Goal: Task Accomplishment & Management: Complete application form

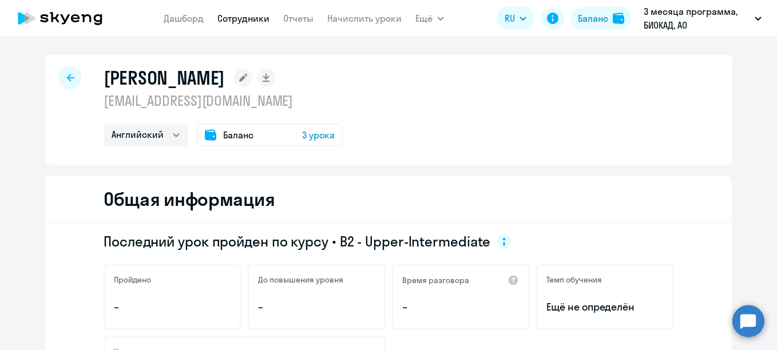
select select "english"
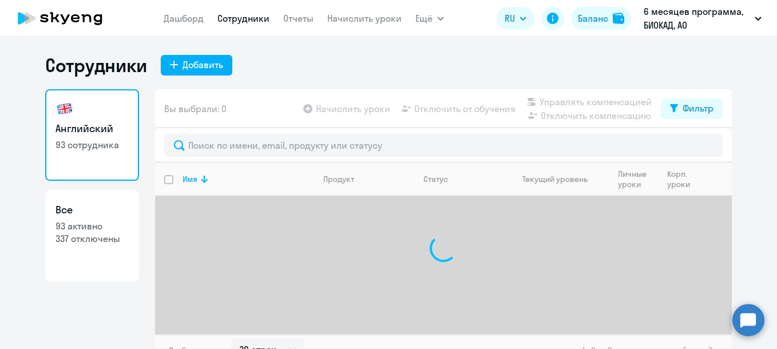
select select "30"
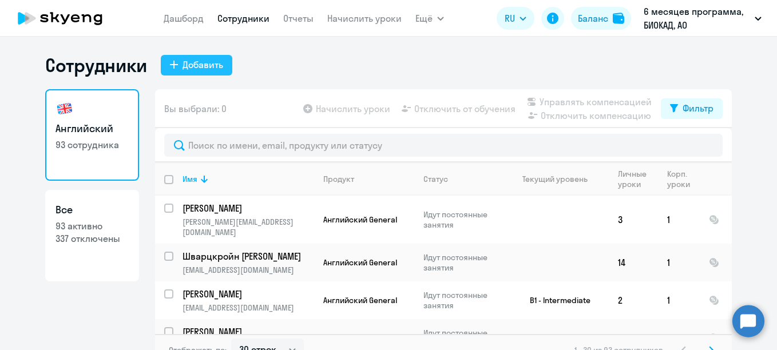
click at [203, 68] on div "Добавить" at bounding box center [203, 65] width 41 height 14
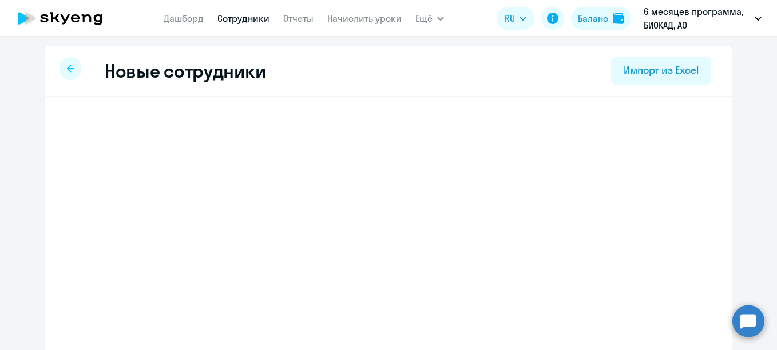
select select "english_adult_not_native_speaker"
select select "3"
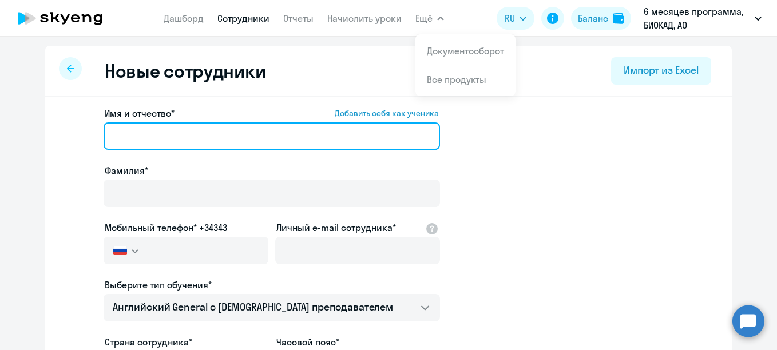
click at [222, 132] on input "Имя и отчество* Добавить себя как ученика" at bounding box center [272, 136] width 337 height 27
paste input "[PERSON_NAME]"
drag, startPoint x: 149, startPoint y: 135, endPoint x: 98, endPoint y: 127, distance: 52.2
click at [98, 127] on app-new-student-form "Имя и отчество* Добавить себя как ученика [PERSON_NAME]* Мобильный телефон* +34…" at bounding box center [389, 310] width 650 height 408
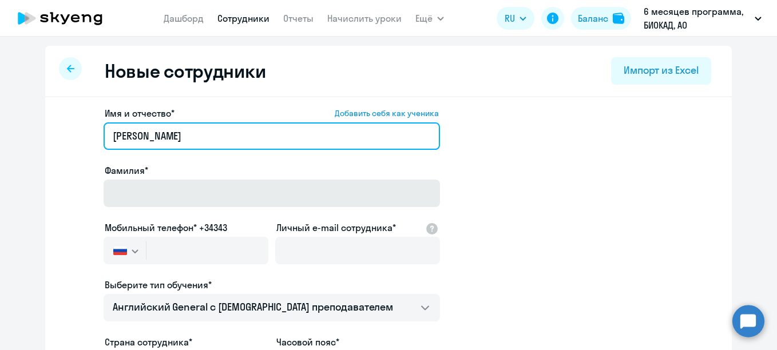
type input "[PERSON_NAME]"
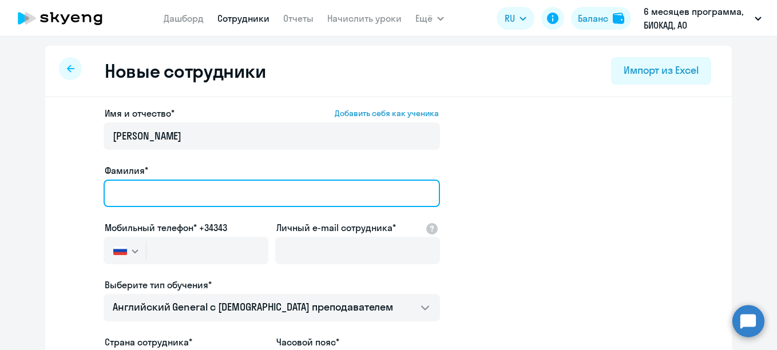
click at [131, 207] on input "Фамилия*" at bounding box center [272, 193] width 337 height 27
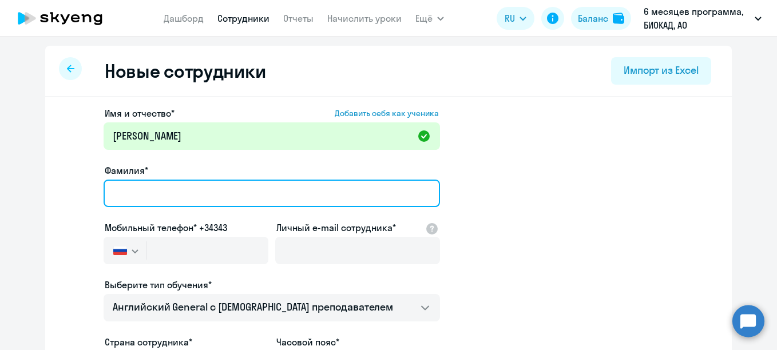
paste input "[PERSON_NAME]"
type input "[PERSON_NAME]"
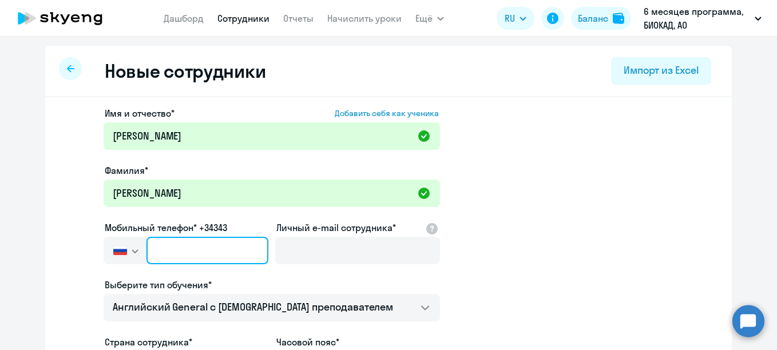
click at [192, 257] on input "text" at bounding box center [208, 250] width 122 height 27
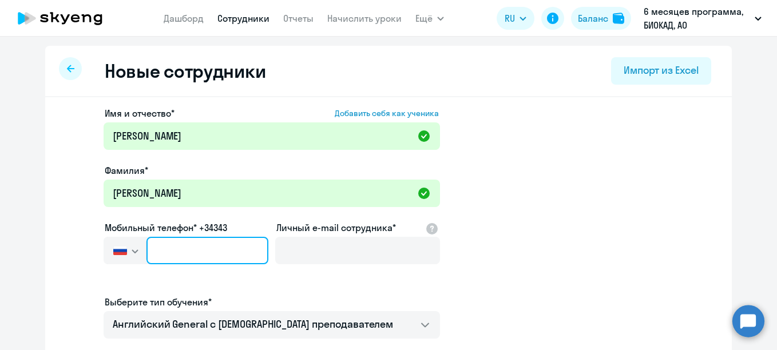
paste input "[PHONE_NUMBER]"
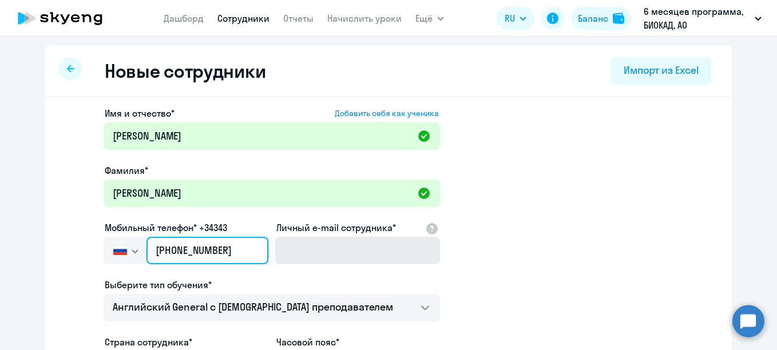
type input "[PHONE_NUMBER]"
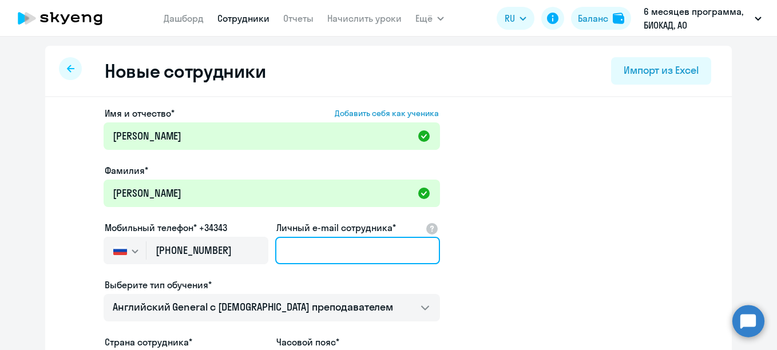
click at [376, 254] on input "Личный e-mail сотрудника*" at bounding box center [357, 250] width 165 height 27
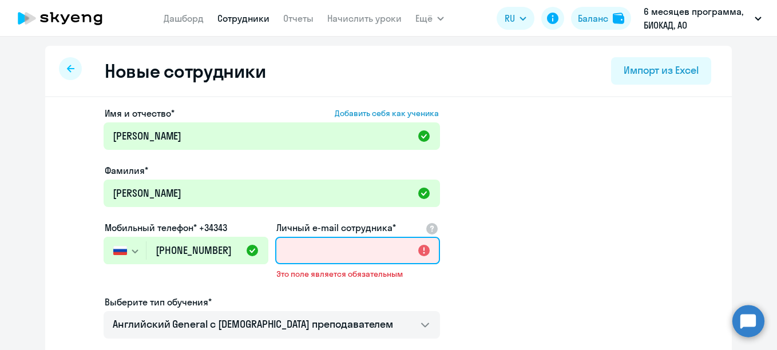
paste input "[EMAIL_ADDRESS][DOMAIN_NAME]"
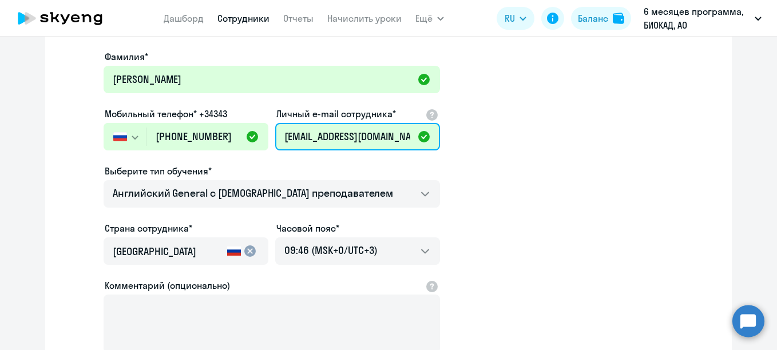
scroll to position [114, 0]
type input "[EMAIL_ADDRESS][DOMAIN_NAME]"
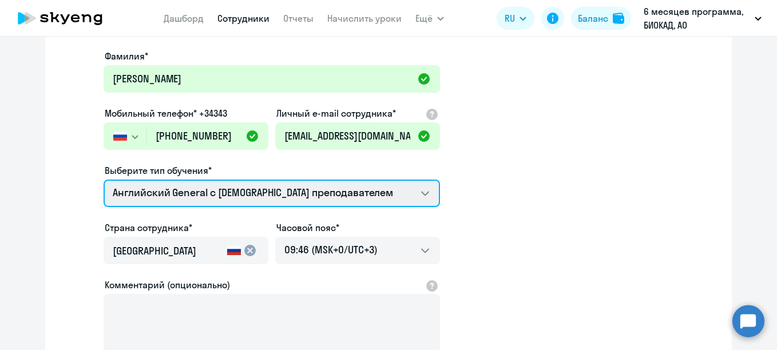
click at [288, 195] on select "Премиум [DEMOGRAPHIC_DATA] с русскоговорящим преподавателем Английский General …" at bounding box center [272, 193] width 337 height 27
select select "english_adult_not_native_speaker_premium"
click at [104, 180] on select "Премиум [DEMOGRAPHIC_DATA] с русскоговорящим преподавателем Английский General …" at bounding box center [272, 193] width 337 height 27
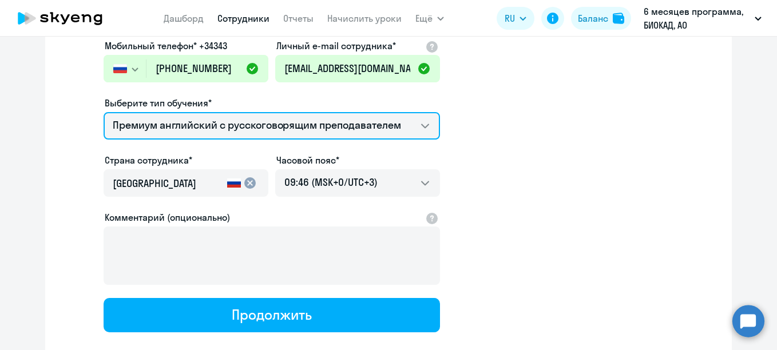
scroll to position [250, 0]
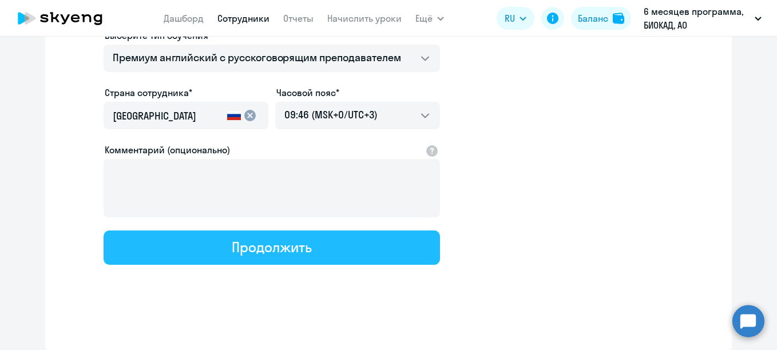
click at [283, 244] on div "Продолжить" at bounding box center [272, 247] width 80 height 18
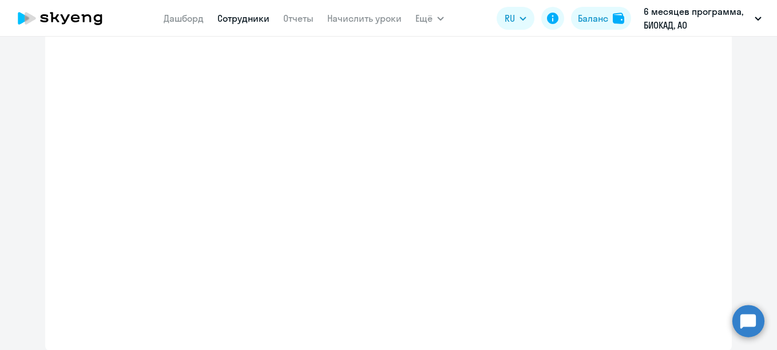
select select "english_adult_not_native_speaker_premium"
select select "3"
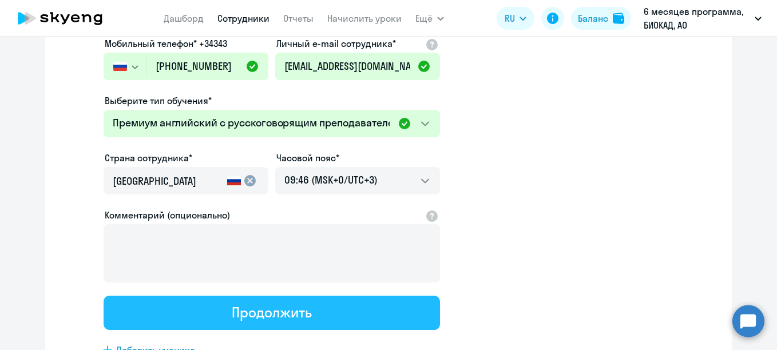
scroll to position [0, 0]
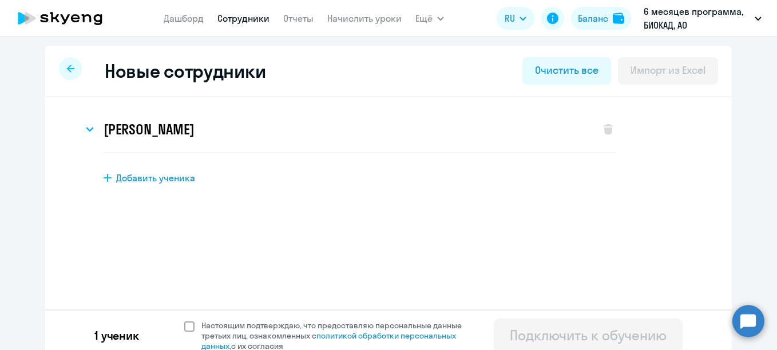
click at [263, 329] on span "Настоящим подтверждаю, что предоставляю персональные данные третьих лиц, ознако…" at bounding box center [338, 336] width 274 height 31
click at [184, 321] on input "Настоящим подтверждаю, что предоставляю персональные данные третьих лиц, ознако…" at bounding box center [184, 320] width 1 height 1
checkbox input "true"
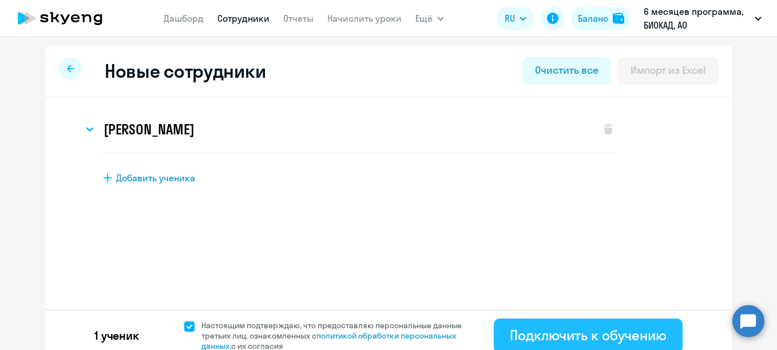
click at [547, 339] on div "Подключить к обучению" at bounding box center [588, 335] width 157 height 18
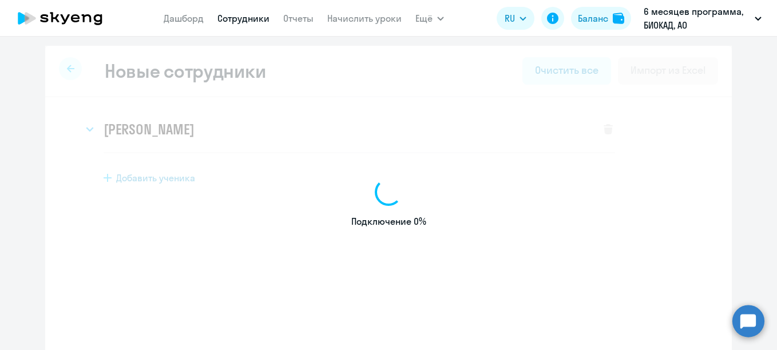
select select "english_adult_not_native_speaker"
select select "3"
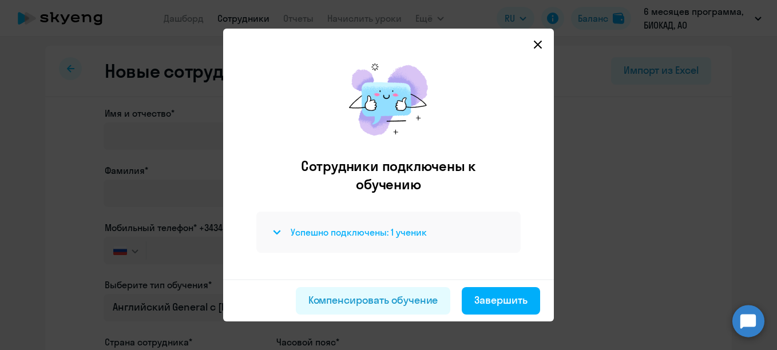
click at [400, 227] on h4 "Успешно подключены: 1 ученик" at bounding box center [359, 232] width 136 height 13
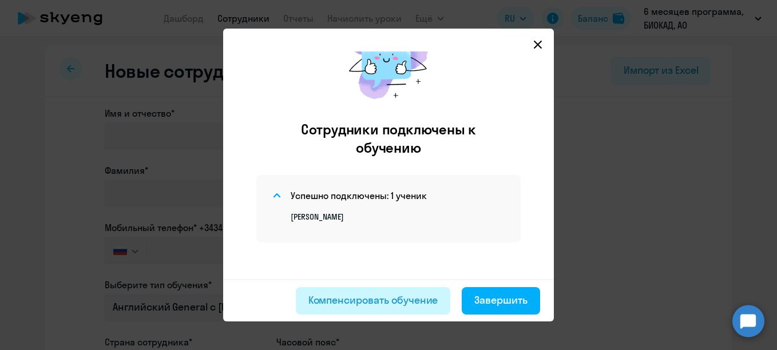
click at [397, 302] on div "Компенсировать обучение" at bounding box center [374, 300] width 130 height 15
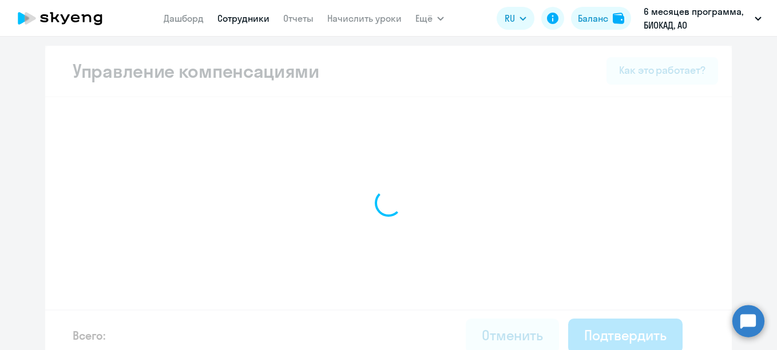
select select "MONTHLY"
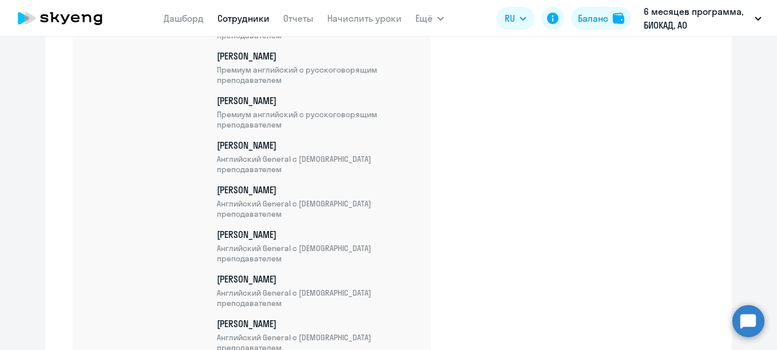
scroll to position [4233, 0]
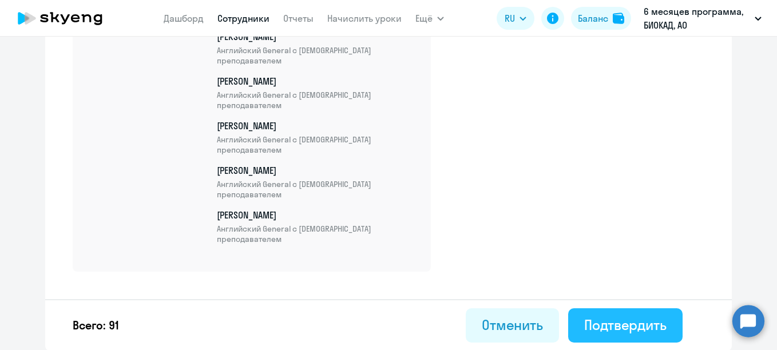
click at [637, 332] on div "Подтвердить" at bounding box center [625, 325] width 82 height 18
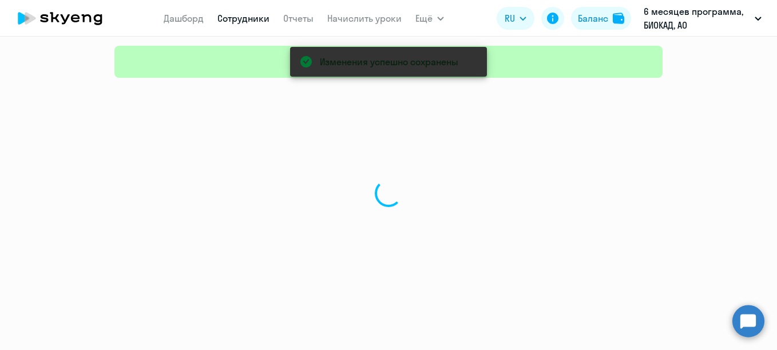
select select "30"
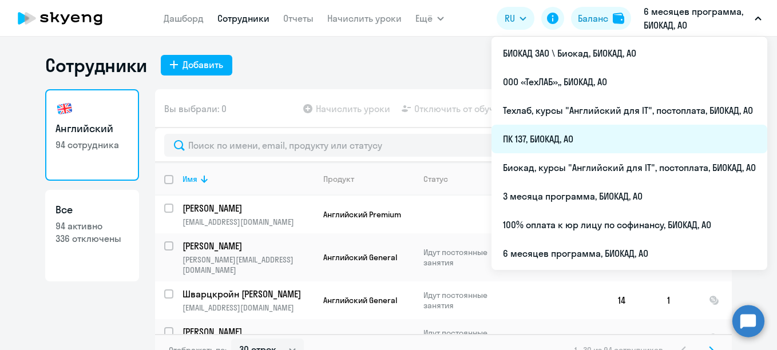
click at [578, 138] on li "ПК 137, БИОКАД, АО" at bounding box center [630, 139] width 276 height 29
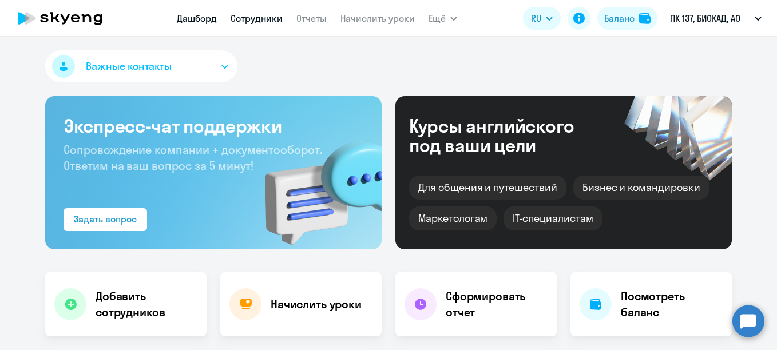
click at [266, 18] on link "Сотрудники" at bounding box center [257, 18] width 52 height 11
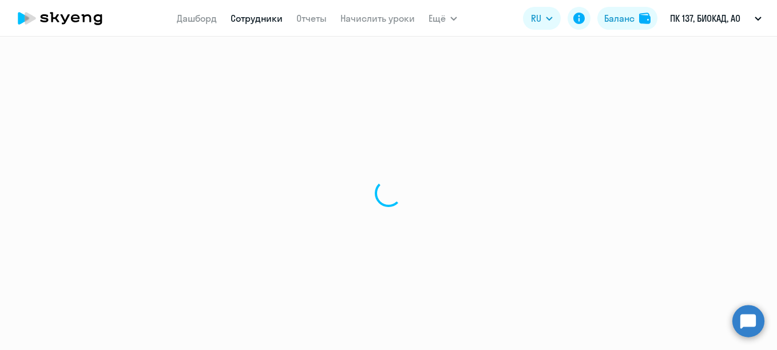
select select "30"
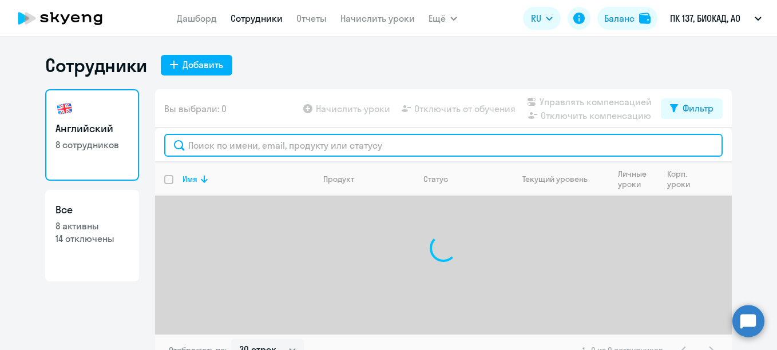
click at [265, 144] on input "text" at bounding box center [443, 145] width 559 height 23
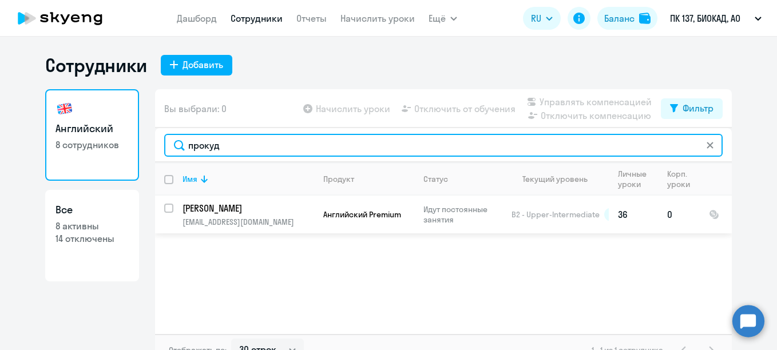
type input "прокуд"
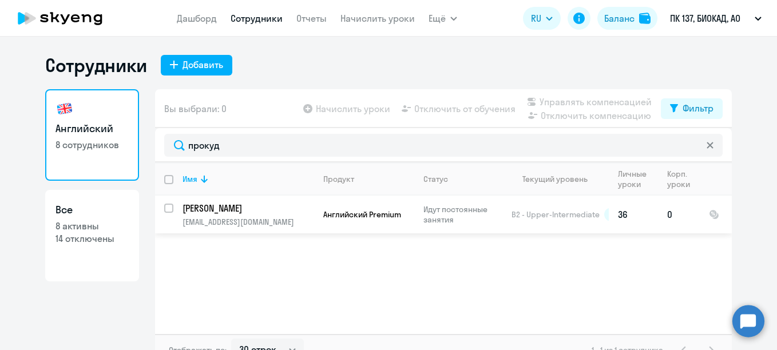
click at [164, 210] on input "select row 14530299" at bounding box center [175, 215] width 23 height 23
checkbox input "true"
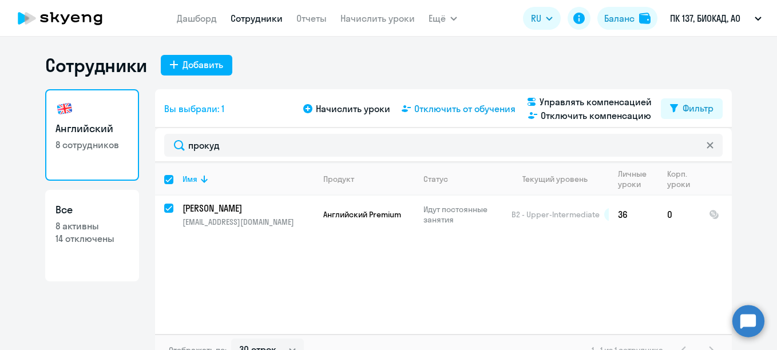
click at [470, 109] on span "Отключить от обучения" at bounding box center [464, 109] width 101 height 14
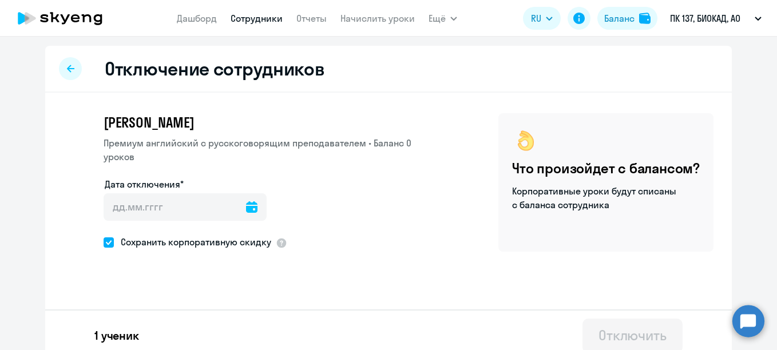
click at [246, 206] on icon at bounding box center [251, 206] width 11 height 11
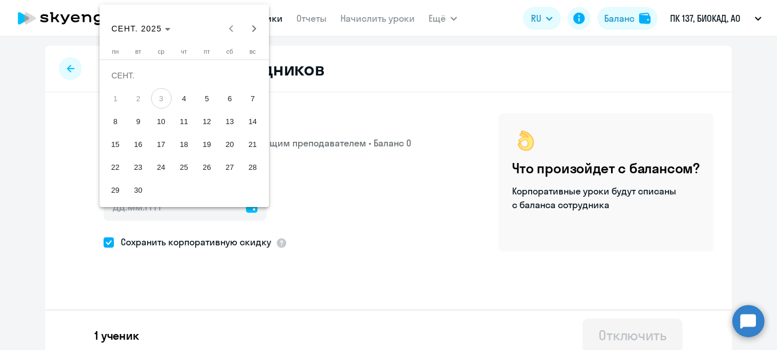
click at [141, 118] on span "9" at bounding box center [138, 121] width 21 height 21
type input "[DATE]"
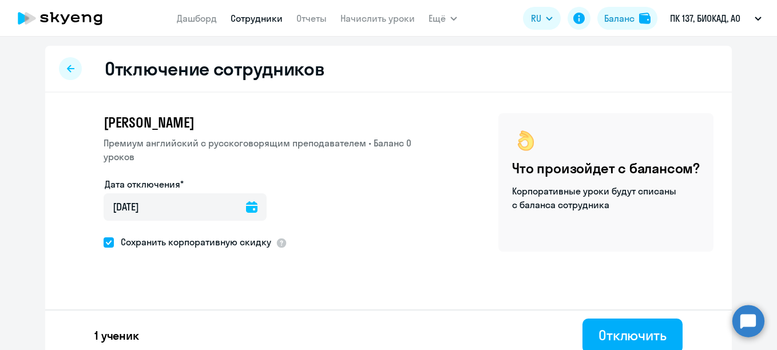
click at [106, 242] on span at bounding box center [109, 243] width 10 height 10
click at [104, 242] on input "Сохранить корпоративную скидку" at bounding box center [103, 242] width 1 height 1
checkbox input "false"
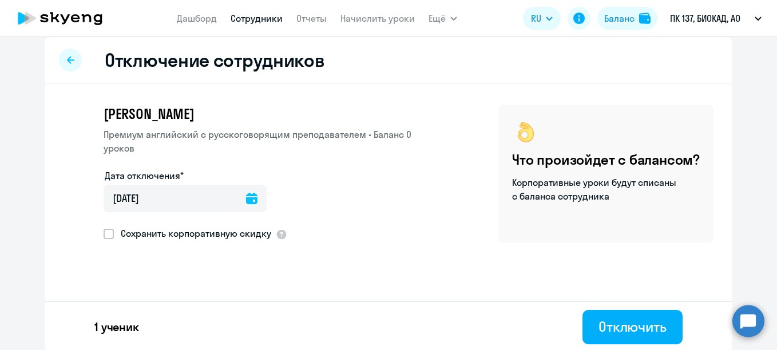
scroll to position [11, 0]
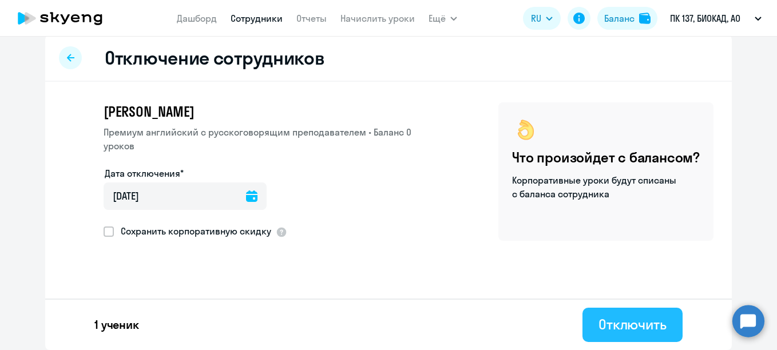
click at [621, 317] on div "Отключить" at bounding box center [633, 324] width 68 height 18
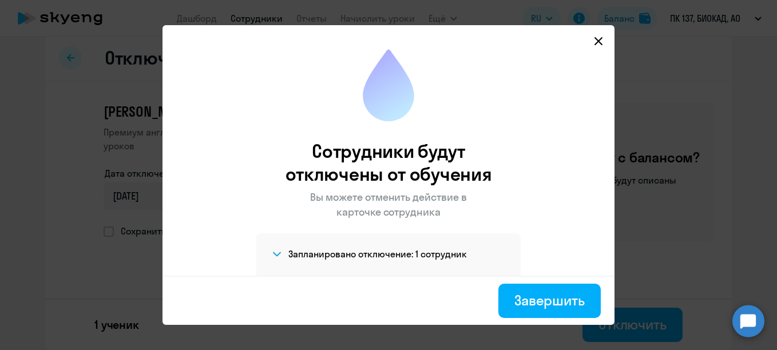
click at [406, 255] on h4 "Запланировано отключение: 1 сотрудник" at bounding box center [378, 254] width 179 height 13
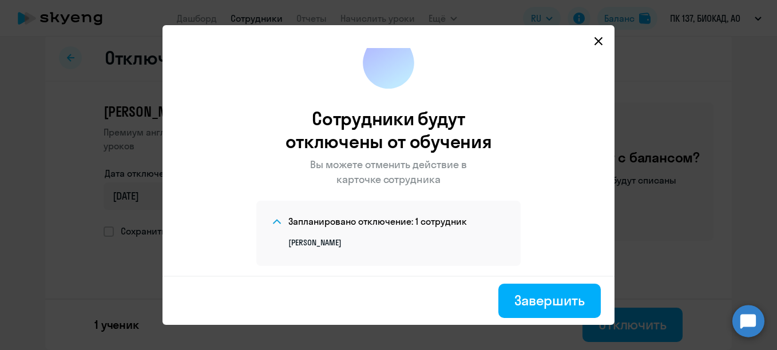
scroll to position [37, 0]
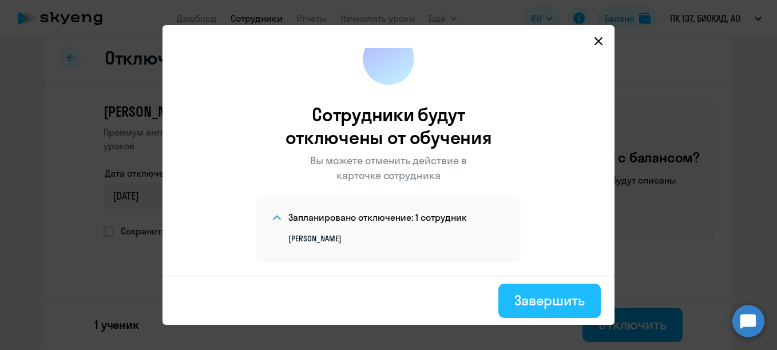
click at [541, 299] on div "Завершить" at bounding box center [550, 300] width 70 height 18
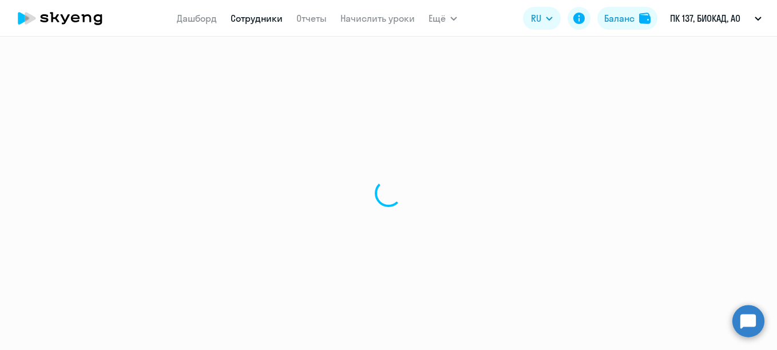
select select "30"
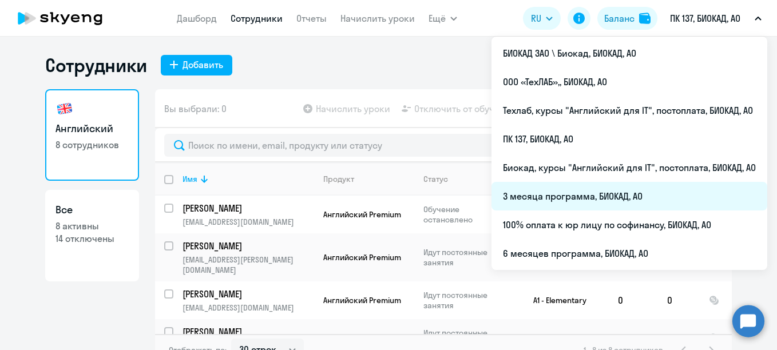
click at [552, 199] on li "3 месяца программа, БИОКАД, АО" at bounding box center [630, 196] width 276 height 29
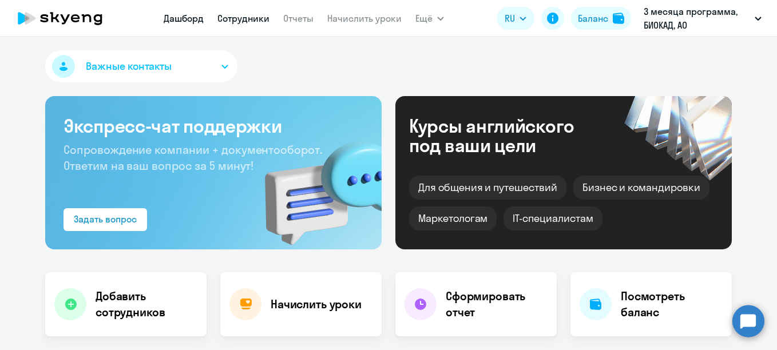
click at [242, 17] on link "Сотрудники" at bounding box center [244, 18] width 52 height 11
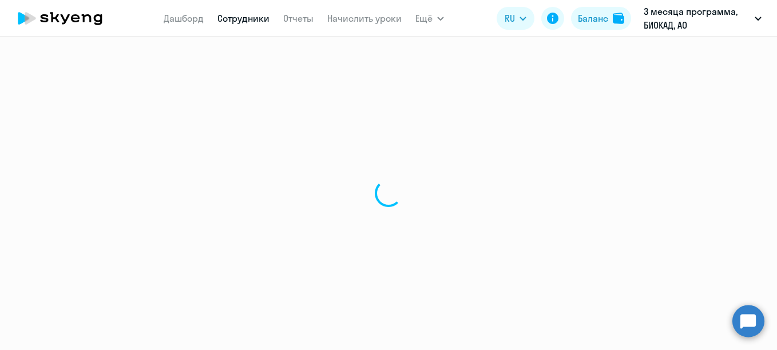
select select "30"
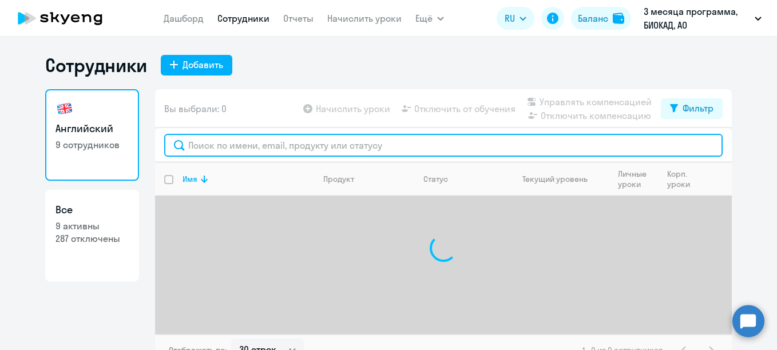
click at [293, 143] on input "text" at bounding box center [443, 145] width 559 height 23
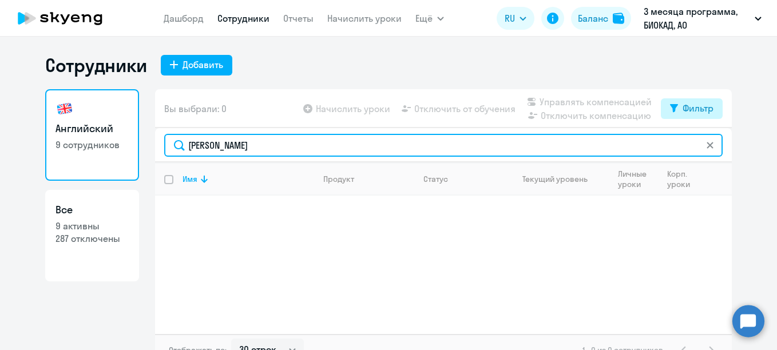
type input "[PERSON_NAME]"
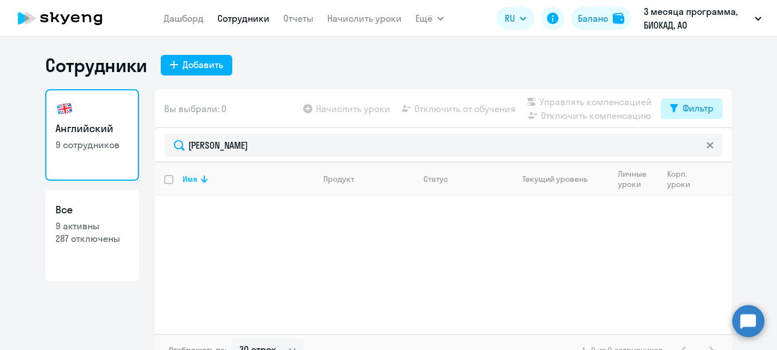
click at [683, 102] on div "Фильтр" at bounding box center [698, 108] width 31 height 14
click at [697, 143] on span at bounding box center [699, 145] width 19 height 11
click at [690, 145] on input "checkbox" at bounding box center [690, 145] width 1 height 1
checkbox input "true"
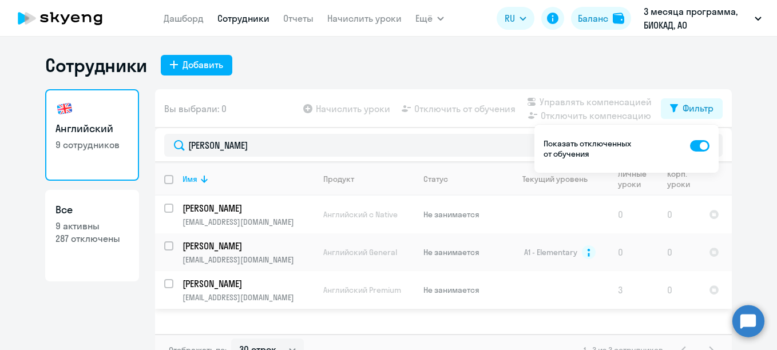
click at [222, 284] on p "[PERSON_NAME]" at bounding box center [247, 284] width 129 height 13
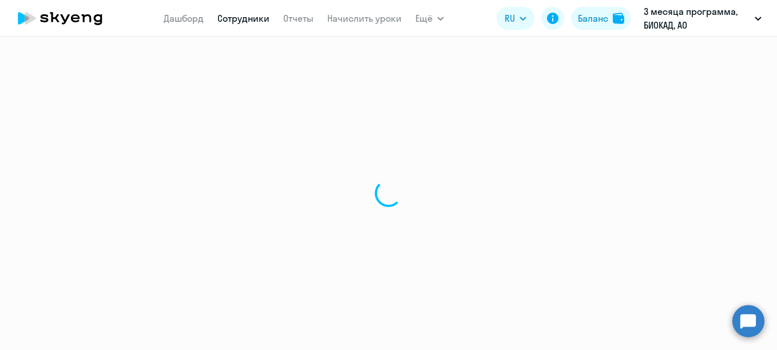
select select "english"
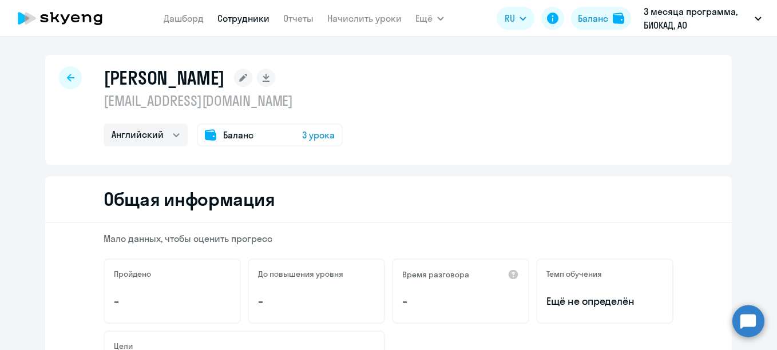
click at [677, 21] on p "3 месяца программа, БИОКАД, АО" at bounding box center [697, 18] width 106 height 27
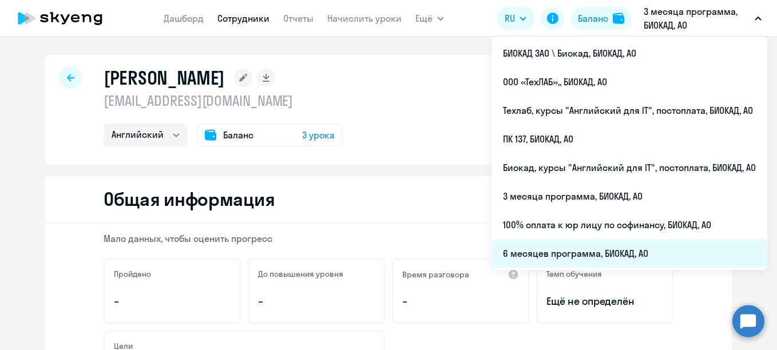
click at [593, 243] on li "6 месяцев программа, БИОКАД, АО" at bounding box center [630, 253] width 276 height 29
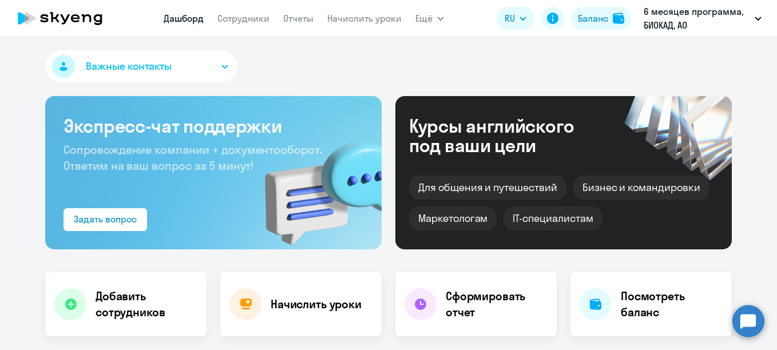
click at [254, 25] on app-menu-item-link "Сотрудники" at bounding box center [244, 18] width 52 height 14
click at [255, 21] on link "Сотрудники" at bounding box center [244, 18] width 52 height 11
select select "30"
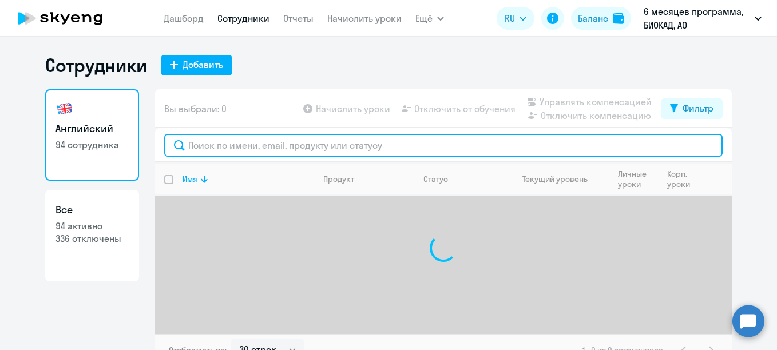
click at [304, 149] on input "text" at bounding box center [443, 145] width 559 height 23
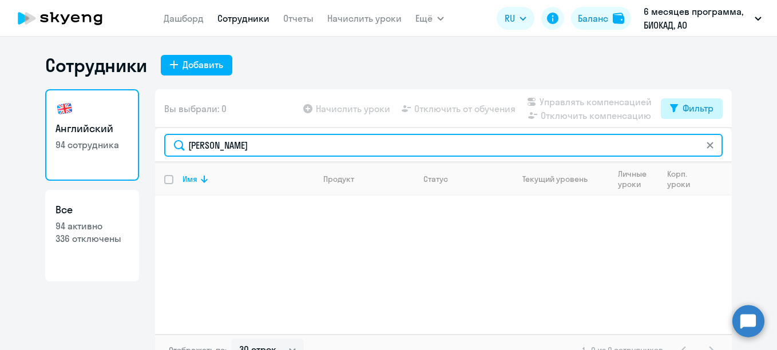
type input "[PERSON_NAME]"
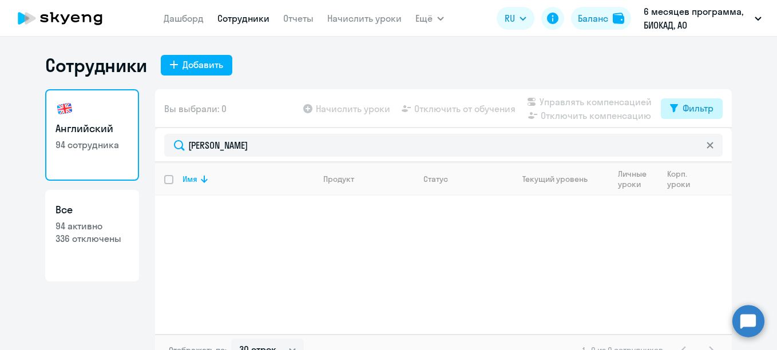
click at [683, 105] on div "Фильтр" at bounding box center [698, 108] width 31 height 14
click at [708, 144] on span at bounding box center [699, 145] width 19 height 11
click at [690, 145] on input "checkbox" at bounding box center [690, 145] width 1 height 1
checkbox input "true"
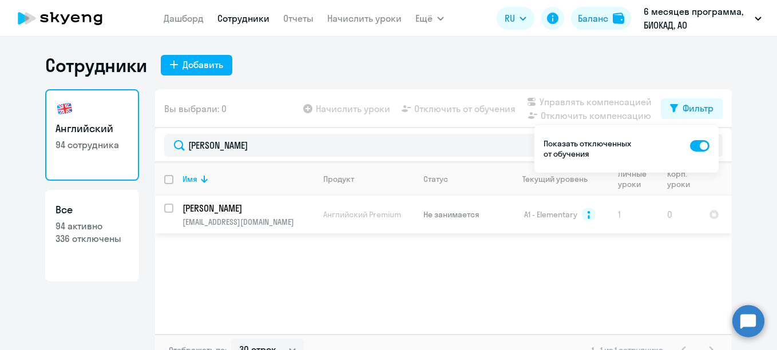
click at [208, 209] on p "[PERSON_NAME]" at bounding box center [247, 208] width 129 height 13
select select "english"
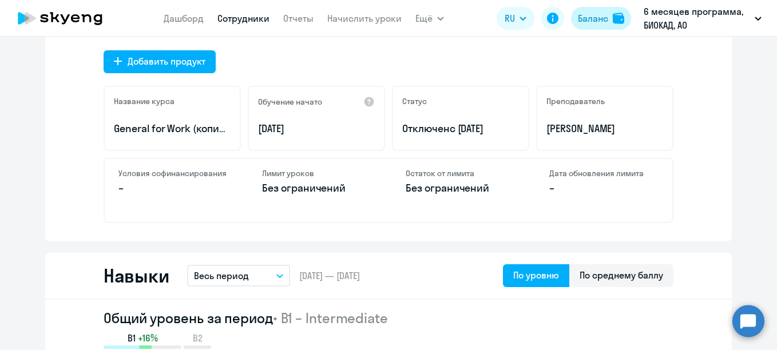
scroll to position [114, 0]
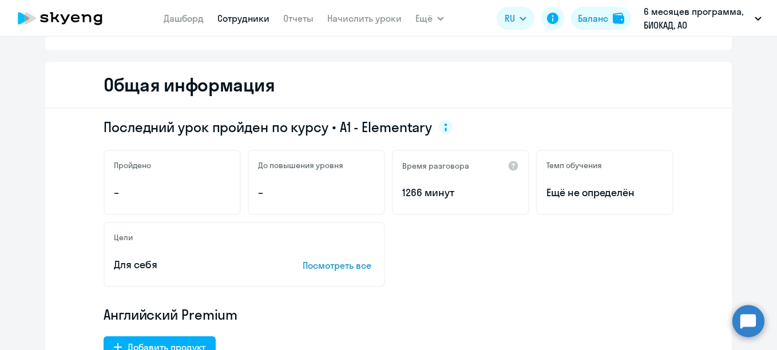
click at [258, 17] on link "Сотрудники" at bounding box center [244, 18] width 52 height 11
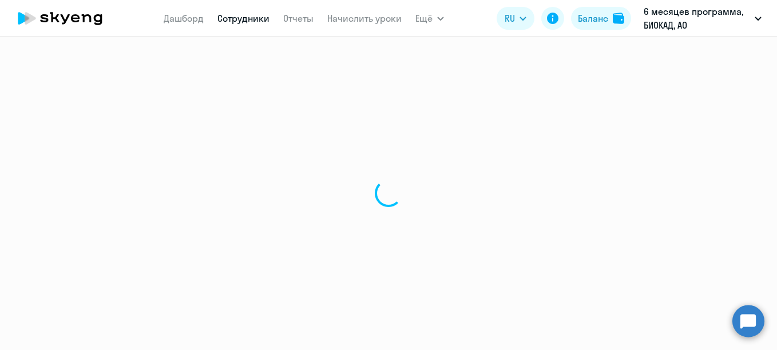
select select "30"
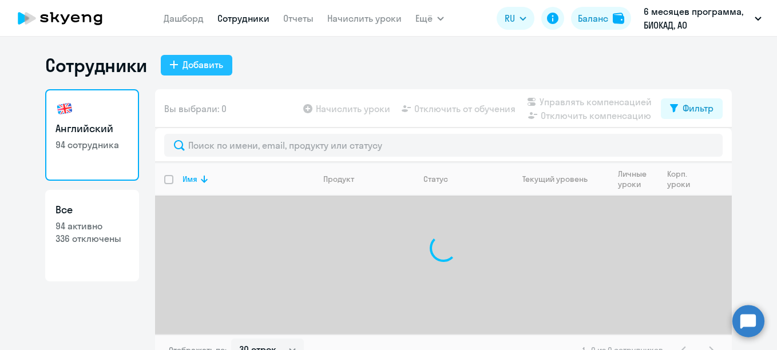
click at [183, 66] on div "Добавить" at bounding box center [203, 65] width 41 height 14
select select "english_adult_not_native_speaker"
select select "3"
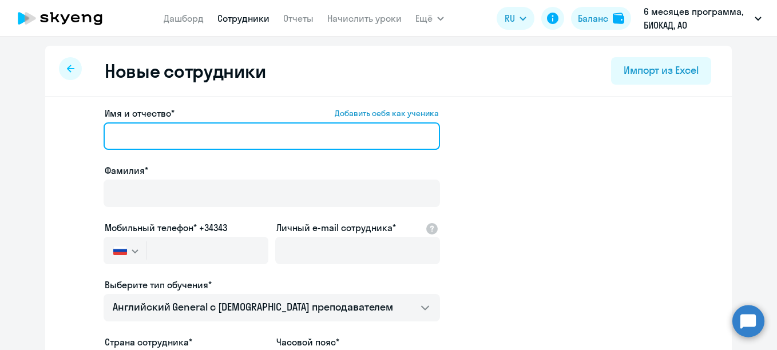
click at [204, 133] on input "Имя и отчество* Добавить себя как ученика" at bounding box center [272, 136] width 337 height 27
paste input "[PERSON_NAME]"
drag, startPoint x: 157, startPoint y: 135, endPoint x: 100, endPoint y: 131, distance: 56.9
click at [104, 131] on input "[PERSON_NAME]" at bounding box center [272, 136] width 337 height 27
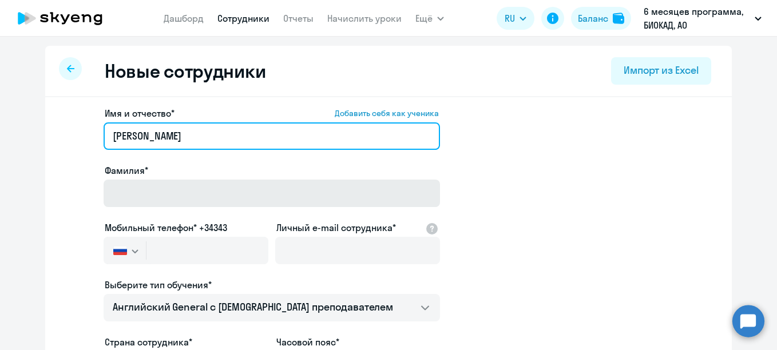
type input "[PERSON_NAME]"
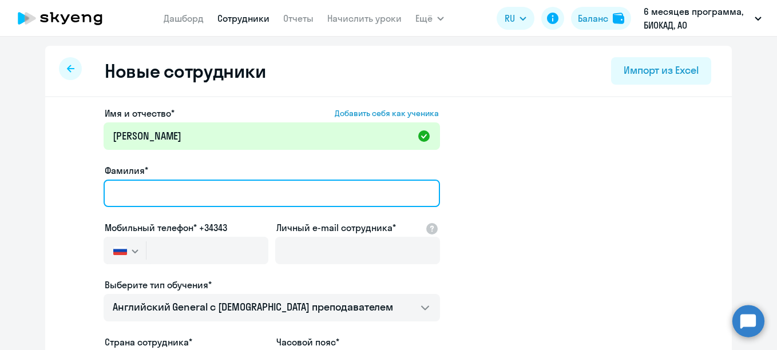
click at [144, 191] on input "Фамилия*" at bounding box center [272, 193] width 337 height 27
paste input "[PERSON_NAME]"
type input "[PERSON_NAME]"
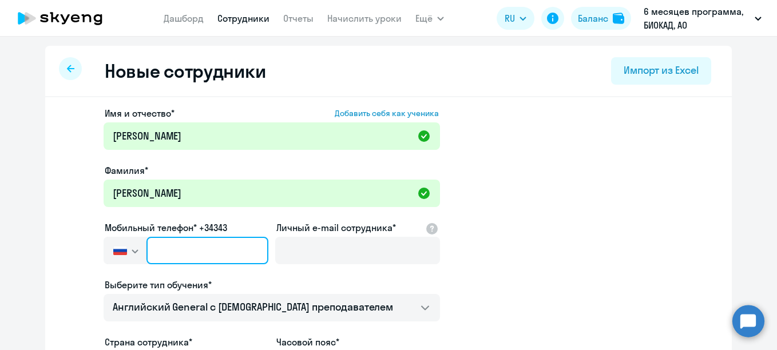
click at [216, 260] on input "text" at bounding box center [208, 250] width 122 height 27
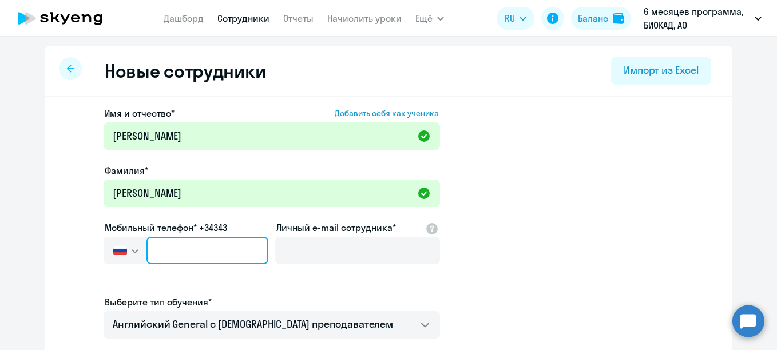
paste input "[PHONE_NUMBER]"
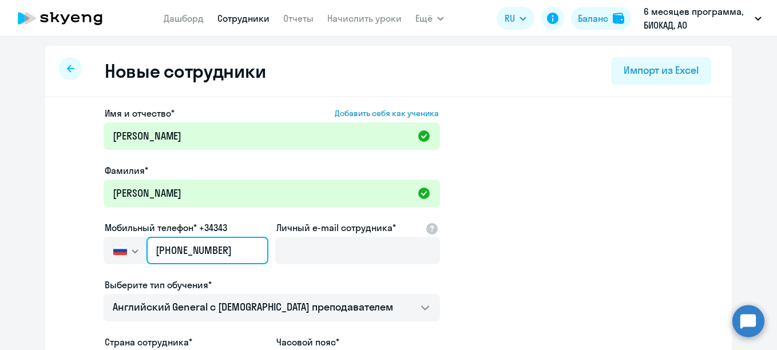
type input "[PHONE_NUMBER]"
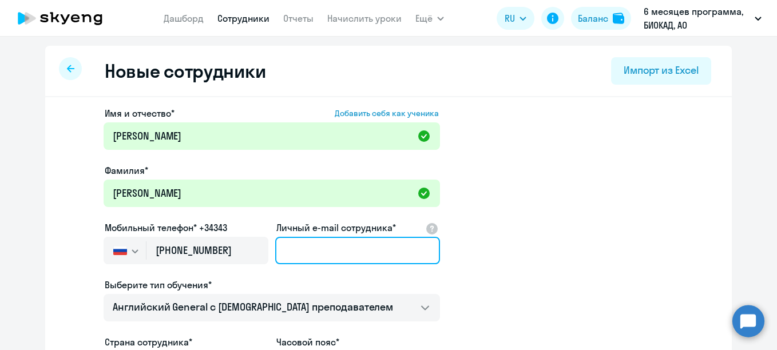
click at [304, 244] on input "Личный e-mail сотрудника*" at bounding box center [357, 250] width 165 height 27
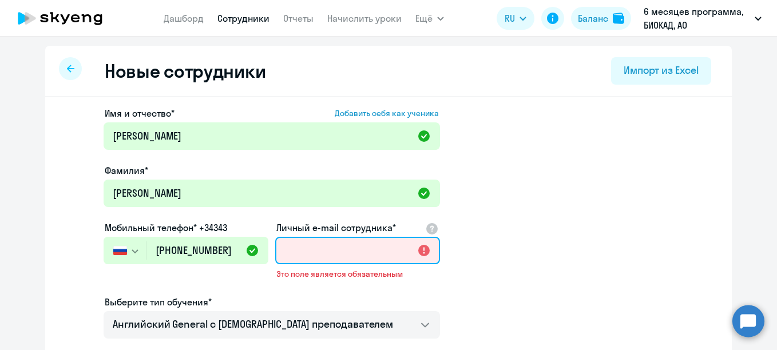
paste input "[EMAIL_ADDRESS][DOMAIN_NAME]"
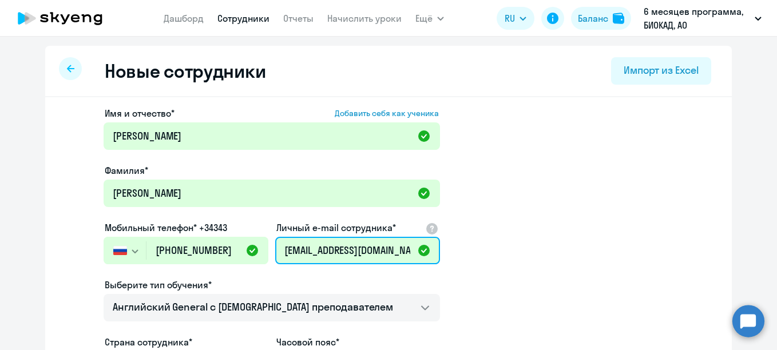
type input "[EMAIL_ADDRESS][DOMAIN_NAME]"
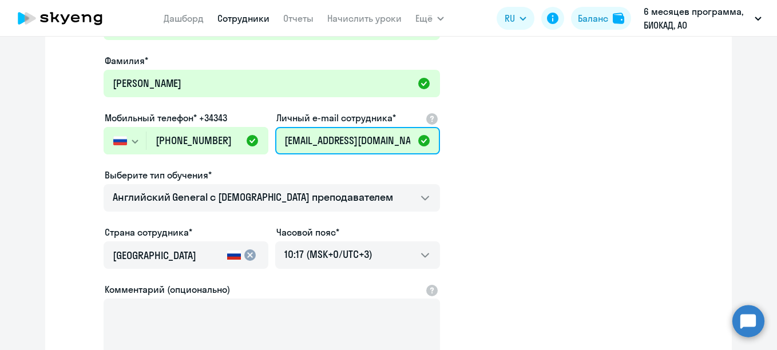
scroll to position [114, 0]
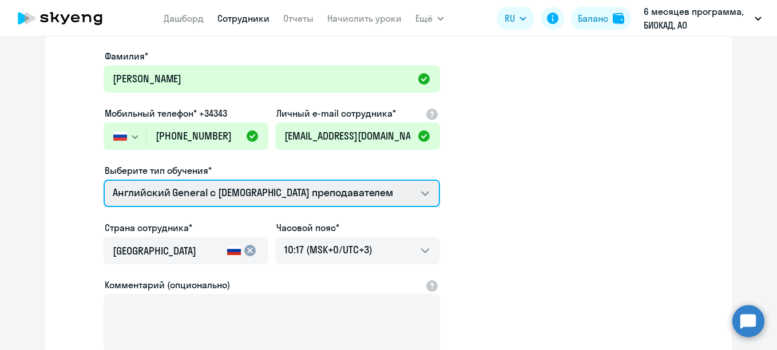
click at [256, 188] on select "Премиум [DEMOGRAPHIC_DATA] с русскоговорящим преподавателем Английский General …" at bounding box center [272, 193] width 337 height 27
select select "english_adult_not_native_speaker_premium"
click at [104, 180] on select "Премиум [DEMOGRAPHIC_DATA] с русскоговорящим преподавателем Английский General …" at bounding box center [272, 193] width 337 height 27
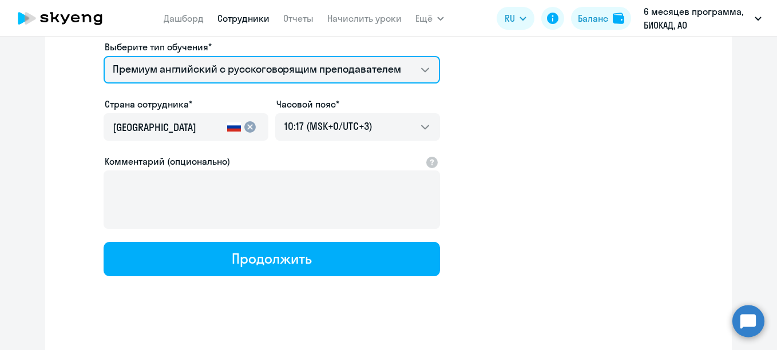
scroll to position [250, 0]
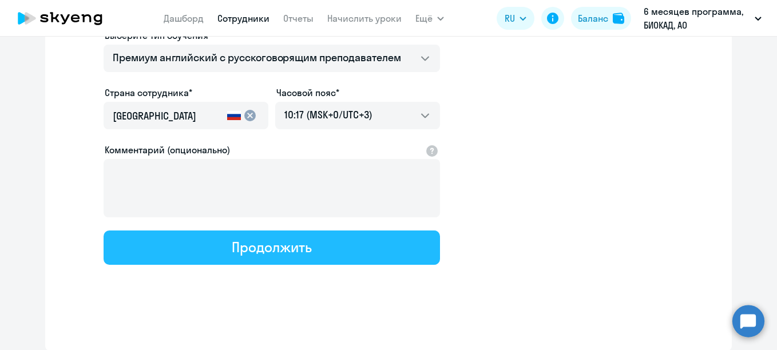
click at [283, 248] on div "Продолжить" at bounding box center [272, 247] width 80 height 18
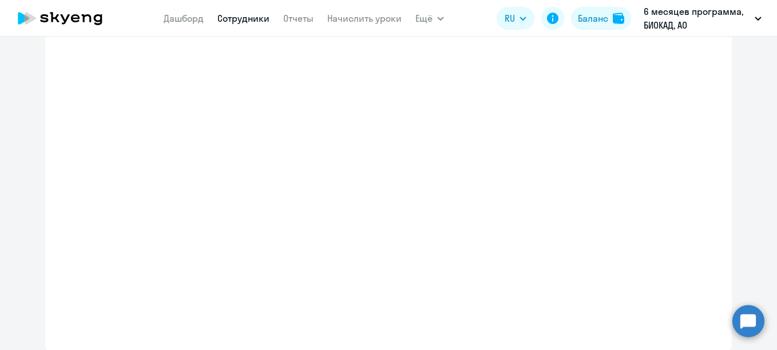
select select "english_adult_not_native_speaker_premium"
select select "3"
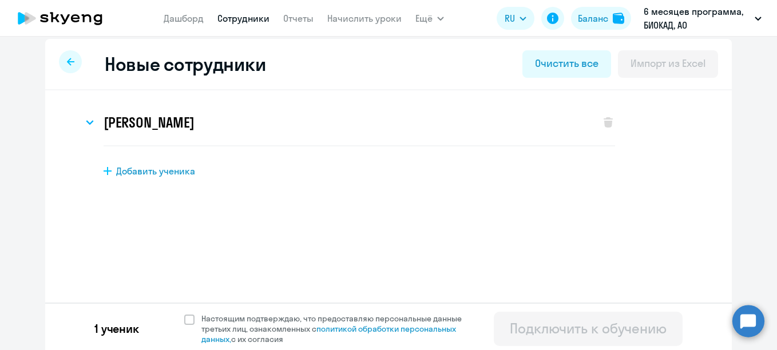
scroll to position [11, 0]
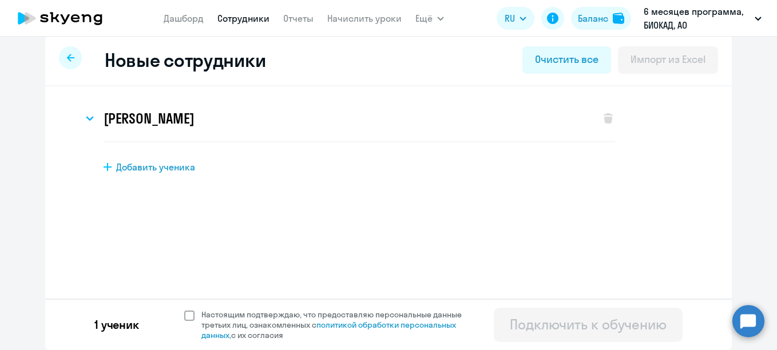
click at [239, 313] on span "Настоящим подтверждаю, что предоставляю персональные данные третьих лиц, ознако…" at bounding box center [338, 325] width 274 height 31
click at [184, 310] on input "Настоящим подтверждаю, что предоставляю персональные данные третьих лиц, ознако…" at bounding box center [184, 309] width 1 height 1
checkbox input "true"
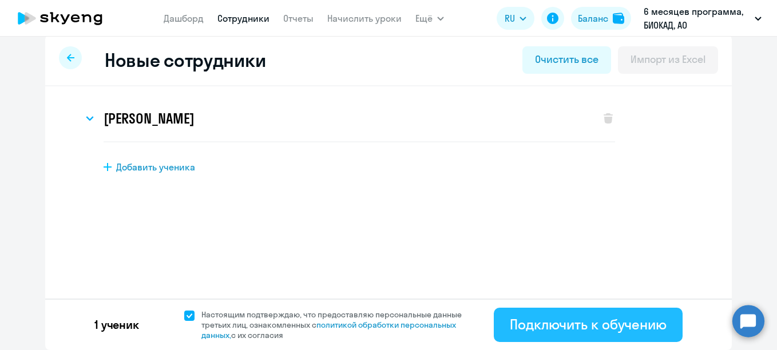
click at [536, 323] on div "Подключить к обучению" at bounding box center [588, 324] width 157 height 18
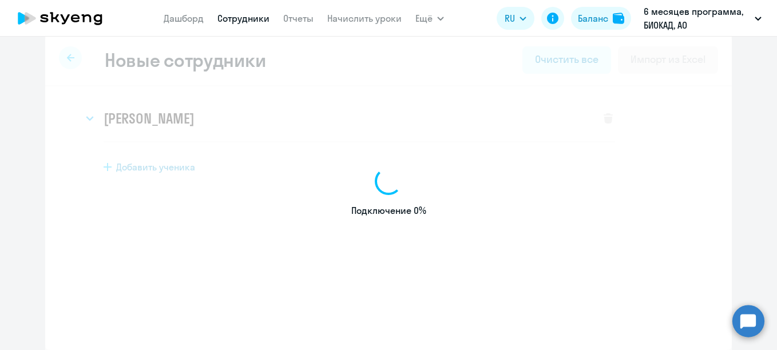
select select "english_adult_not_native_speaker"
select select "3"
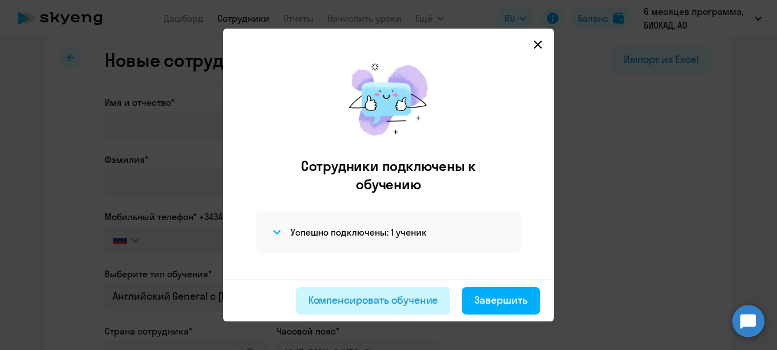
click at [371, 295] on div "Компенсировать обучение" at bounding box center [374, 300] width 130 height 15
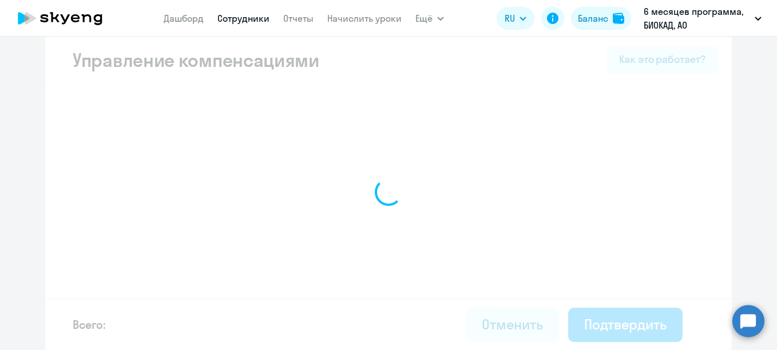
select select "MONTHLY"
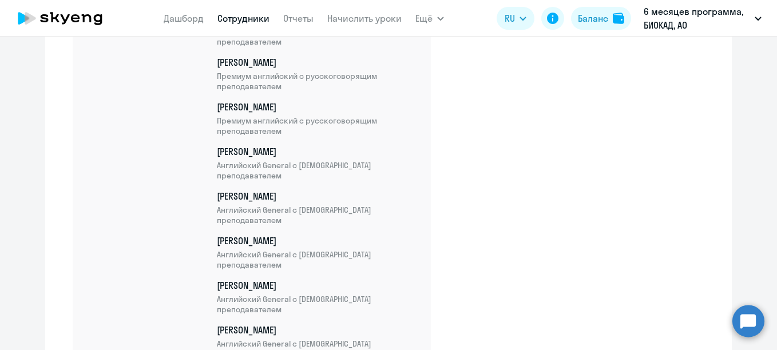
scroll to position [4195, 0]
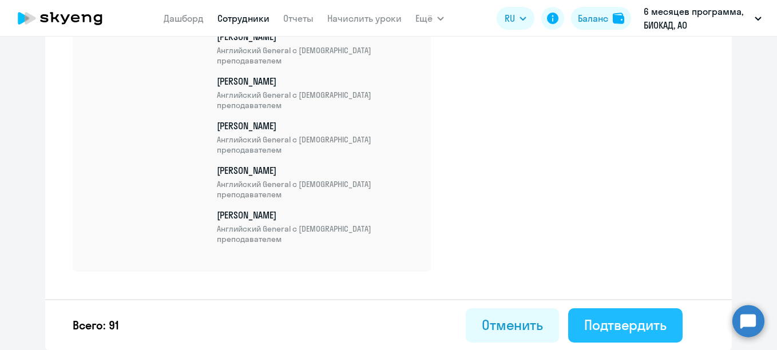
click at [599, 320] on div "Подтвердить" at bounding box center [625, 325] width 82 height 18
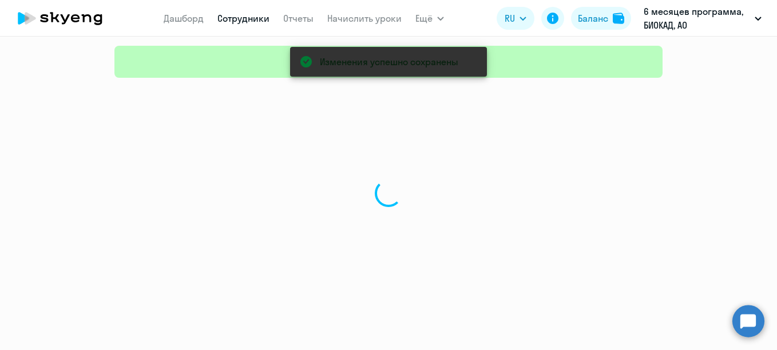
select select "30"
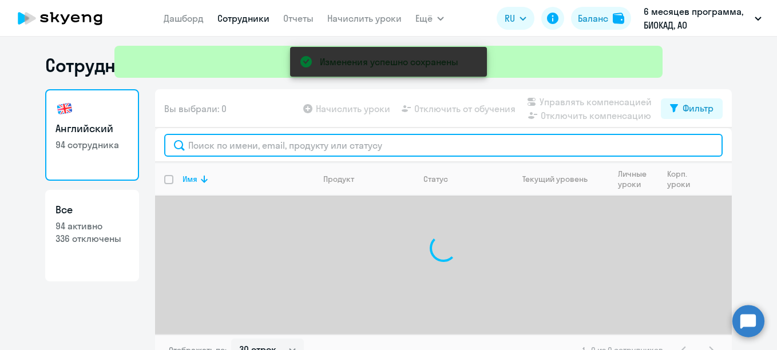
click at [349, 145] on input "text" at bounding box center [443, 145] width 559 height 23
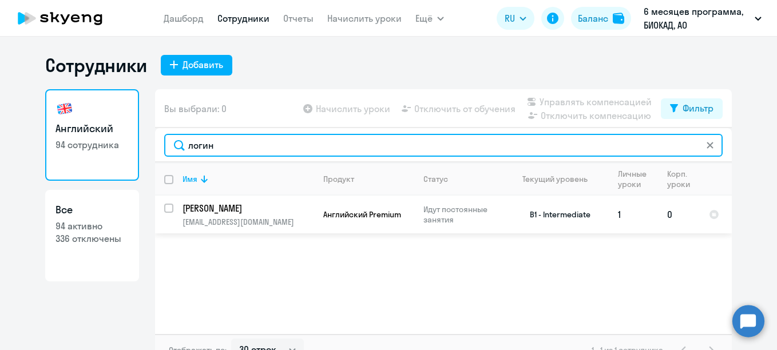
type input "логин"
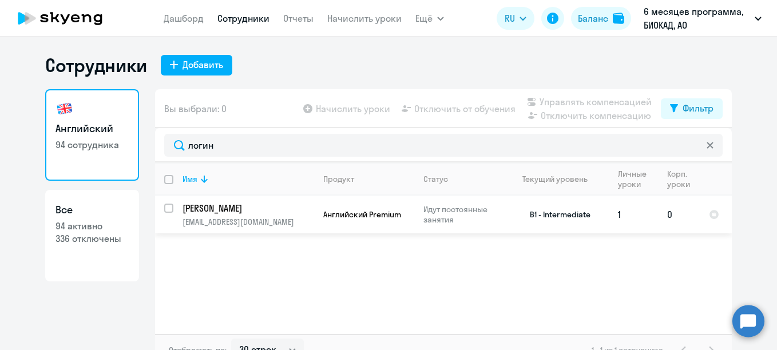
click at [164, 207] on input "select row 4594790" at bounding box center [175, 215] width 23 height 23
checkbox input "true"
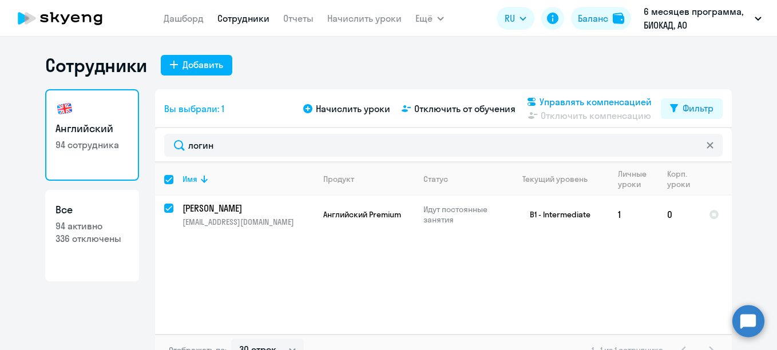
click at [547, 101] on span "Управлять компенсацией" at bounding box center [596, 102] width 112 height 14
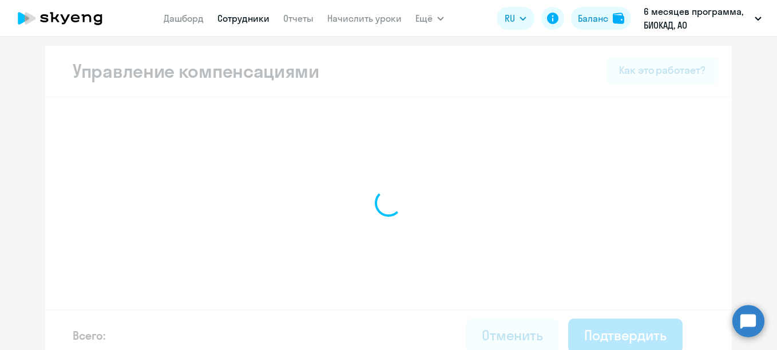
select select "MONTHLY"
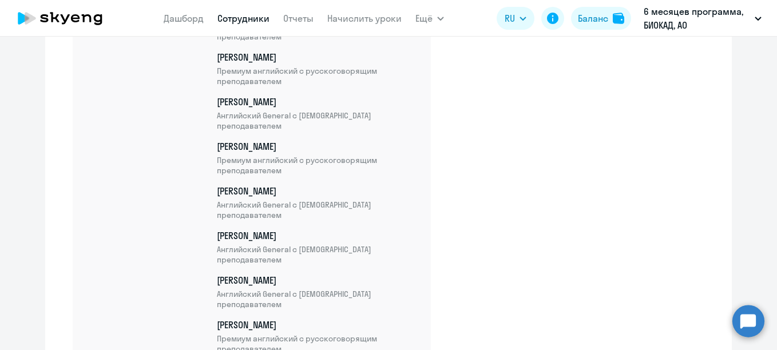
scroll to position [4278, 0]
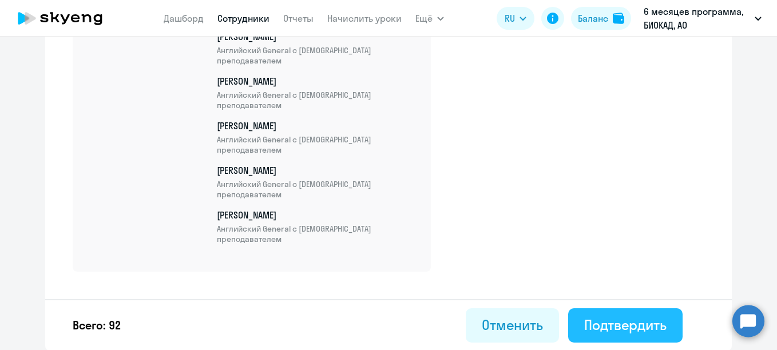
click at [631, 317] on div "Подтвердить" at bounding box center [625, 325] width 82 height 18
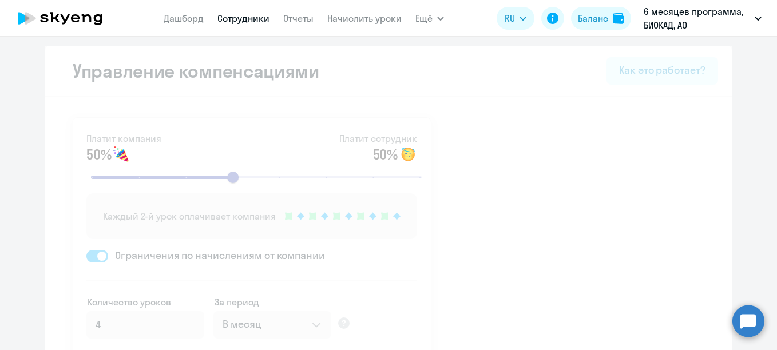
select select "30"
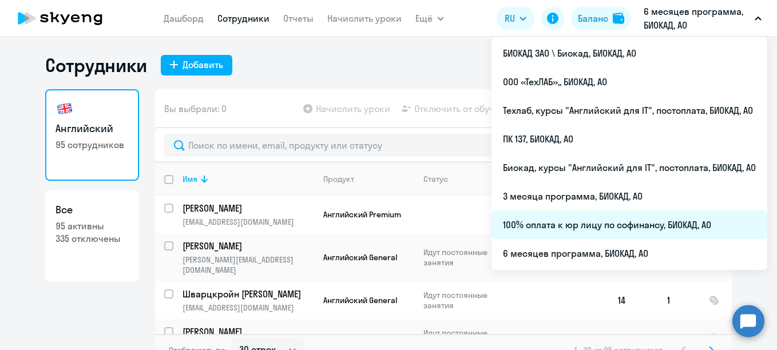
click at [544, 224] on li "100% оплата к юр лицу по софинансу, БИОКАД, АО" at bounding box center [630, 225] width 276 height 29
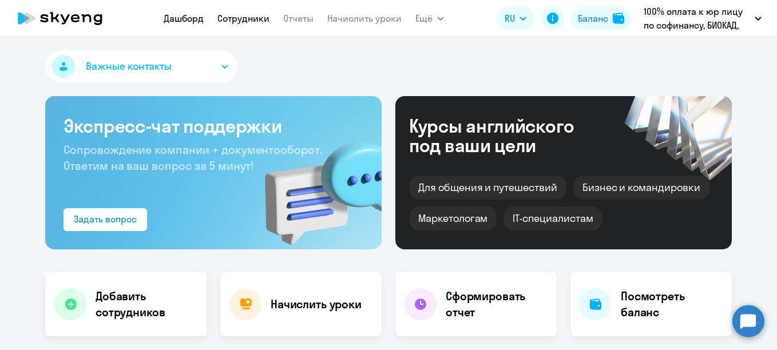
click at [252, 20] on link "Сотрудники" at bounding box center [244, 18] width 52 height 11
select select "30"
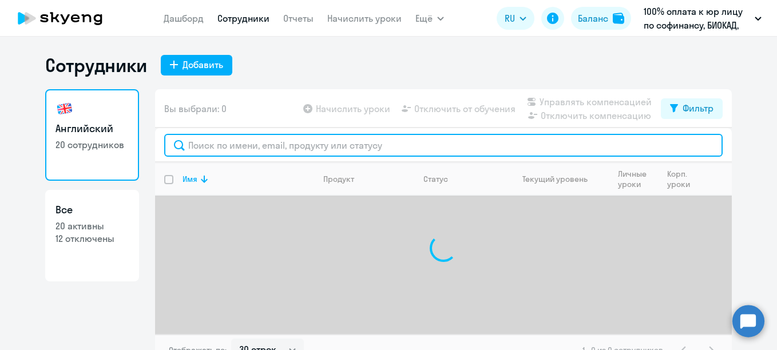
click at [251, 150] on input "text" at bounding box center [443, 145] width 559 height 23
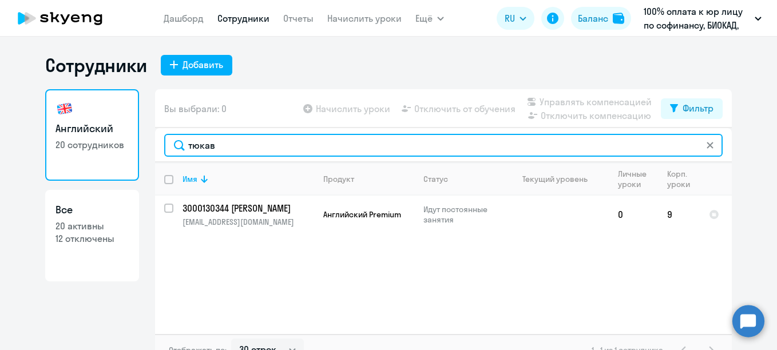
type input "тюкав"
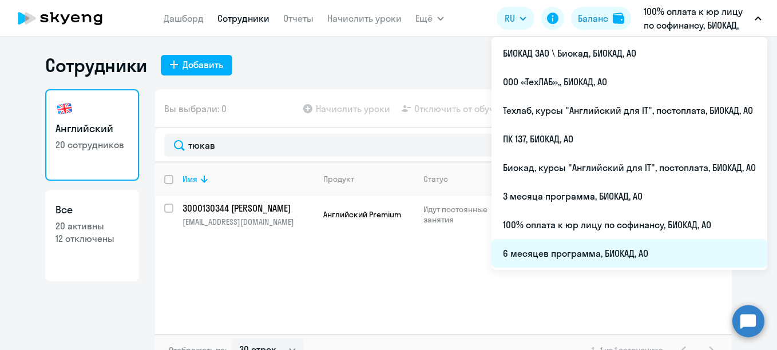
click at [539, 255] on li "6 месяцев программа, БИОКАД, АО" at bounding box center [630, 253] width 276 height 29
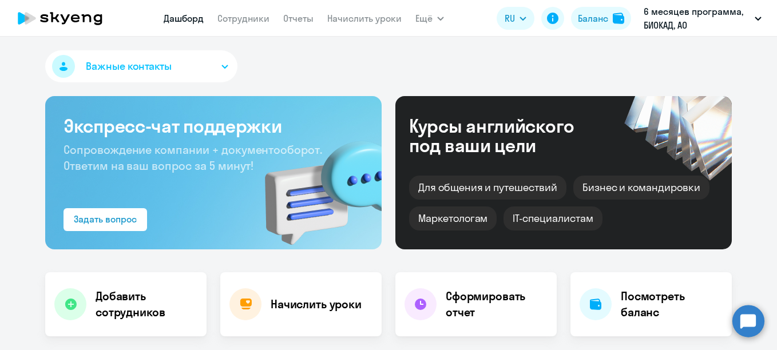
select select "30"
click at [252, 22] on link "Сотрудники" at bounding box center [244, 18] width 52 height 11
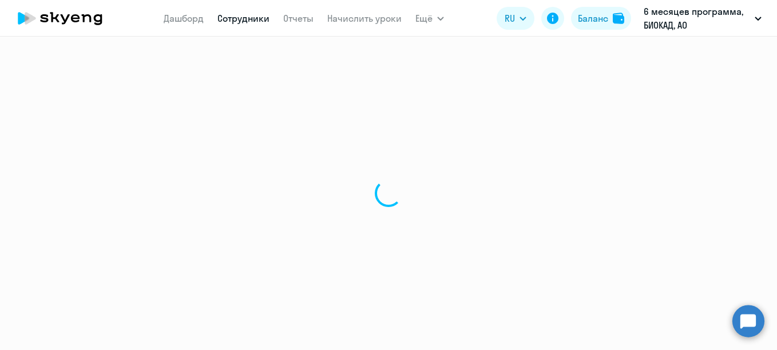
select select "30"
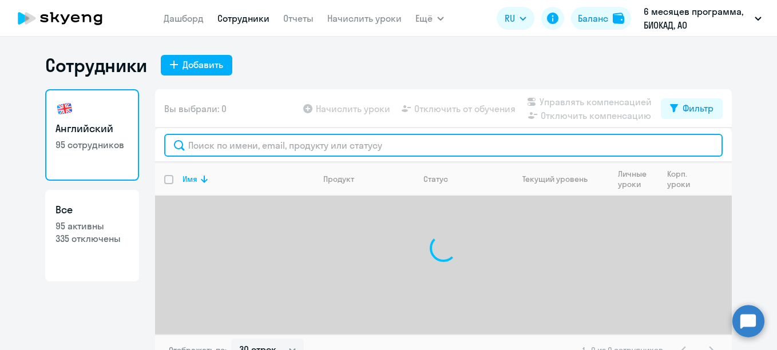
click at [262, 141] on input "text" at bounding box center [443, 145] width 559 height 23
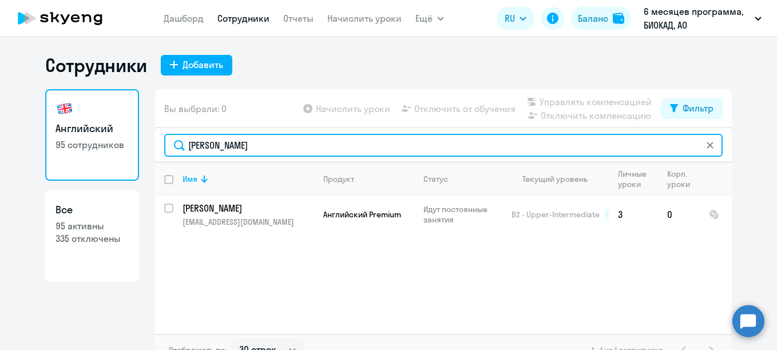
type input "[PERSON_NAME]"
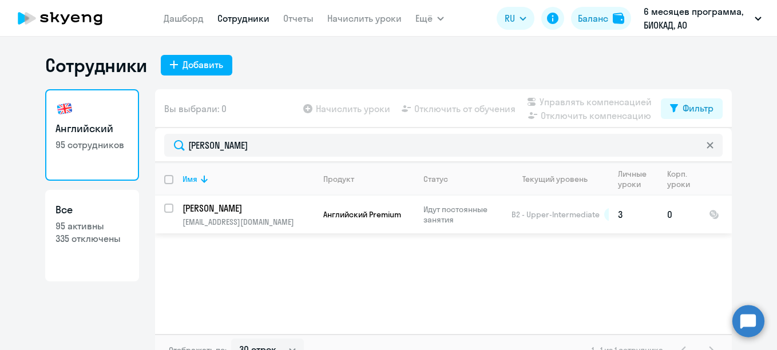
click at [206, 210] on p "[PERSON_NAME]" at bounding box center [247, 208] width 129 height 13
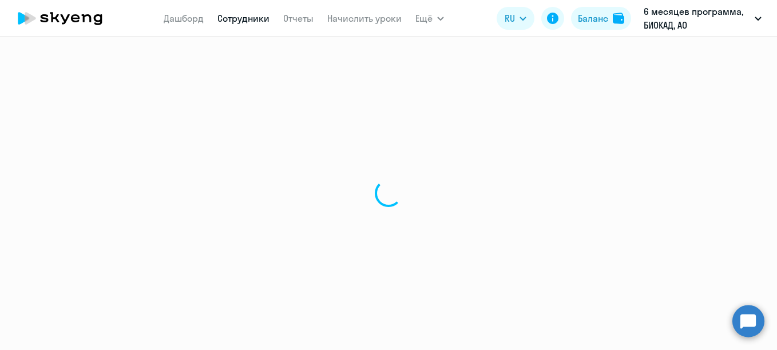
select select "english"
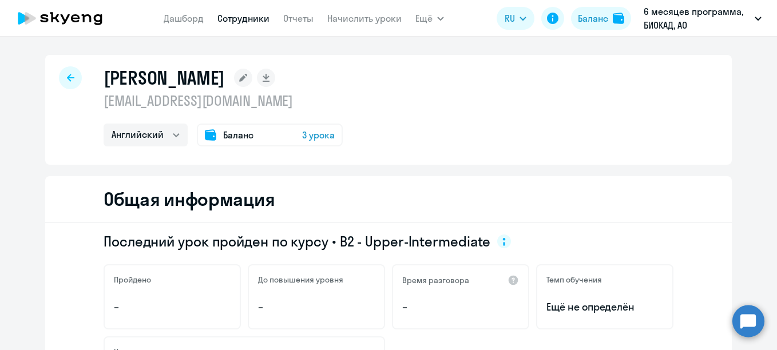
click at [252, 69] on icon at bounding box center [243, 78] width 18 height 18
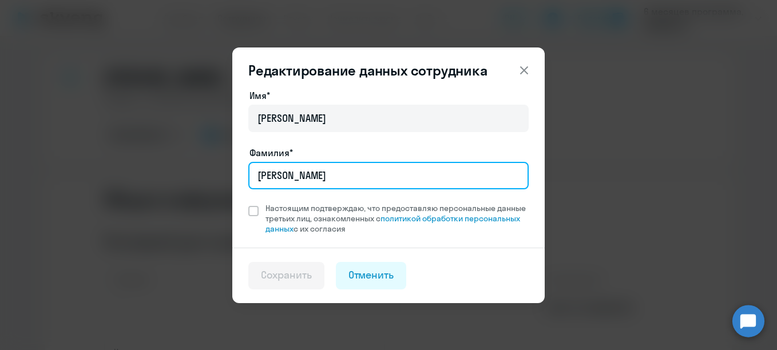
click at [341, 175] on input "[PERSON_NAME]" at bounding box center [388, 175] width 280 height 27
click at [259, 175] on input "[PERSON_NAME]" at bounding box center [388, 175] width 280 height 27
paste input "3000138269"
type input "3000138269_Евдокимова"
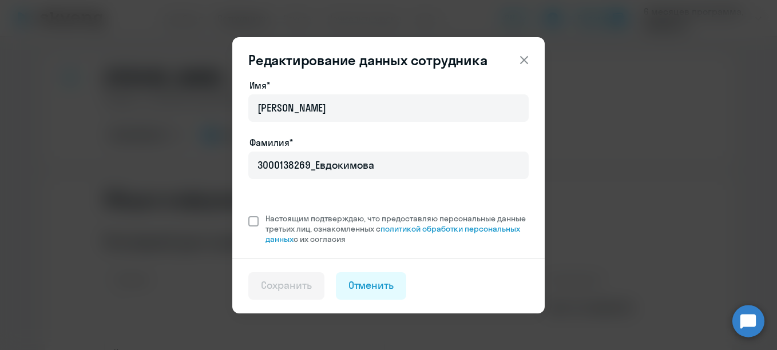
click at [341, 214] on span "Настоящим подтверждаю, что предоставляю персональные данные третьих лиц, ознако…" at bounding box center [397, 229] width 263 height 31
click at [248, 213] on input "Настоящим подтверждаю, что предоставляю персональные данные третьих лиц, ознако…" at bounding box center [248, 213] width 1 height 1
checkbox input "true"
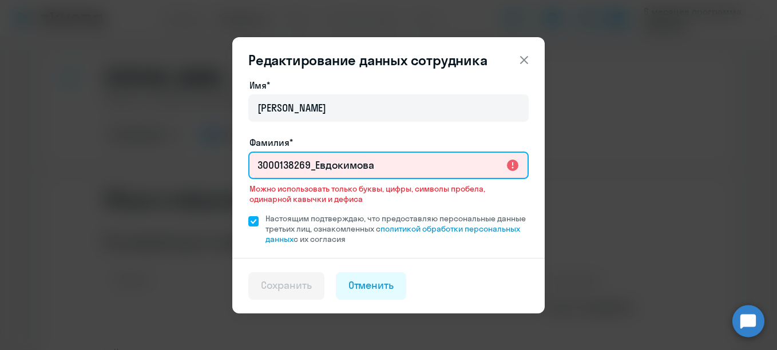
click at [317, 166] on input "3000138269_Евдокимова" at bounding box center [388, 165] width 280 height 27
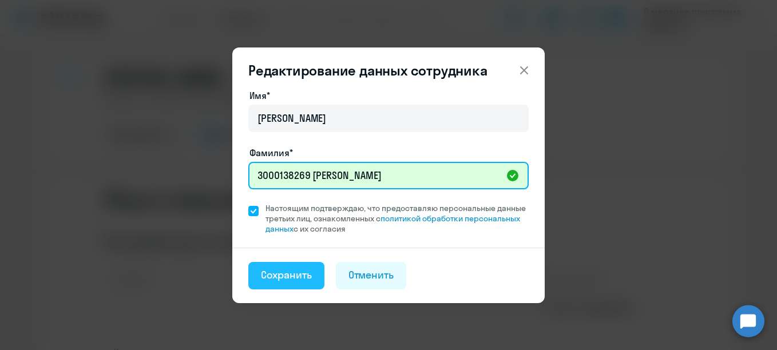
type input "3000138269 [PERSON_NAME]"
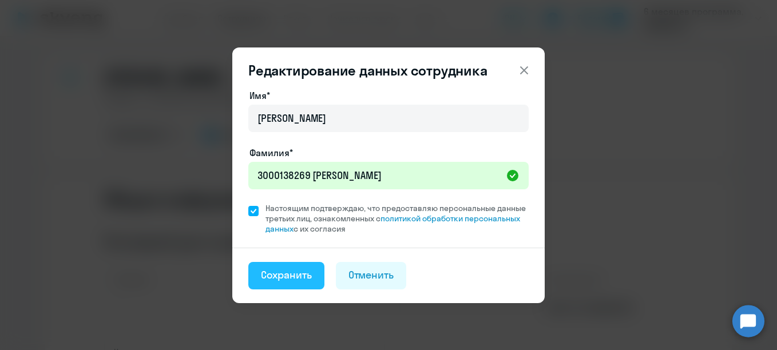
click at [300, 271] on div "Сохранить" at bounding box center [286, 275] width 51 height 15
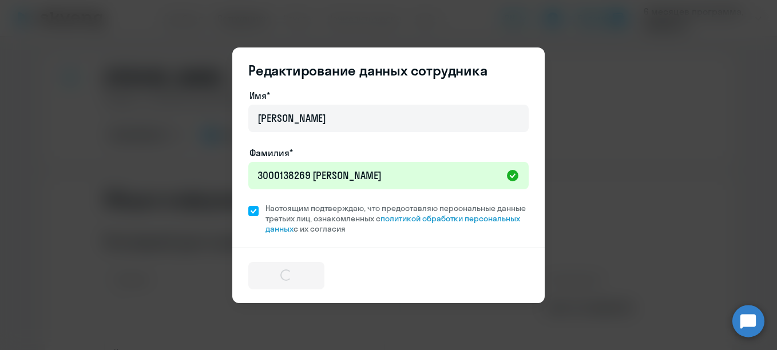
select select "english"
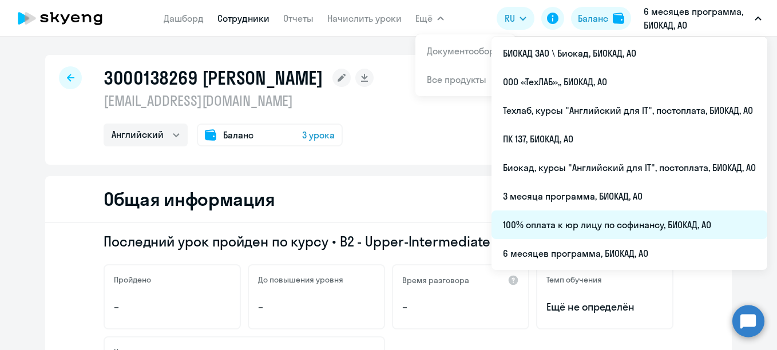
click at [578, 227] on li "100% оплата к юр лицу по софинансу, БИОКАД, АО" at bounding box center [630, 225] width 276 height 29
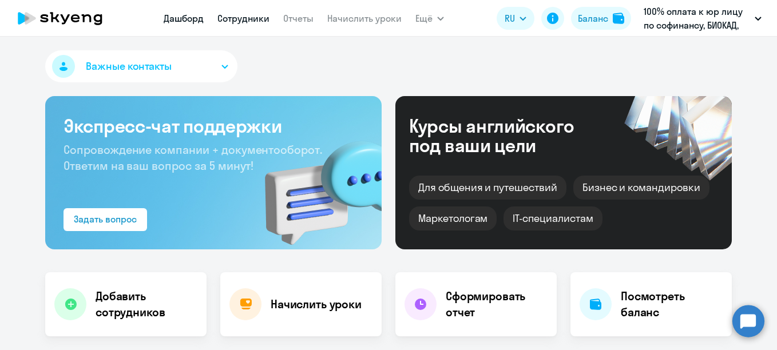
click at [240, 22] on link "Сотрудники" at bounding box center [244, 18] width 52 height 11
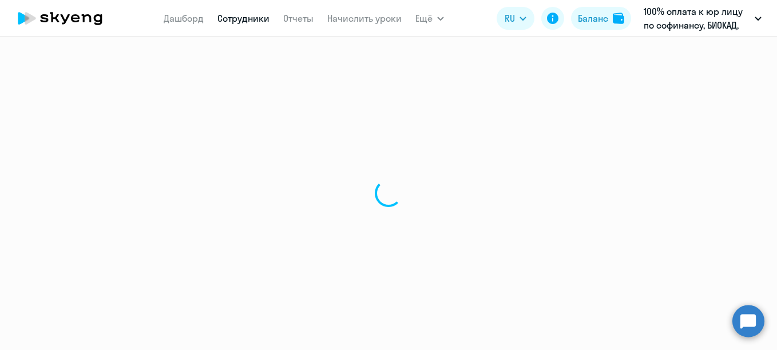
select select "30"
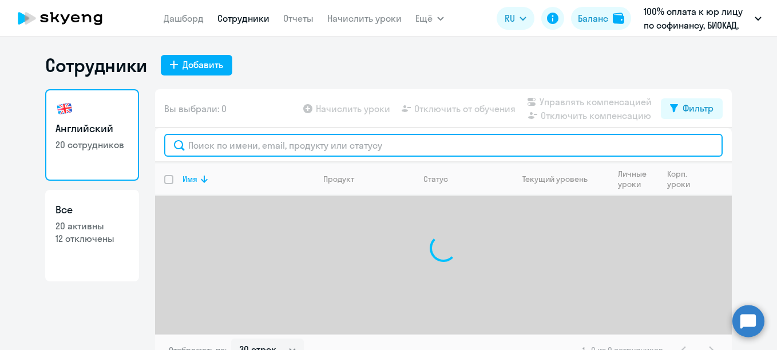
click at [279, 141] on input "text" at bounding box center [443, 145] width 559 height 23
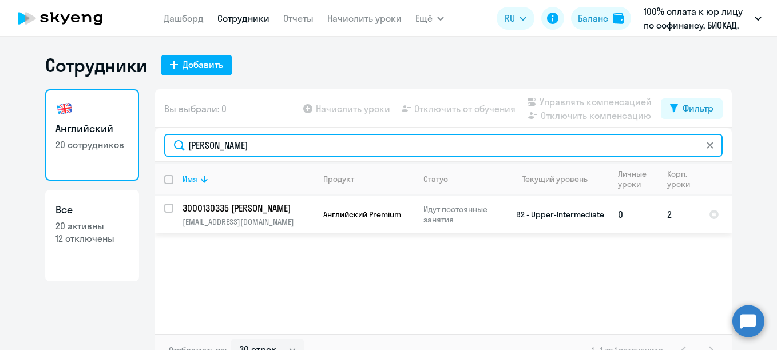
type input "[PERSON_NAME]"
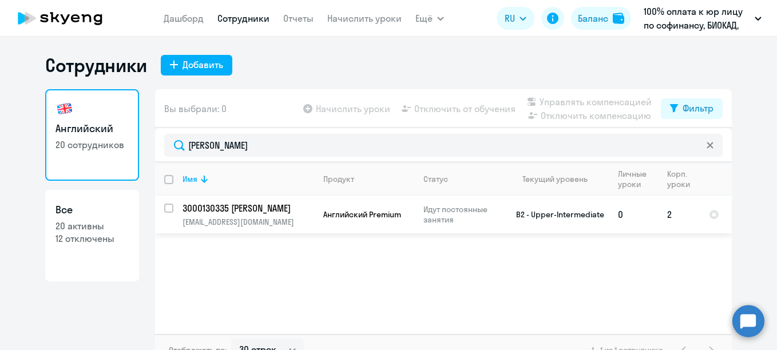
click at [220, 204] on p "3000130335 [PERSON_NAME]" at bounding box center [247, 208] width 129 height 13
select select "english"
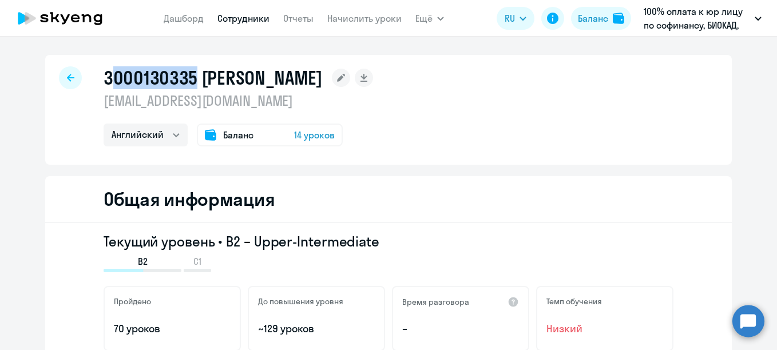
drag, startPoint x: 191, startPoint y: 77, endPoint x: 105, endPoint y: 80, distance: 85.9
click at [105, 80] on h1 "3000130335 [PERSON_NAME]" at bounding box center [213, 77] width 219 height 23
drag, startPoint x: 110, startPoint y: 77, endPoint x: 192, endPoint y: 62, distance: 82.6
click at [192, 62] on div "3000130335 [PERSON_NAME] [EMAIL_ADDRESS][DOMAIN_NAME] Английский Баланс 14 урок…" at bounding box center [388, 110] width 687 height 110
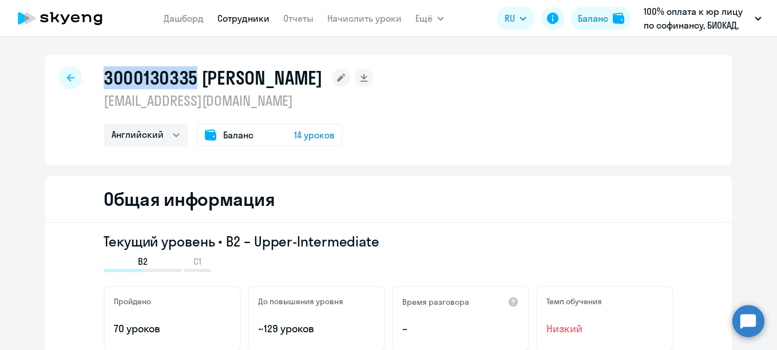
copy h1 "3000130335"
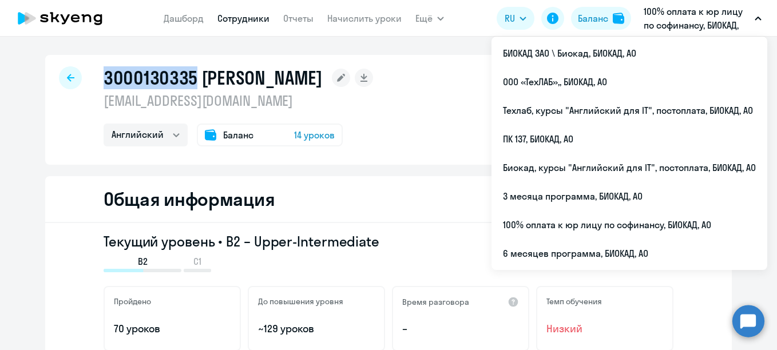
click at [252, 22] on link "Сотрудники" at bounding box center [244, 18] width 52 height 11
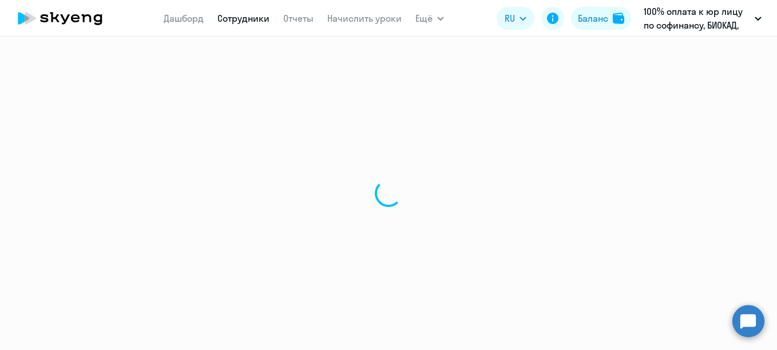
select select "30"
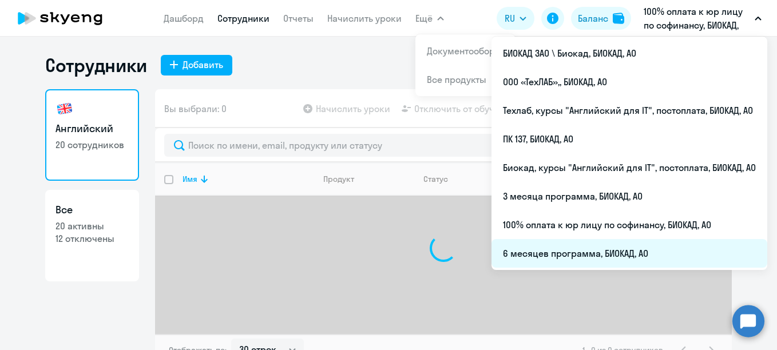
click at [568, 247] on li "6 месяцев программа, БИОКАД, АО" at bounding box center [630, 253] width 276 height 29
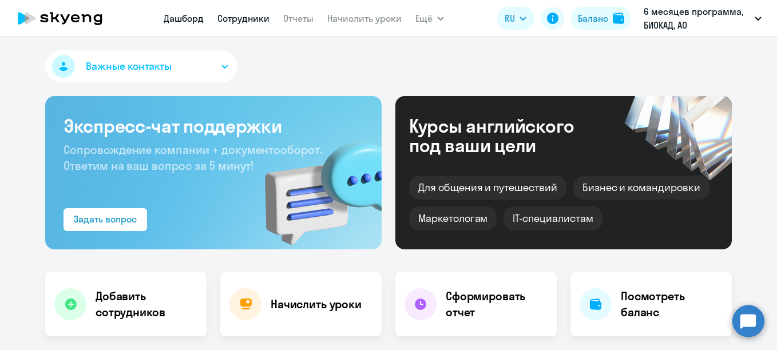
click at [252, 15] on link "Сотрудники" at bounding box center [244, 18] width 52 height 11
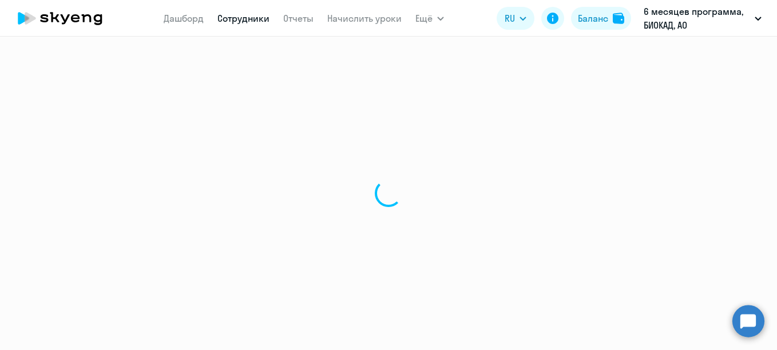
select select "30"
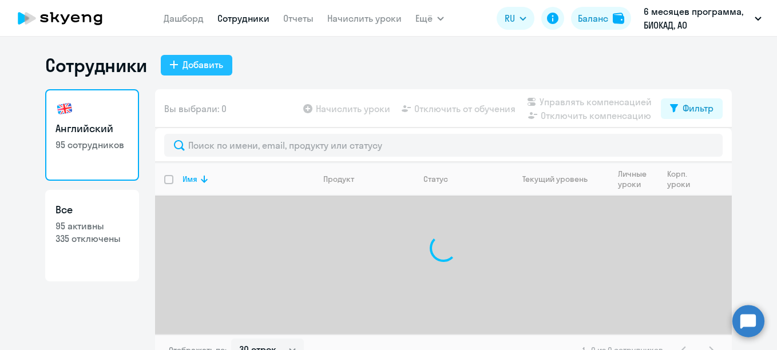
click at [213, 70] on div "Добавить" at bounding box center [203, 65] width 41 height 14
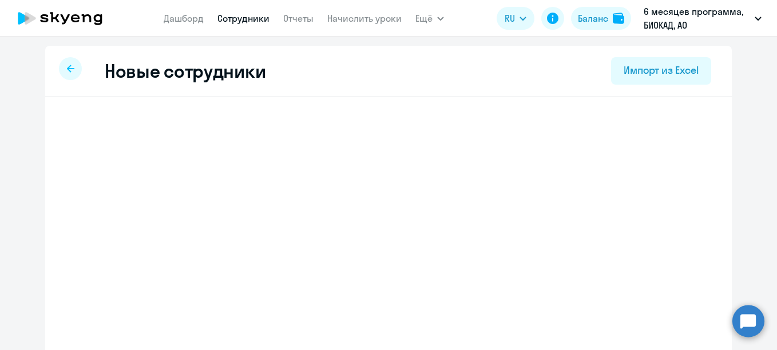
select select "english_adult_not_native_speaker"
select select "3"
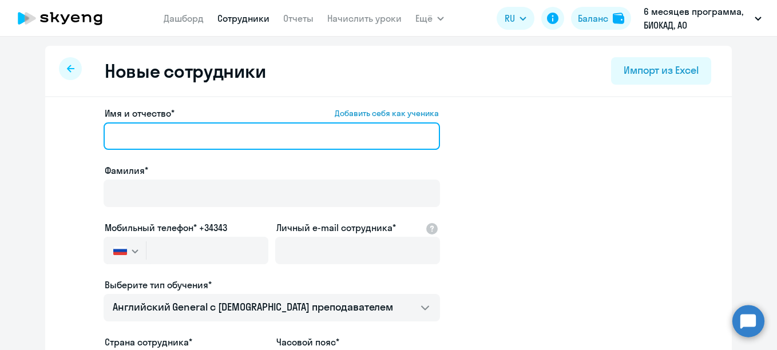
click at [222, 128] on input "Имя и отчество* Добавить себя как ученика" at bounding box center [272, 136] width 337 height 27
paste input "[PERSON_NAME]"
drag, startPoint x: 163, startPoint y: 137, endPoint x: 109, endPoint y: 135, distance: 53.9
click at [109, 135] on input "[PERSON_NAME]" at bounding box center [272, 136] width 337 height 27
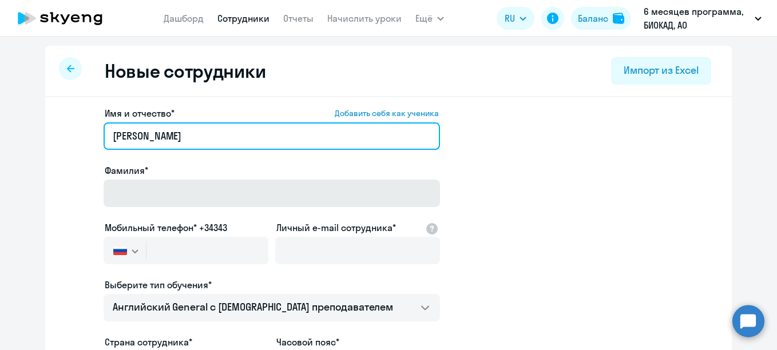
type input "[PERSON_NAME]"
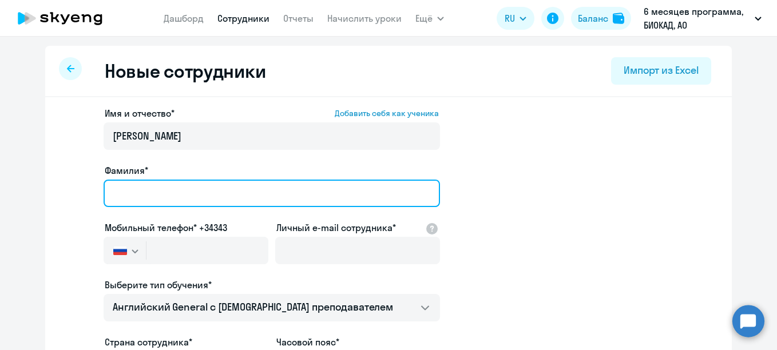
click at [162, 181] on input "Фамилия*" at bounding box center [272, 193] width 337 height 27
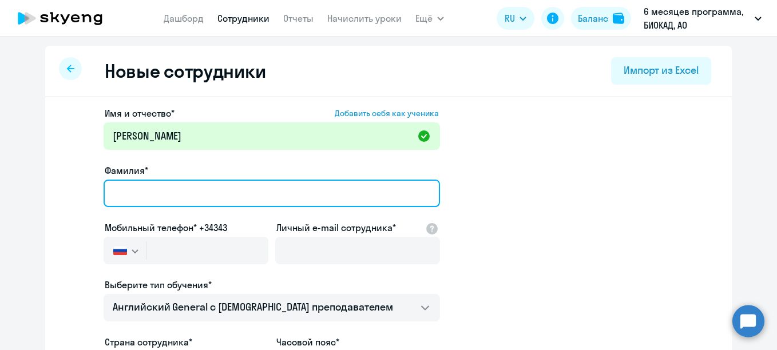
paste input "[PERSON_NAME]"
type input "[PERSON_NAME]"
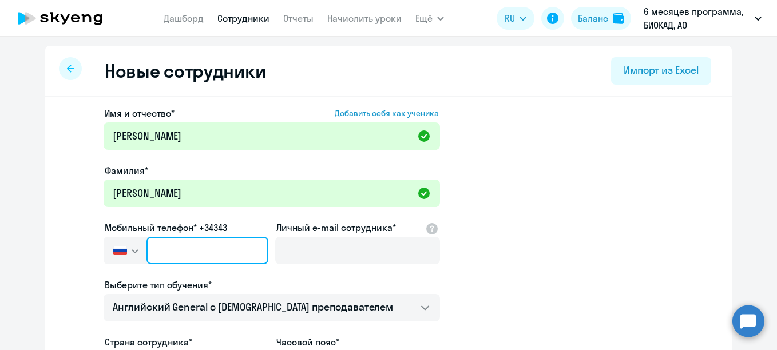
click at [216, 247] on input "text" at bounding box center [208, 250] width 122 height 27
paste input "[PHONE_NUMBER]"
type input "[PHONE_NUMBER]"
drag, startPoint x: 247, startPoint y: 258, endPoint x: 111, endPoint y: 252, distance: 136.4
click at [112, 252] on div "[GEOGRAPHIC_DATA] +7 [GEOGRAPHIC_DATA] +7 [GEOGRAPHIC_DATA] +380 [GEOGRAPHIC_DA…" at bounding box center [186, 250] width 165 height 27
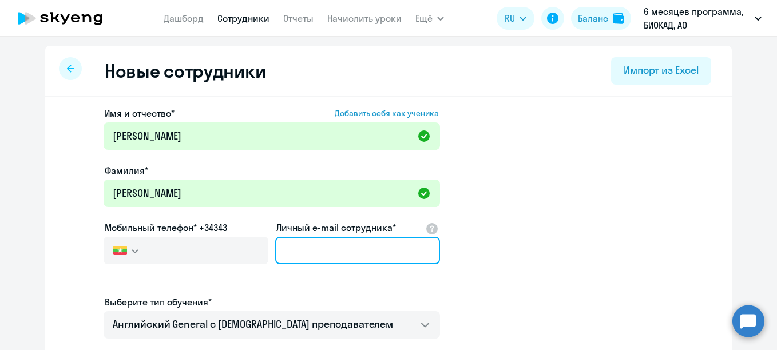
click at [291, 257] on input "Личный e-mail сотрудника*" at bounding box center [357, 250] width 165 height 27
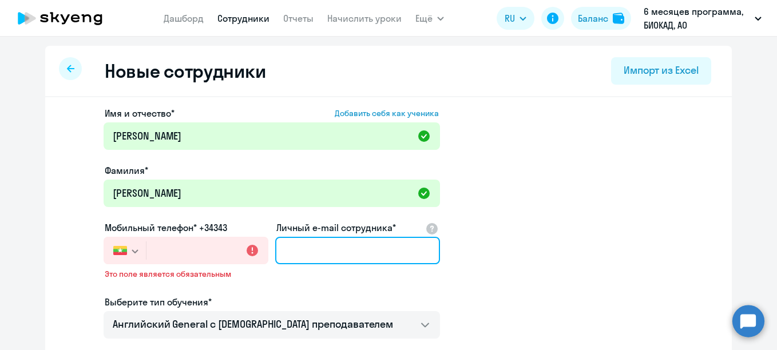
paste input "9 516 505 052"
type input "9 516 505 052"
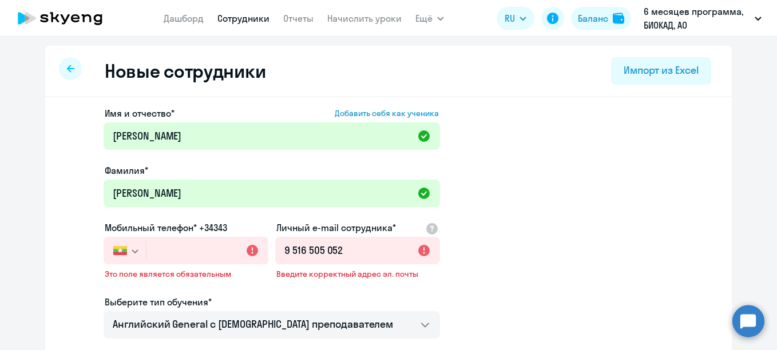
click at [120, 253] on img "button" at bounding box center [120, 250] width 14 height 9
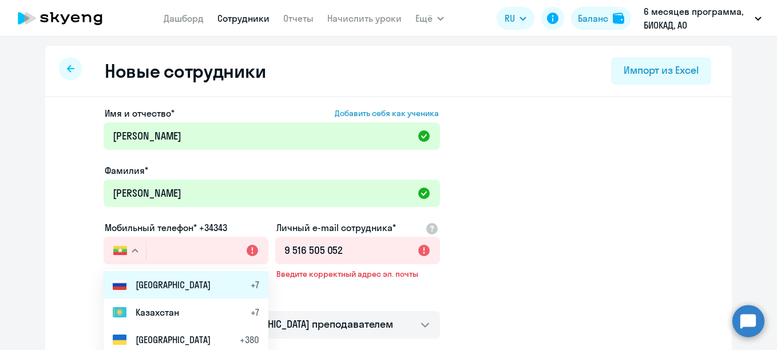
click at [131, 283] on li "Россия +7" at bounding box center [186, 284] width 165 height 27
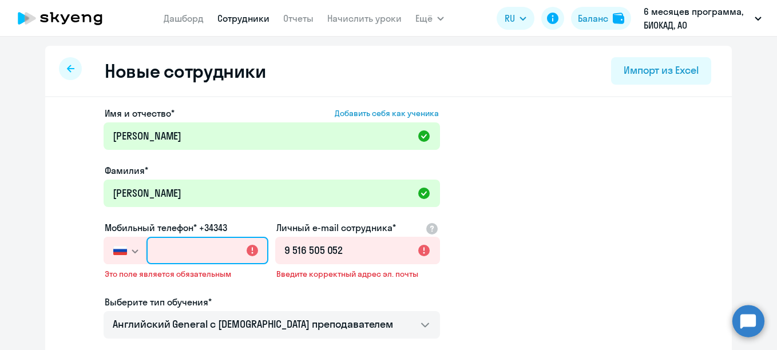
click at [229, 250] on input "text" at bounding box center [208, 250] width 122 height 27
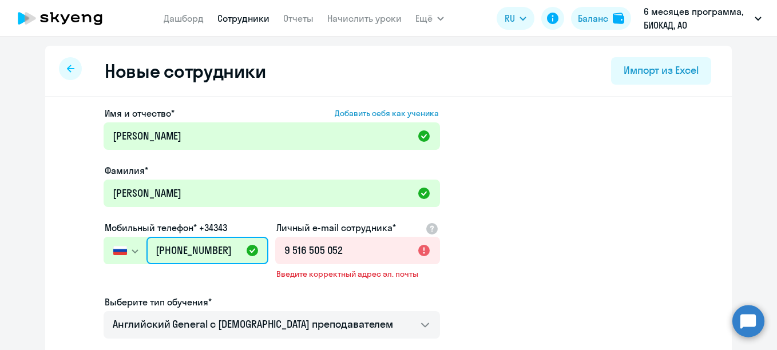
type input "[PHONE_NUMBER]"
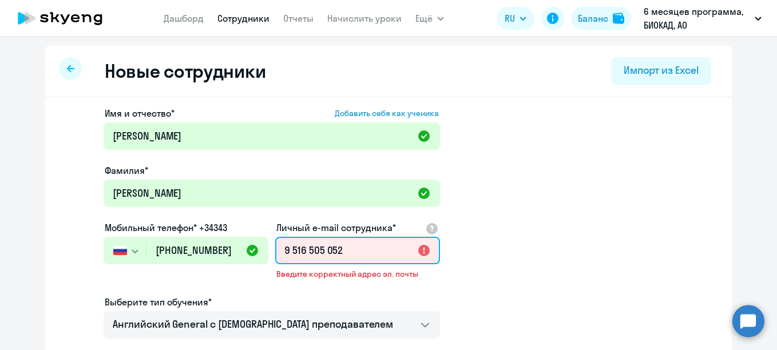
drag, startPoint x: 347, startPoint y: 250, endPoint x: 285, endPoint y: 244, distance: 63.2
click at [285, 244] on input "9 516 505 052" at bounding box center [357, 250] width 165 height 27
type input "9"
paste input "[EMAIL_ADDRESS][DOMAIN_NAME]"
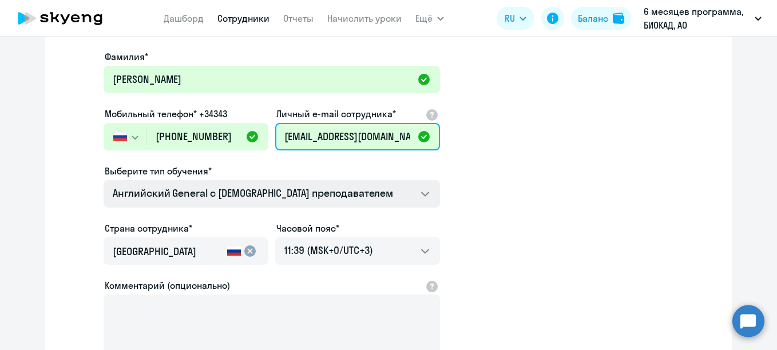
scroll to position [114, 0]
type input "[EMAIL_ADDRESS][DOMAIN_NAME]"
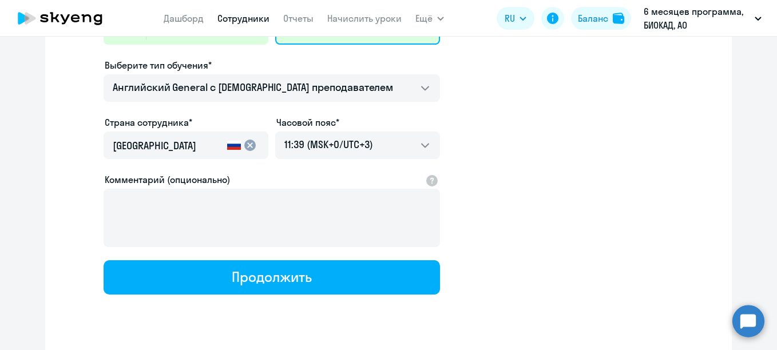
scroll to position [250, 0]
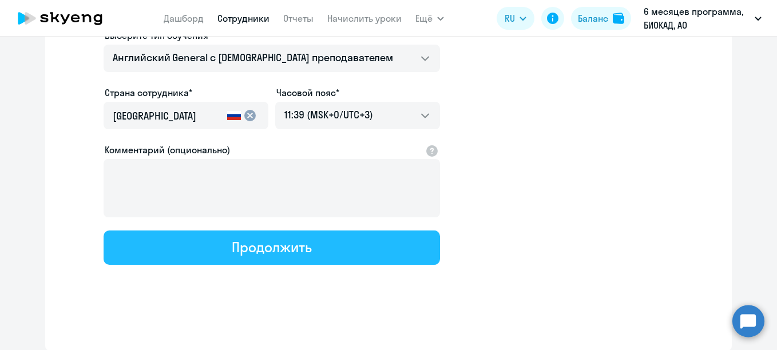
click at [280, 242] on div "Продолжить" at bounding box center [272, 247] width 80 height 18
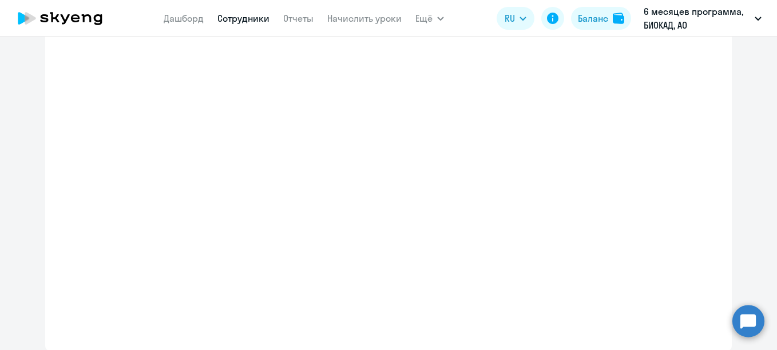
select select "english_adult_not_native_speaker"
select select "3"
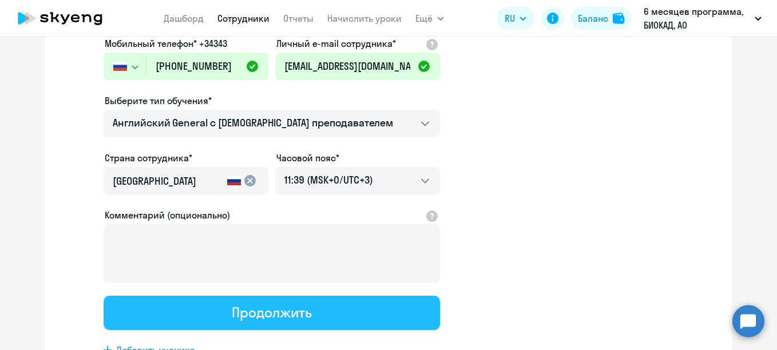
scroll to position [0, 0]
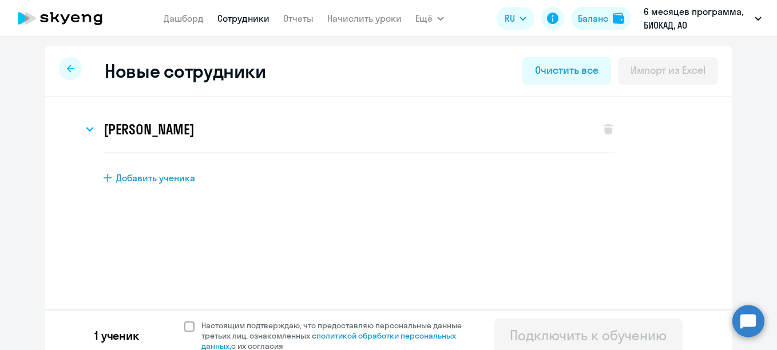
click at [252, 326] on span "Настоящим подтверждаю, что предоставляю персональные данные третьих лиц, ознако…" at bounding box center [338, 336] width 274 height 31
click at [184, 321] on input "Настоящим подтверждаю, что предоставляю персональные данные третьих лиц, ознако…" at bounding box center [184, 320] width 1 height 1
checkbox input "true"
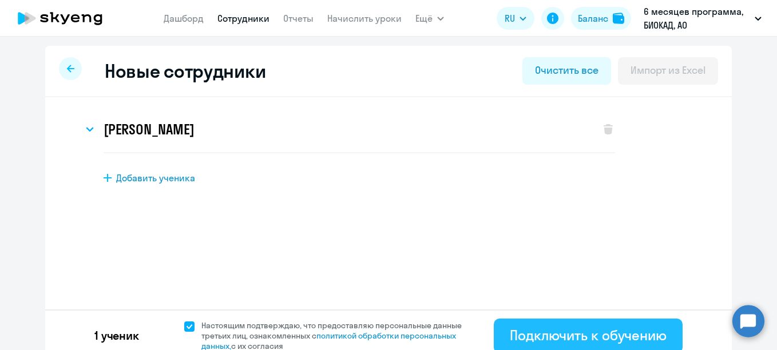
click at [541, 337] on div "Подключить к обучению" at bounding box center [588, 335] width 157 height 18
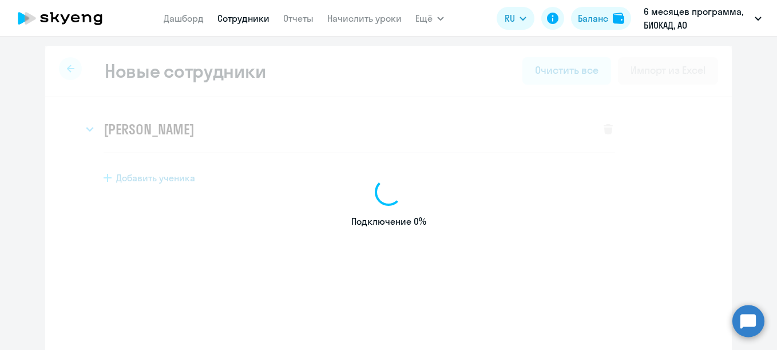
select select "english_adult_not_native_speaker"
select select "3"
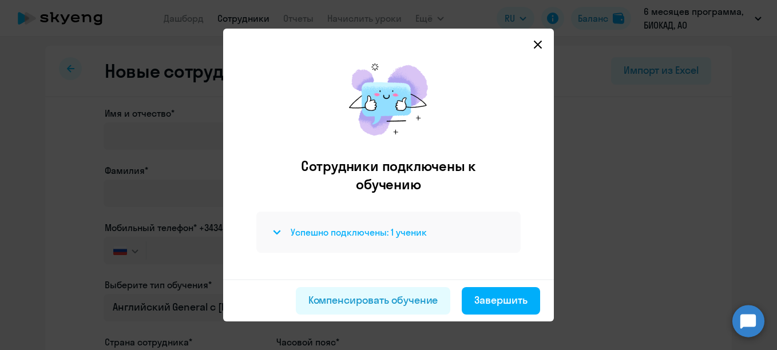
click at [338, 234] on h4 "Успешно подключены: 1 ученик" at bounding box center [359, 232] width 136 height 13
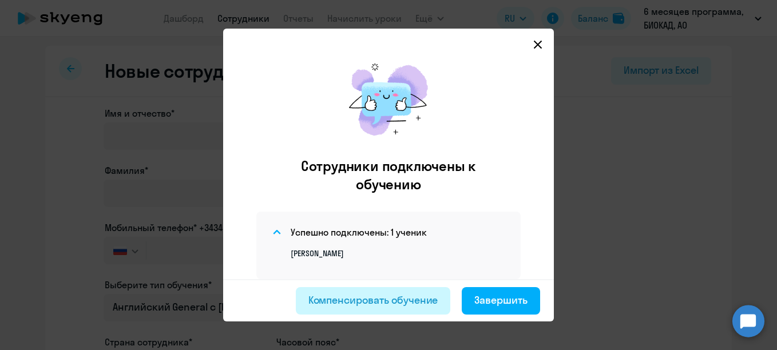
click at [367, 303] on div "Компенсировать обучение" at bounding box center [374, 300] width 130 height 15
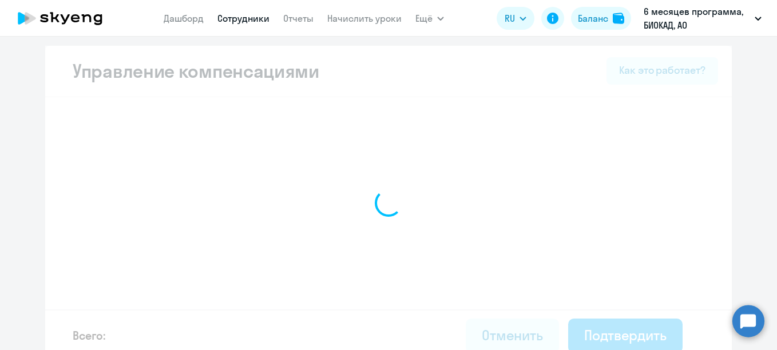
select select "MONTHLY"
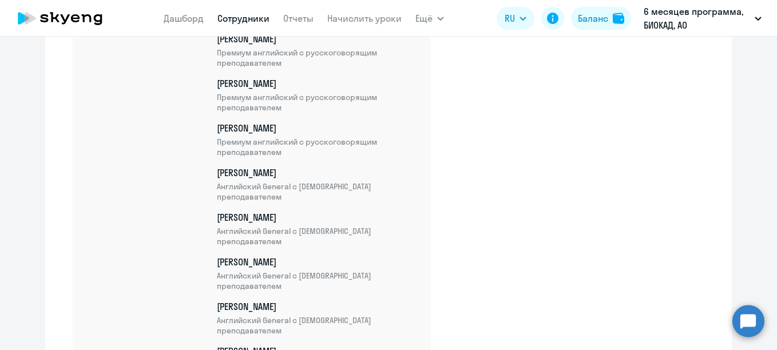
scroll to position [4323, 0]
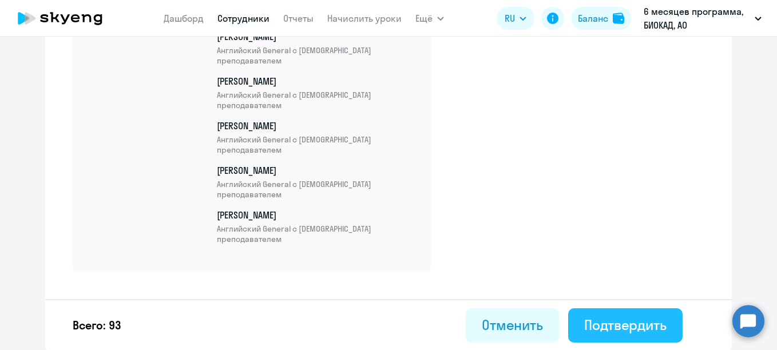
click at [600, 334] on button "Подтвердить" at bounding box center [625, 326] width 114 height 34
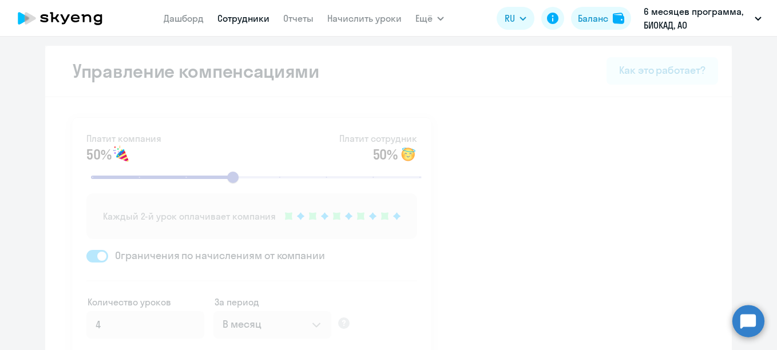
select select "30"
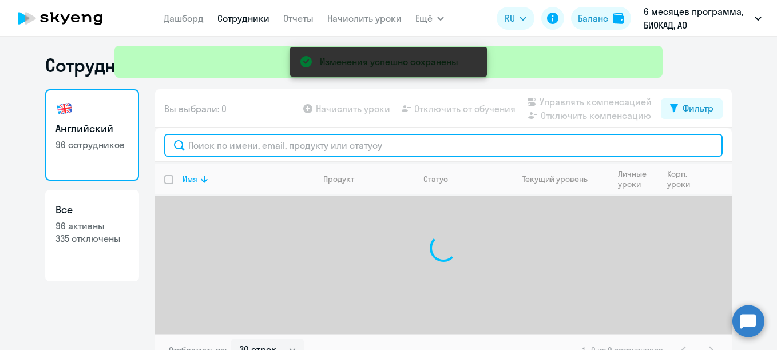
click at [274, 148] on input "text" at bounding box center [443, 145] width 559 height 23
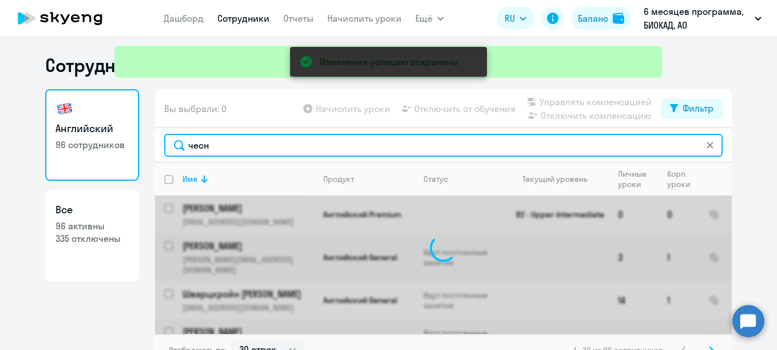
type input "чесно"
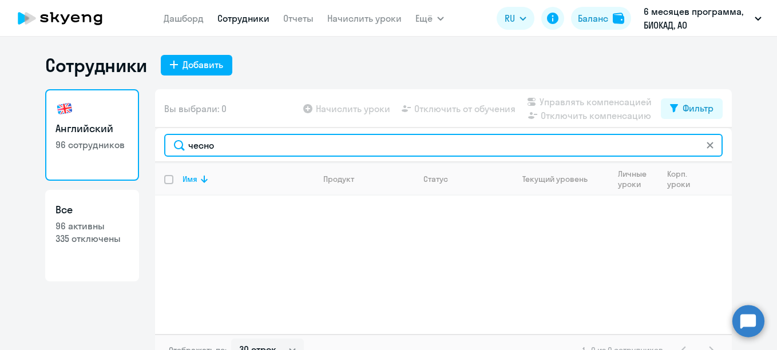
drag, startPoint x: 276, startPoint y: 148, endPoint x: 152, endPoint y: 145, distance: 123.7
click at [155, 148] on div "чесно" at bounding box center [443, 145] width 577 height 34
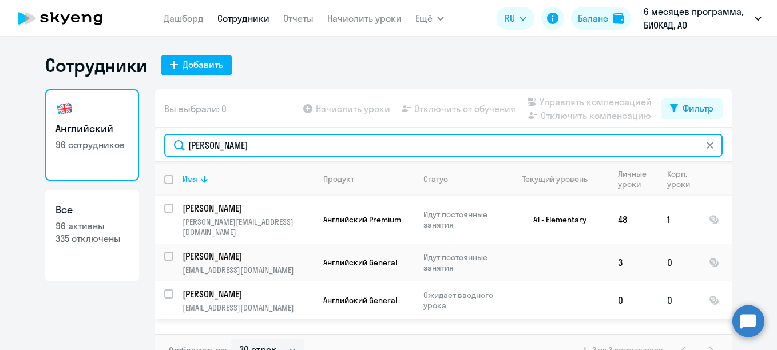
type input "[PERSON_NAME]"
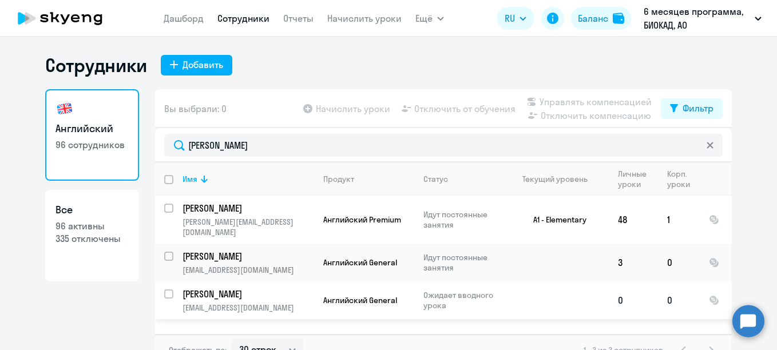
click at [187, 288] on p "[PERSON_NAME]" at bounding box center [247, 294] width 129 height 13
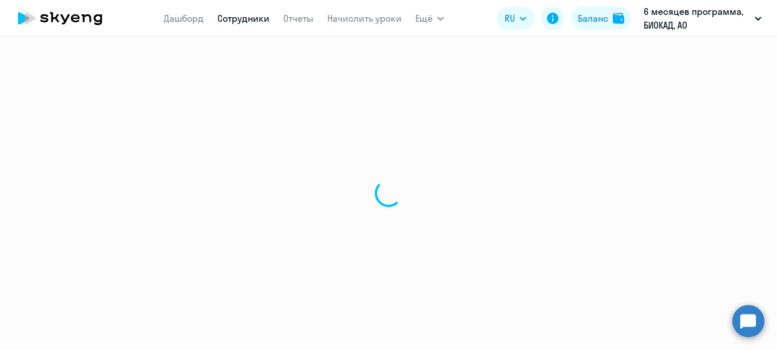
select select "english"
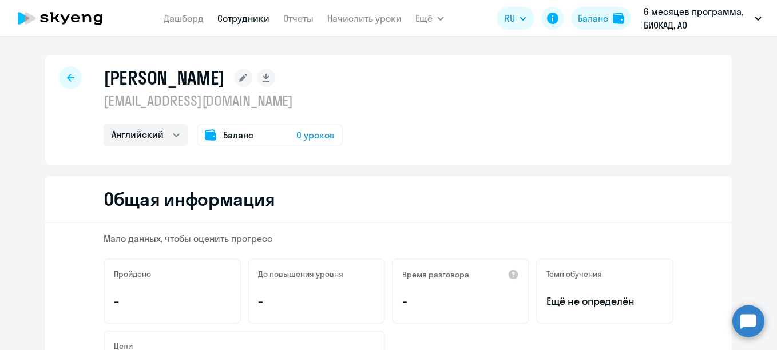
click at [234, 77] on rect at bounding box center [243, 78] width 18 height 18
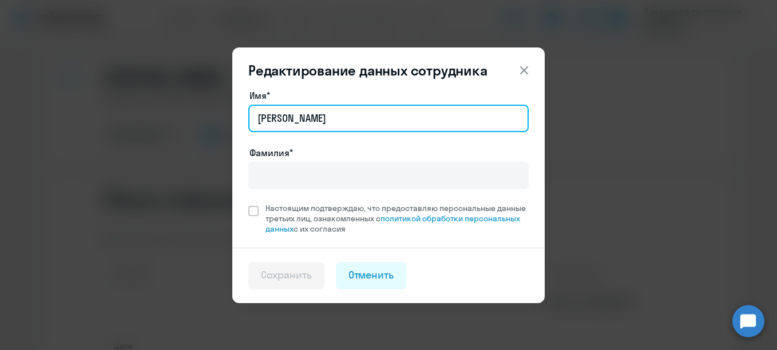
drag, startPoint x: 300, startPoint y: 118, endPoint x: 263, endPoint y: 116, distance: 36.7
click at [263, 116] on input "[PERSON_NAME]" at bounding box center [388, 118] width 280 height 27
paste input "еснокова [PERSON_NAME]"
click at [266, 119] on input "[PERSON_NAME]" at bounding box center [388, 118] width 280 height 27
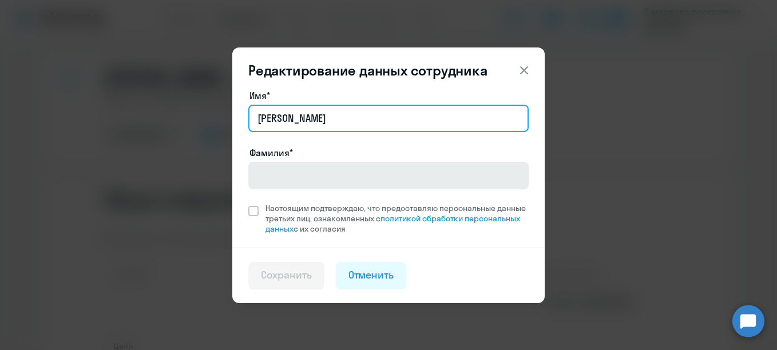
type input "[PERSON_NAME]"
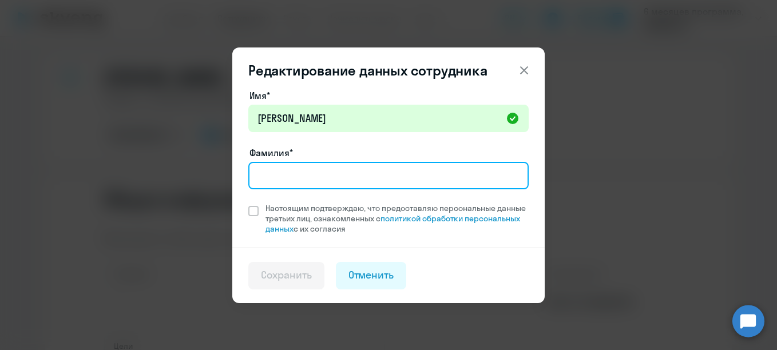
click at [301, 180] on input "Фамилия*" at bounding box center [388, 175] width 280 height 27
paste input "[PERSON_NAME]"
type input "[PERSON_NAME]"
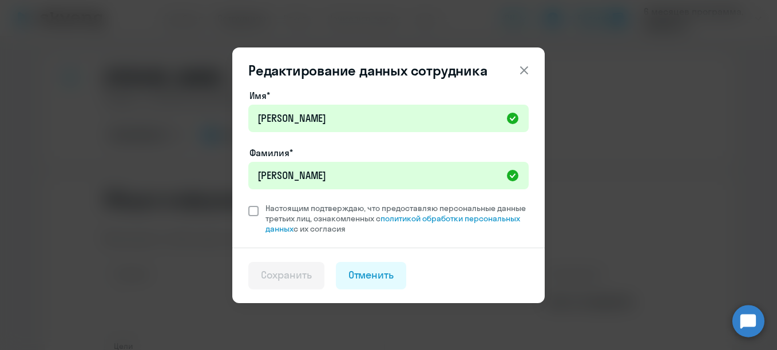
click at [250, 211] on span at bounding box center [253, 211] width 10 height 10
click at [248, 203] on input "Настоящим подтверждаю, что предоставляю персональные данные третьих лиц, ознако…" at bounding box center [248, 203] width 1 height 1
checkbox input "true"
click at [290, 286] on button "Сохранить" at bounding box center [286, 275] width 76 height 27
select select "english"
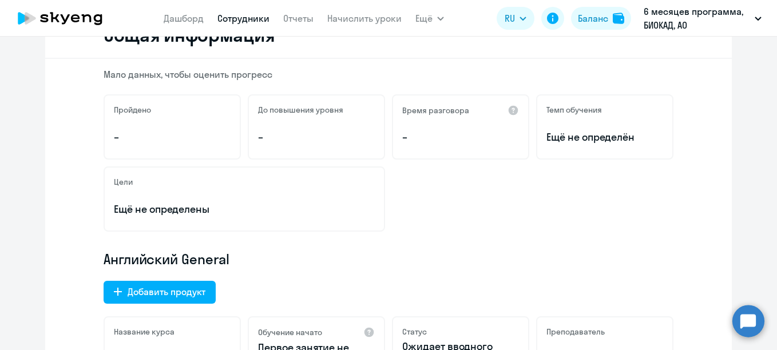
scroll to position [57, 0]
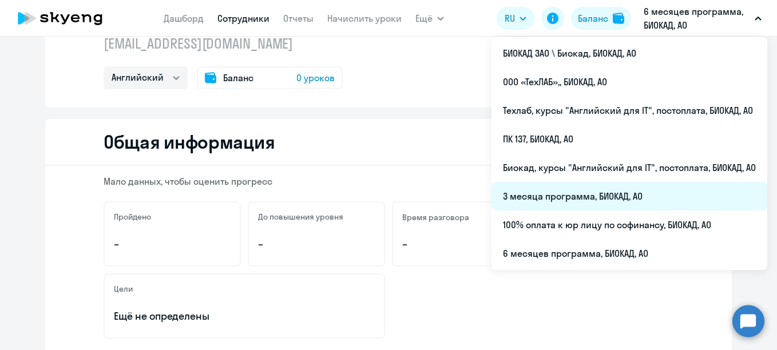
click at [530, 201] on li "3 месяца программа, БИОКАД, АО" at bounding box center [630, 196] width 276 height 29
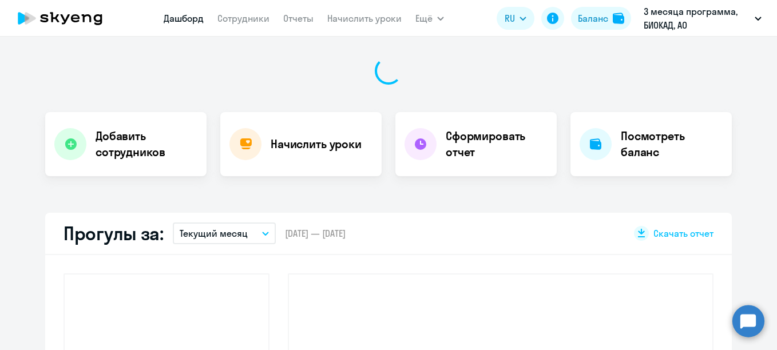
scroll to position [160, 0]
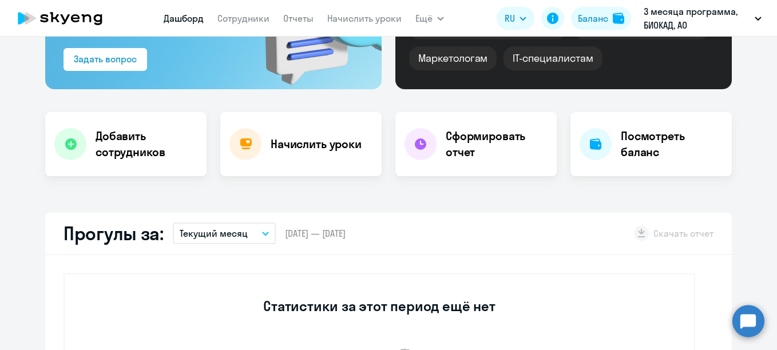
select select "30"
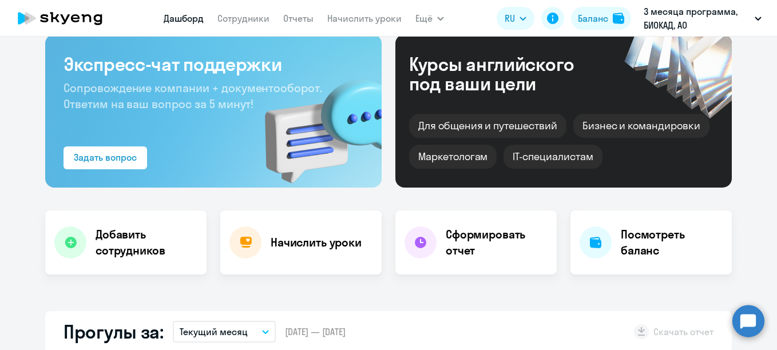
scroll to position [0, 0]
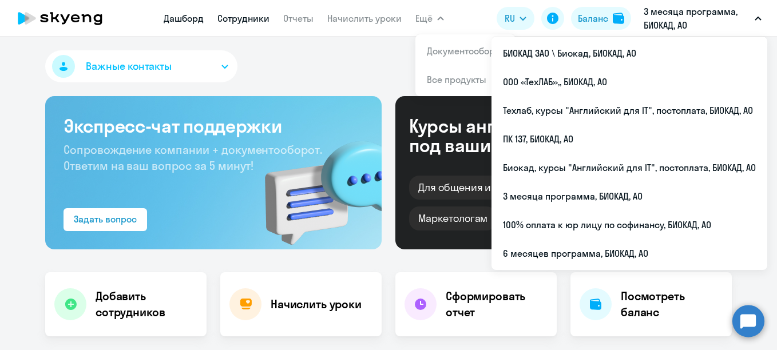
click at [251, 22] on link "Сотрудники" at bounding box center [244, 18] width 52 height 11
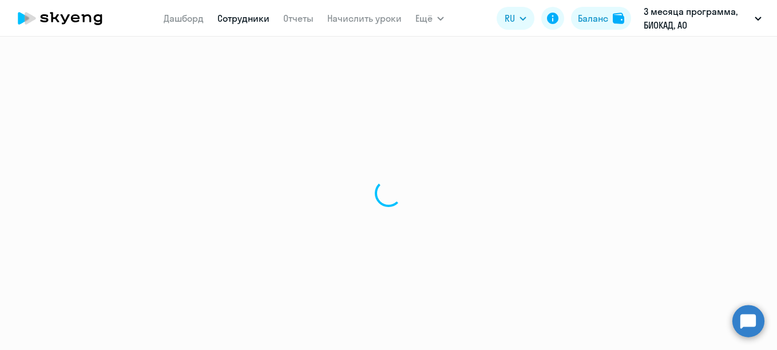
select select "30"
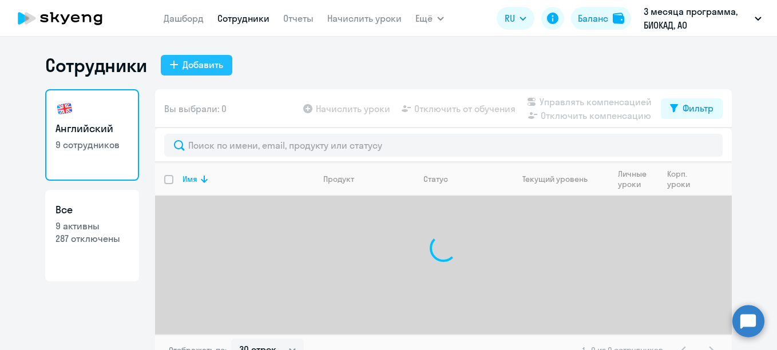
click at [215, 68] on div "Добавить" at bounding box center [203, 65] width 41 height 14
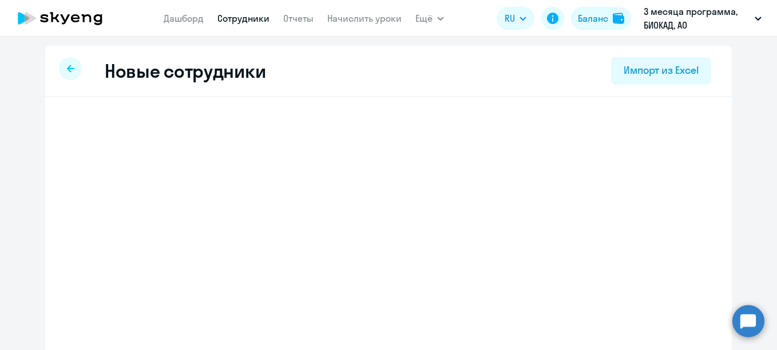
select select "english_adult_not_native_speaker"
select select "3"
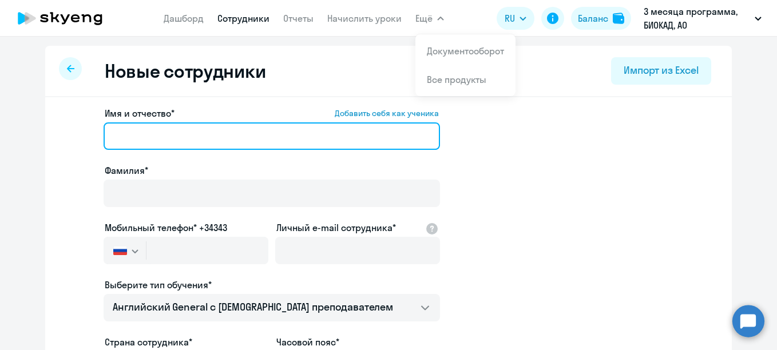
click at [264, 137] on input "Имя и отчество* Добавить себя как ученика" at bounding box center [272, 136] width 337 height 27
paste input "[PERSON_NAME]"
drag, startPoint x: 156, startPoint y: 139, endPoint x: 104, endPoint y: 140, distance: 52.7
click at [109, 139] on input "[PERSON_NAME]" at bounding box center [272, 136] width 337 height 27
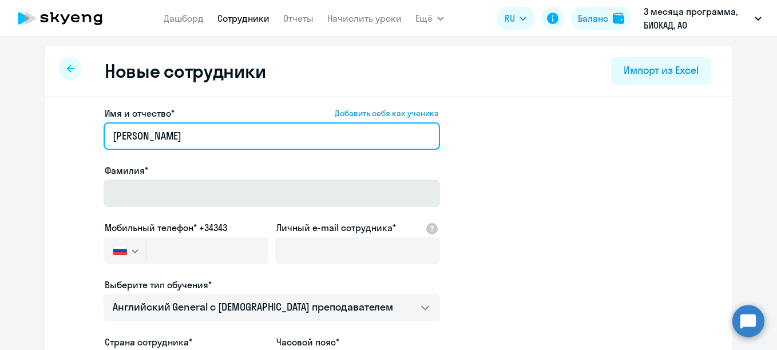
type input "[PERSON_NAME]"
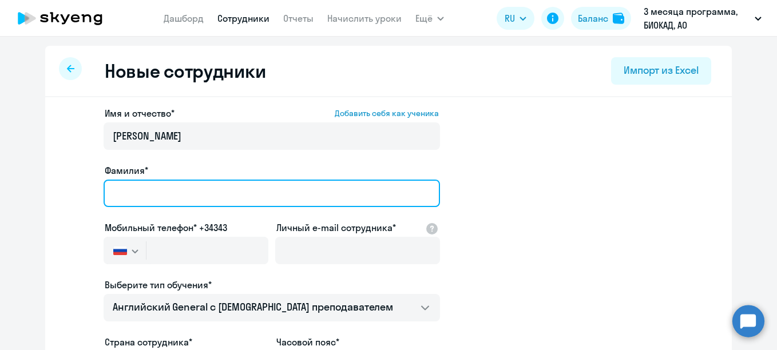
click at [154, 196] on input "Фамилия*" at bounding box center [272, 193] width 337 height 27
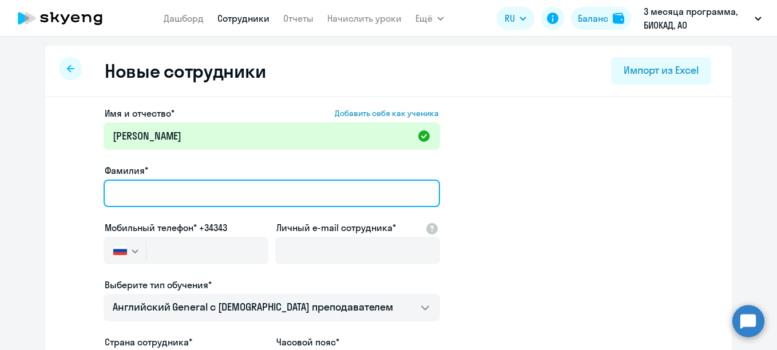
paste input "[PERSON_NAME]"
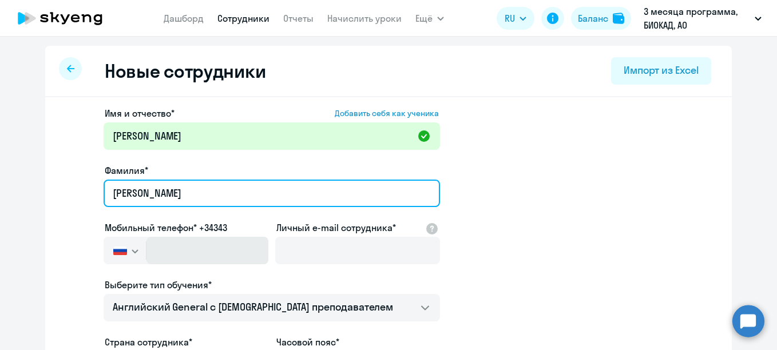
type input "[PERSON_NAME]"
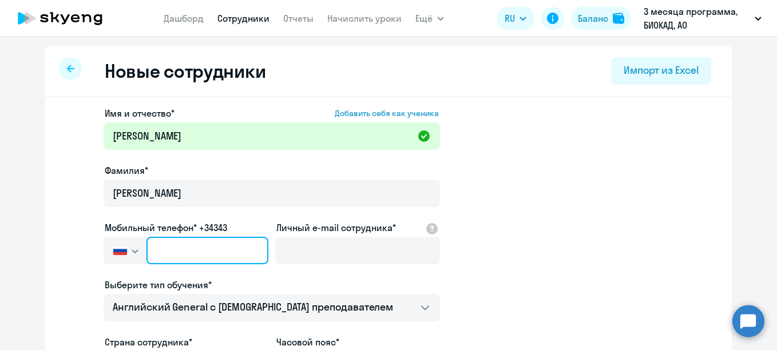
click at [175, 242] on input "text" at bounding box center [208, 250] width 122 height 27
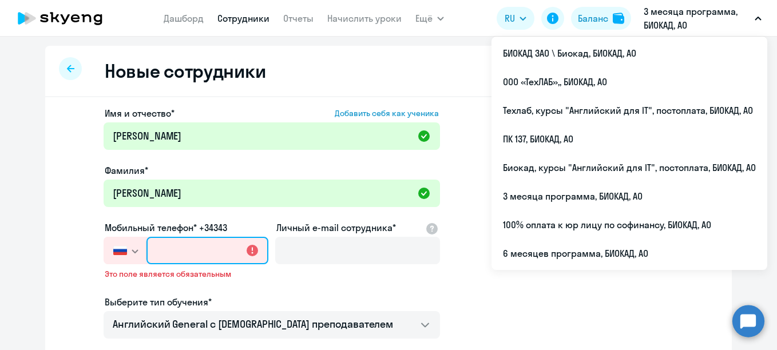
paste input "[PHONE_NUMBER]"
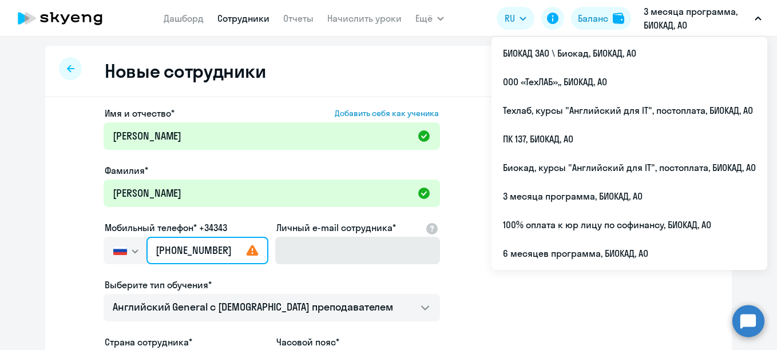
type input "[PHONE_NUMBER]"
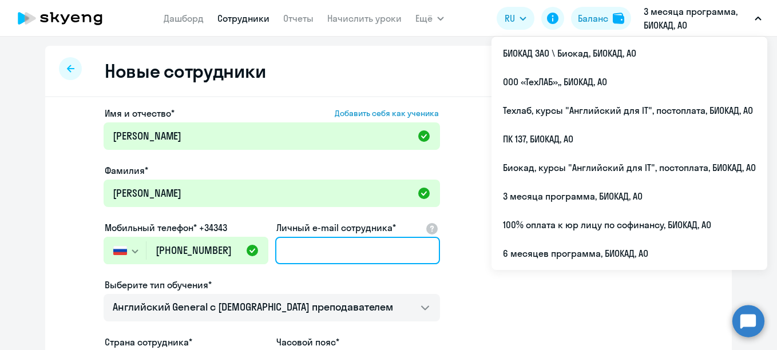
click at [292, 254] on input "Личный e-mail сотрудника*" at bounding box center [357, 250] width 165 height 27
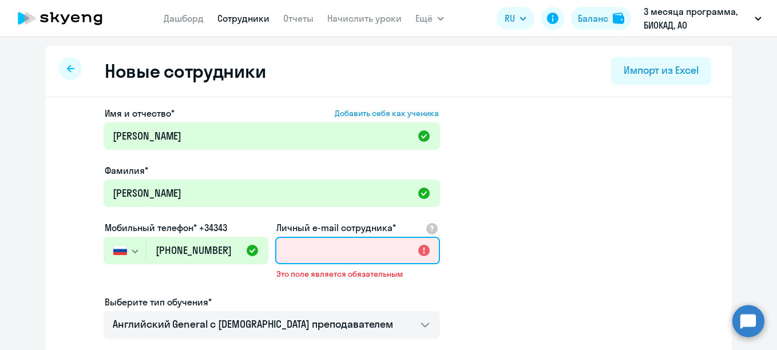
paste input "[EMAIL_ADDRESS][DOMAIN_NAME]"
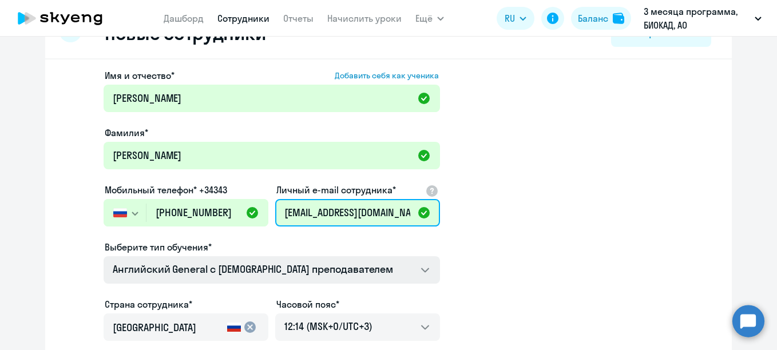
scroll to position [57, 0]
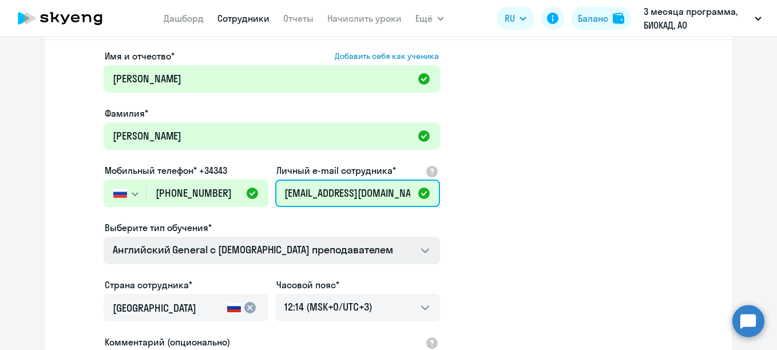
type input "[EMAIL_ADDRESS][DOMAIN_NAME]"
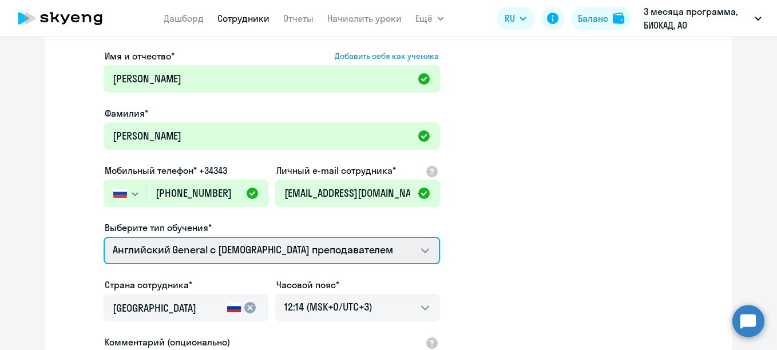
click at [378, 244] on select "Премиум [DEMOGRAPHIC_DATA] с русскоговорящим преподавателем Английский General …" at bounding box center [272, 250] width 337 height 27
select select "english_adult_not_native_speaker_premium"
click at [104, 237] on select "Премиум [DEMOGRAPHIC_DATA] с русскоговорящим преподавателем Английский General …" at bounding box center [272, 250] width 337 height 27
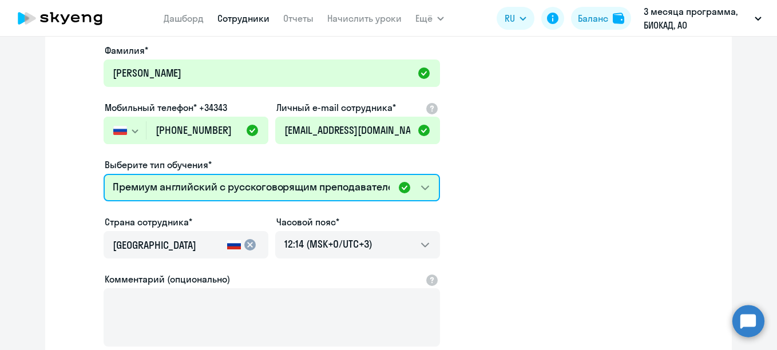
scroll to position [229, 0]
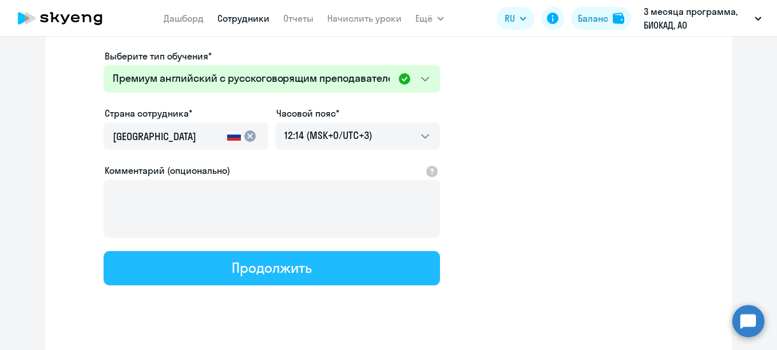
click at [305, 272] on div "Продолжить" at bounding box center [272, 268] width 80 height 18
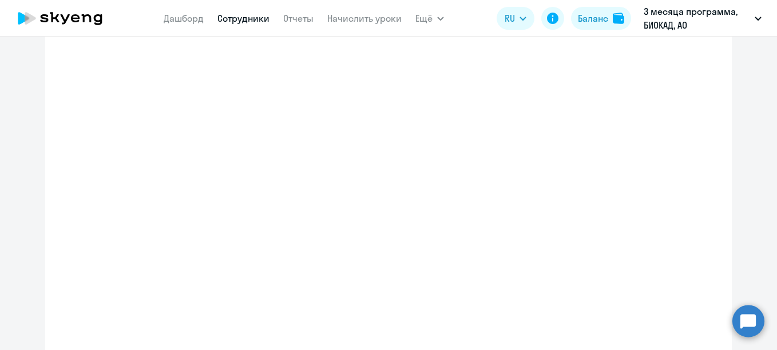
select select "english_adult_not_native_speaker_premium"
select select "3"
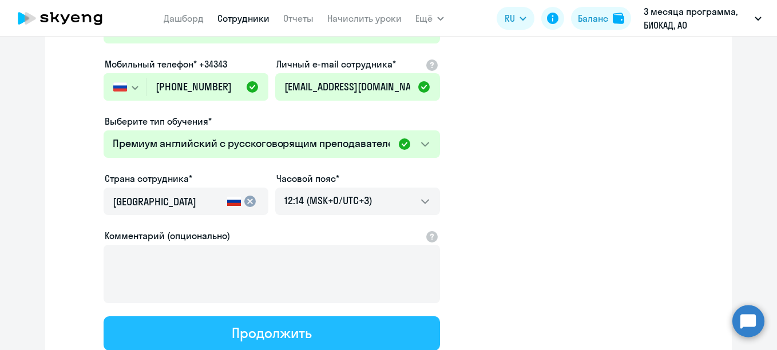
scroll to position [0, 0]
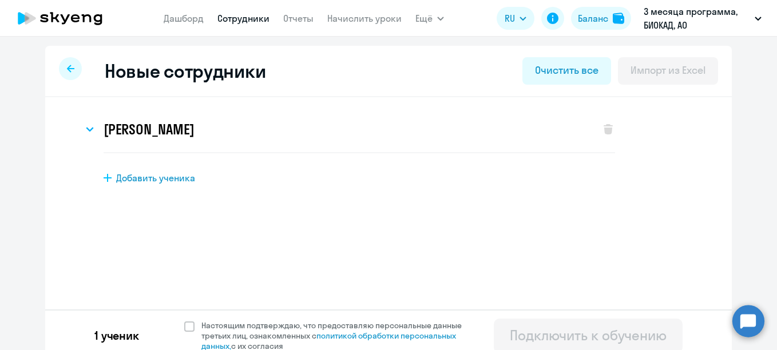
click at [238, 319] on div "1 ученик Настоящим подтверждаю, что предоставляю персональные данные третьих ли…" at bounding box center [388, 336] width 687 height 52
click at [244, 322] on span "Настоящим подтверждаю, что предоставляю персональные данные третьих лиц, ознако…" at bounding box center [338, 336] width 274 height 31
click at [184, 321] on input "Настоящим подтверждаю, что предоставляю персональные данные третьих лиц, ознако…" at bounding box center [184, 320] width 1 height 1
checkbox input "true"
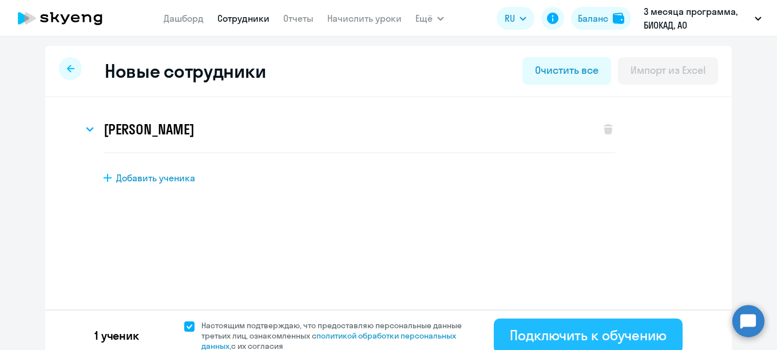
click at [544, 338] on div "Подключить к обучению" at bounding box center [588, 335] width 157 height 18
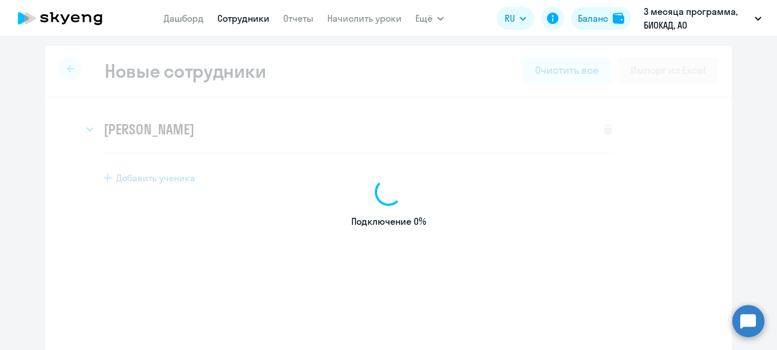
select select "english_adult_not_native_speaker"
select select "3"
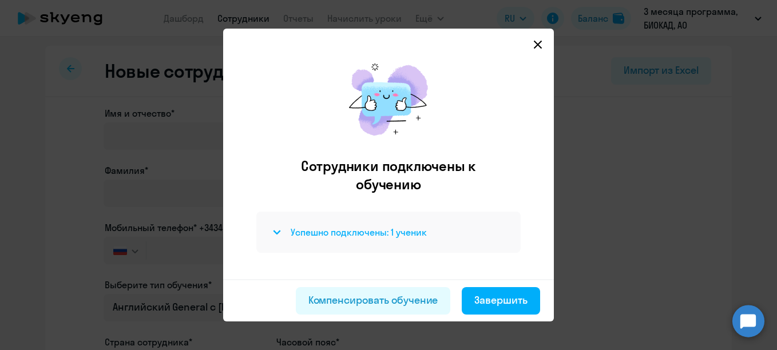
click at [355, 225] on div "Успешно подключены: 1 ученик" at bounding box center [388, 232] width 264 height 41
click at [356, 239] on h4 "Успешно подключены: 1 ученик" at bounding box center [359, 232] width 136 height 13
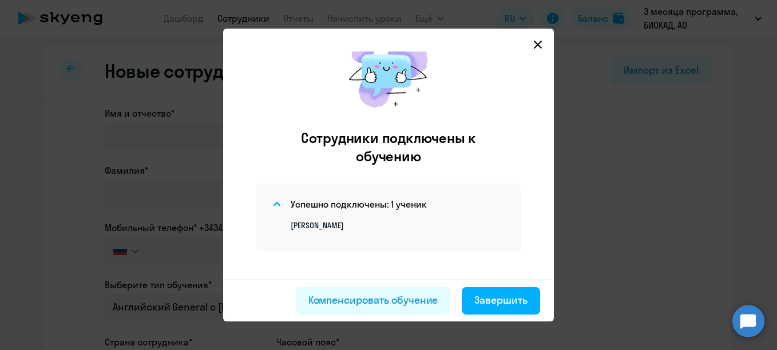
scroll to position [37, 0]
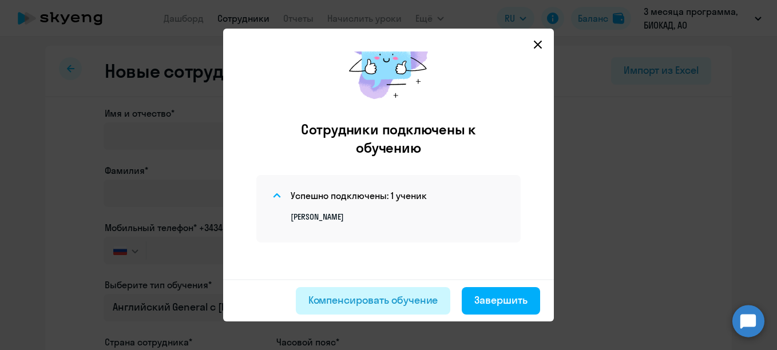
click at [377, 302] on div "Компенсировать обучение" at bounding box center [374, 300] width 130 height 15
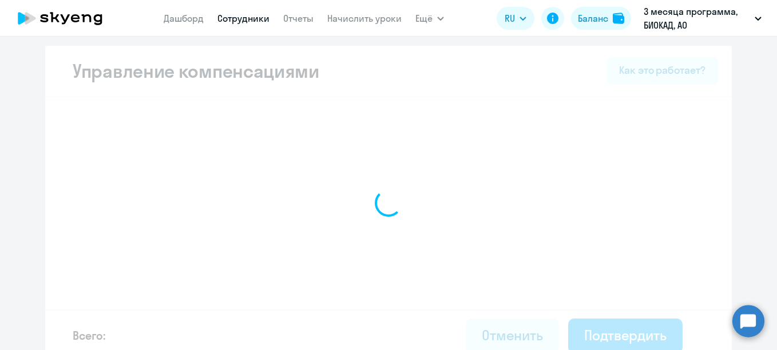
select select "MONTHLY"
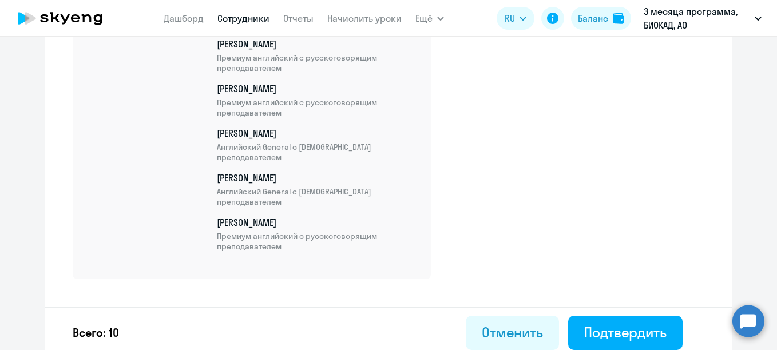
scroll to position [617, 0]
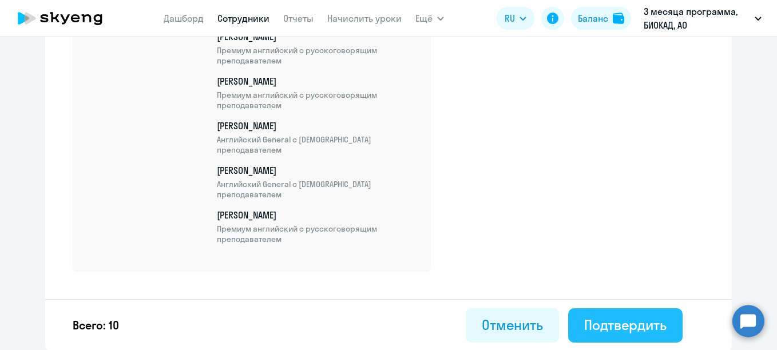
click at [613, 327] on div "Подтвердить" at bounding box center [625, 325] width 82 height 18
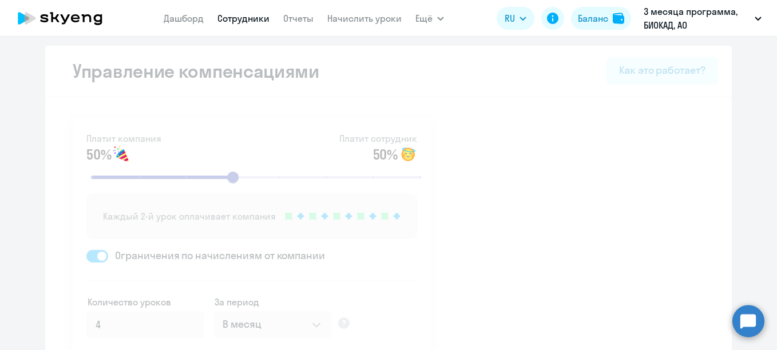
select select "30"
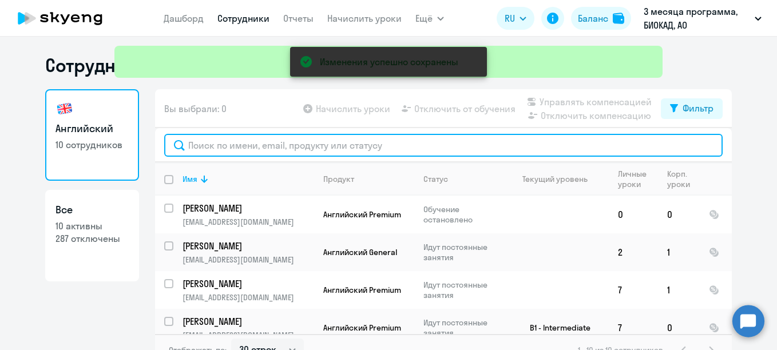
click at [218, 146] on input "text" at bounding box center [443, 145] width 559 height 23
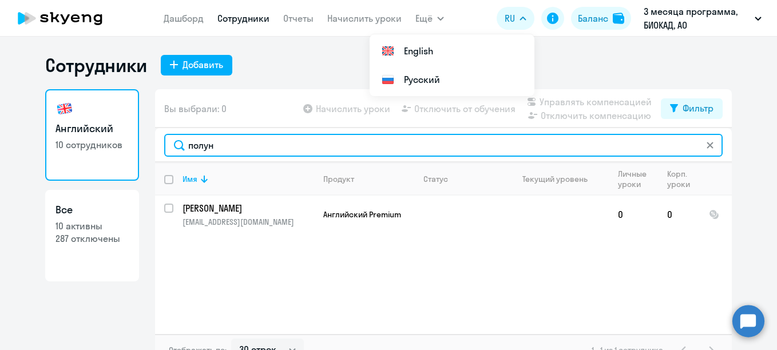
type input "полун"
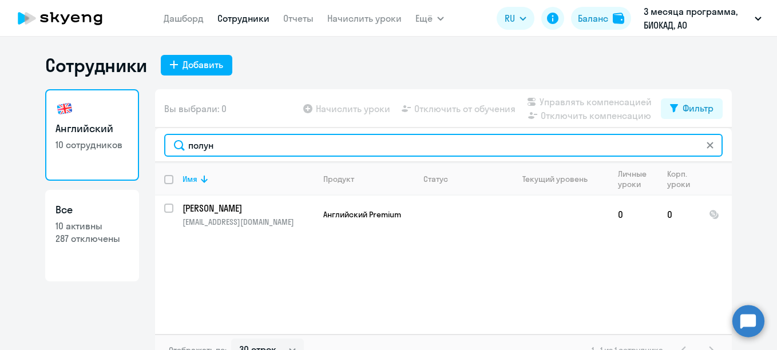
drag, startPoint x: 221, startPoint y: 148, endPoint x: 136, endPoint y: 137, distance: 85.4
click at [137, 139] on div "Английский 10 сотрудников Все 10 активны 287 отключены Вы выбрали: 0 Начислить …" at bounding box center [388, 227] width 687 height 277
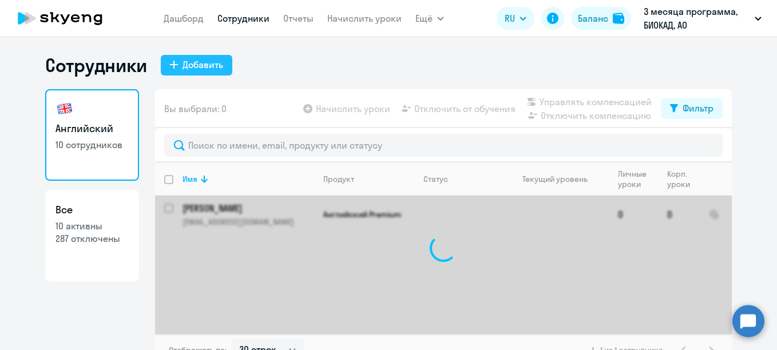
click at [184, 73] on button "Добавить" at bounding box center [197, 65] width 72 height 21
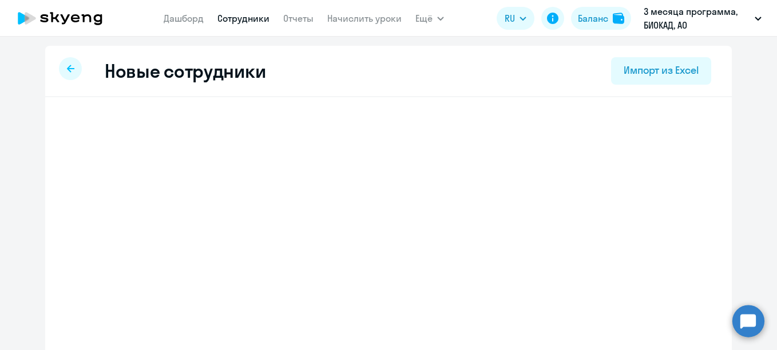
select select "english_adult_not_native_speaker"
select select "3"
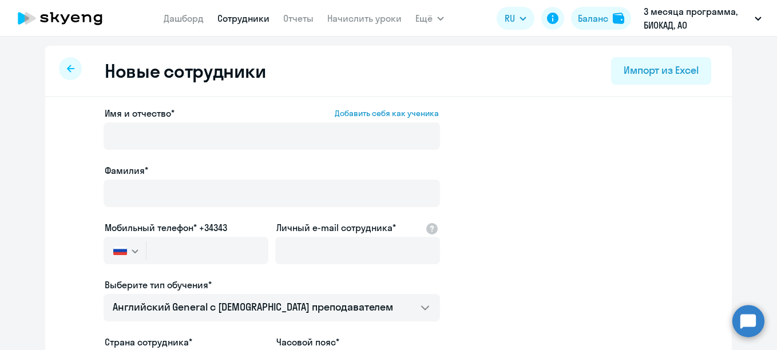
click at [54, 73] on div "Новые сотрудники Импорт из Excel" at bounding box center [388, 72] width 687 height 52
click at [59, 72] on div at bounding box center [70, 68] width 23 height 23
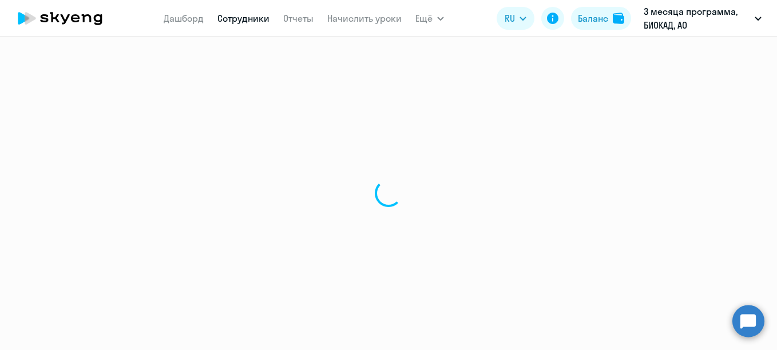
select select "30"
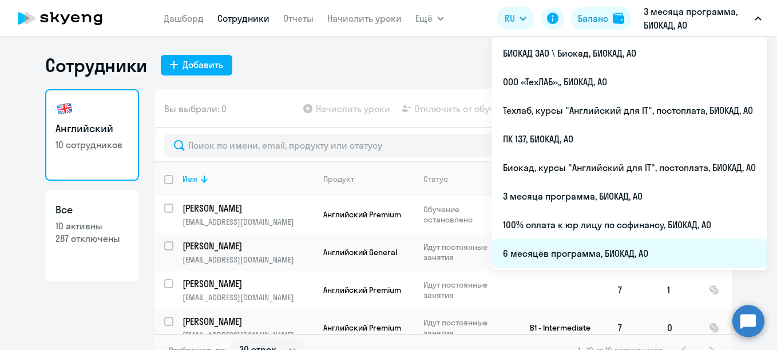
click at [577, 251] on li "6 месяцев программа, БИОКАД, АО" at bounding box center [630, 253] width 276 height 29
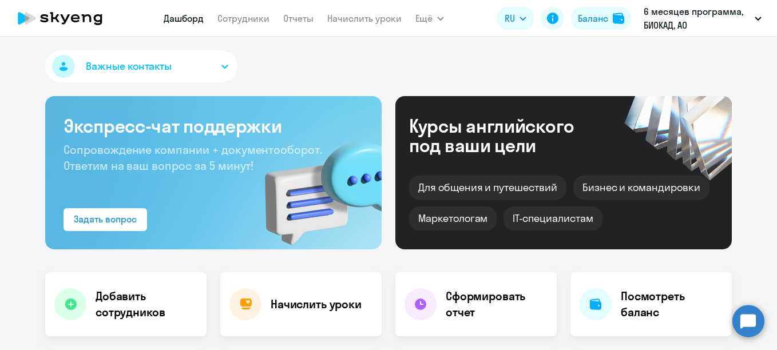
select select "30"
click at [244, 17] on link "Сотрудники" at bounding box center [244, 18] width 52 height 11
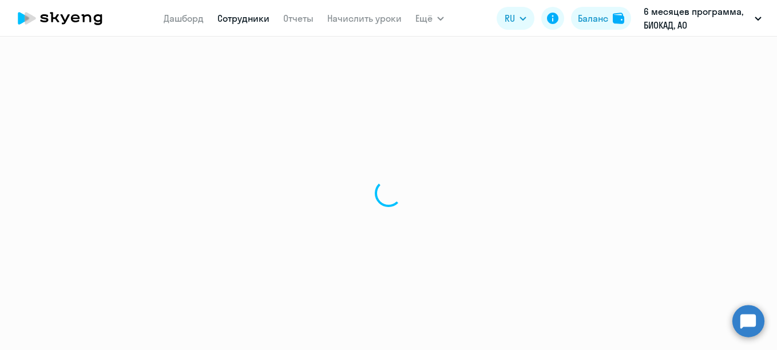
select select "30"
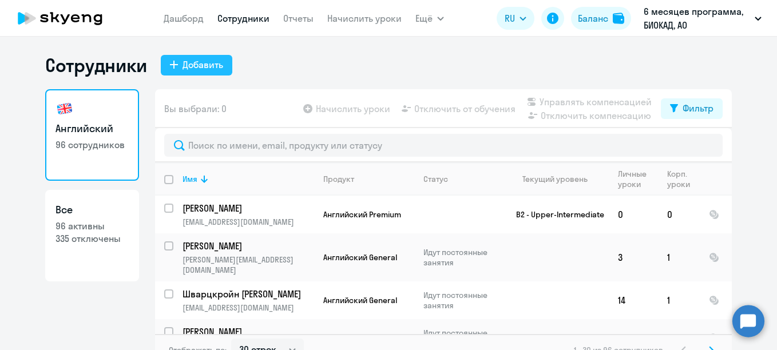
click at [195, 64] on div "Добавить" at bounding box center [203, 65] width 41 height 14
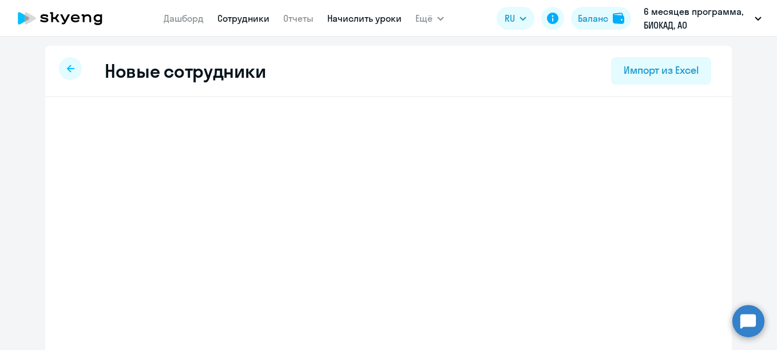
select select "english_adult_not_native_speaker"
select select "3"
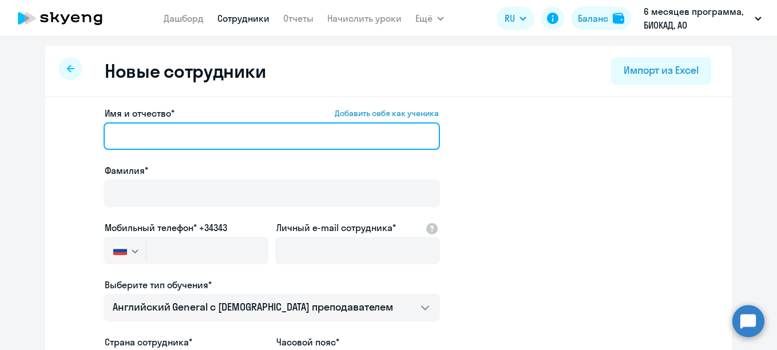
click at [225, 129] on input "Имя и отчество* Добавить себя как ученика" at bounding box center [272, 136] width 337 height 27
paste input "[PERSON_NAME]"
drag, startPoint x: 153, startPoint y: 137, endPoint x: 83, endPoint y: 133, distance: 70.0
click at [83, 133] on app-new-student-form "Имя и отчество* Добавить себя как ученика [PERSON_NAME]* Мобильный телефон* +34…" at bounding box center [389, 310] width 650 height 408
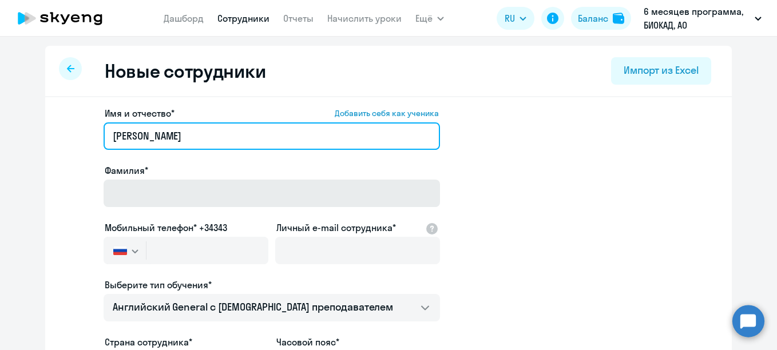
type input "[PERSON_NAME]"
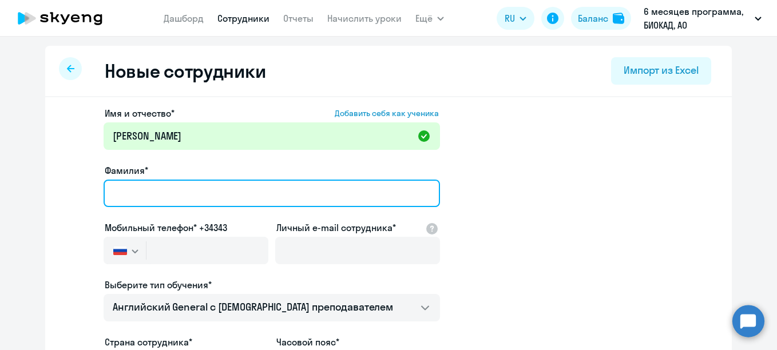
click at [125, 187] on input "Фамилия*" at bounding box center [272, 193] width 337 height 27
paste input "Хребина"
type input "Хребина"
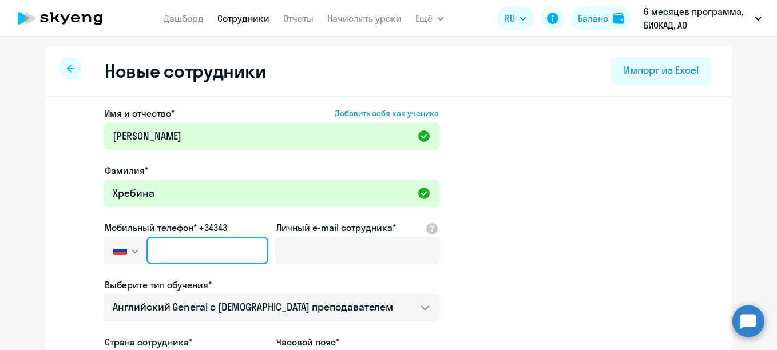
click at [192, 244] on input "text" at bounding box center [208, 250] width 122 height 27
paste input "[PHONE_NUMBER]"
type input "[PHONE_NUMBER]"
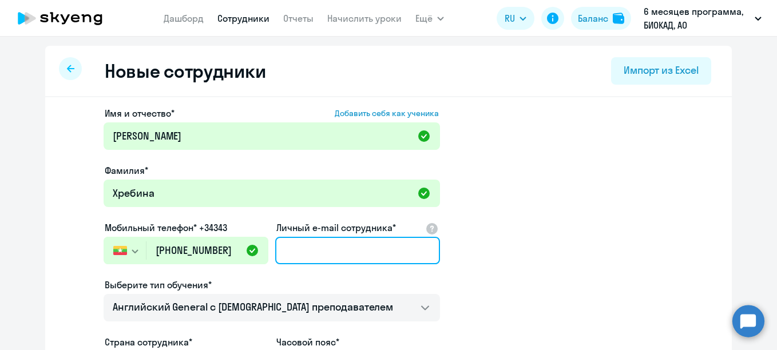
click at [295, 248] on input "Личный e-mail сотрудника*" at bounding box center [357, 250] width 165 height 27
paste input "9 514 397 123"
type input "9 514 397 123"
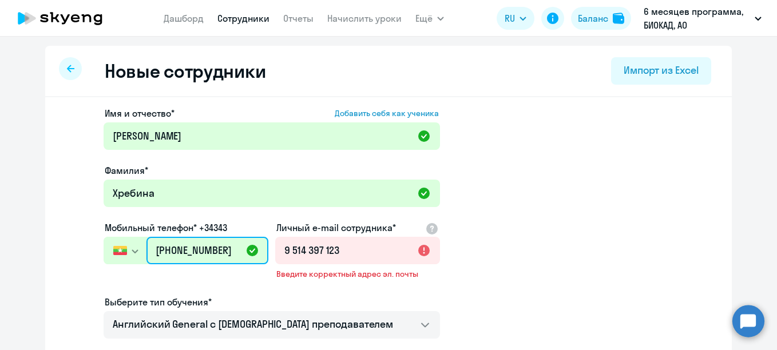
drag, startPoint x: 228, startPoint y: 252, endPoint x: 76, endPoint y: 269, distance: 152.6
click at [76, 269] on app-new-student-form "Имя и отчество* Добавить себя как ученика [PERSON_NAME]* [PERSON_NAME] телефон*…" at bounding box center [389, 318] width 650 height 425
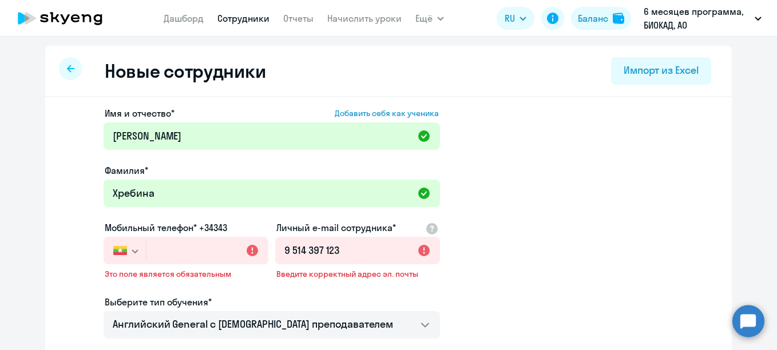
click at [123, 255] on button "button" at bounding box center [125, 250] width 42 height 27
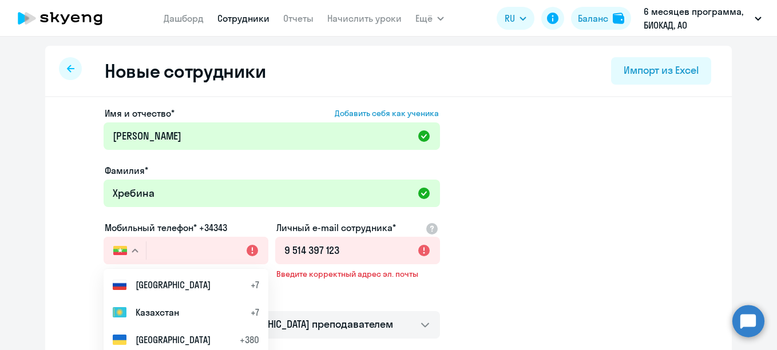
drag, startPoint x: 137, startPoint y: 275, endPoint x: 145, endPoint y: 268, distance: 9.7
click at [137, 275] on li "Россия +7" at bounding box center [186, 284] width 165 height 27
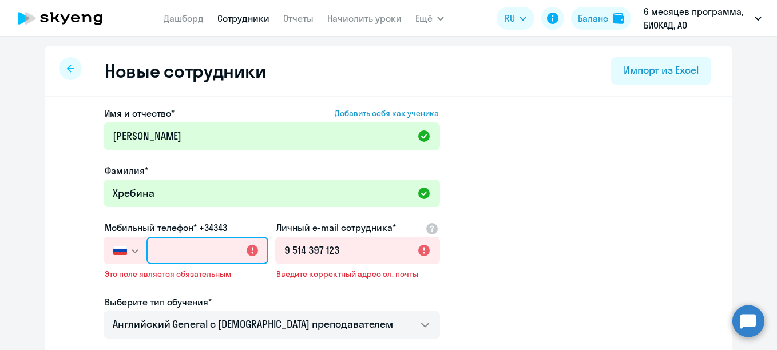
click at [153, 258] on input "text" at bounding box center [208, 250] width 122 height 27
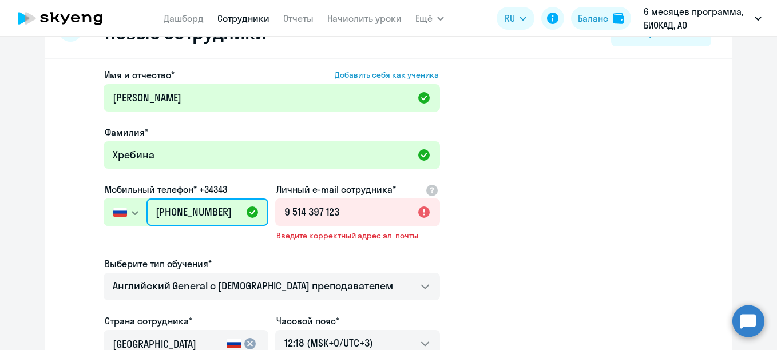
scroll to position [57, 0]
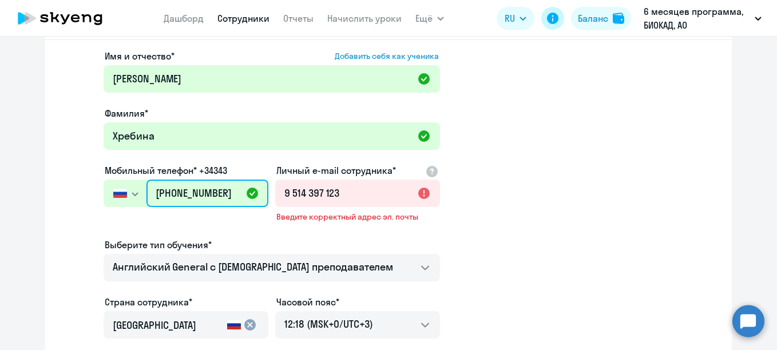
type input "[PHONE_NUMBER]"
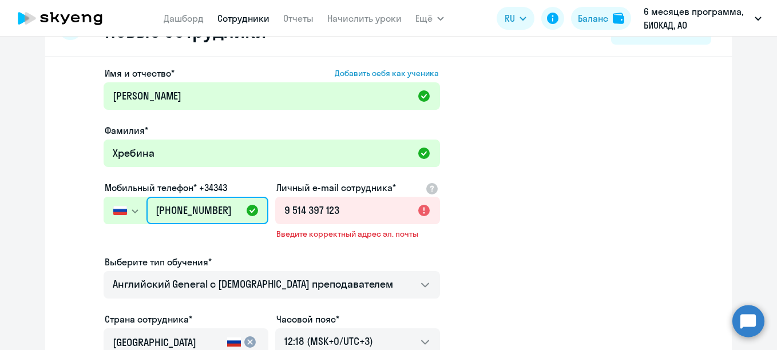
scroll to position [38, 0]
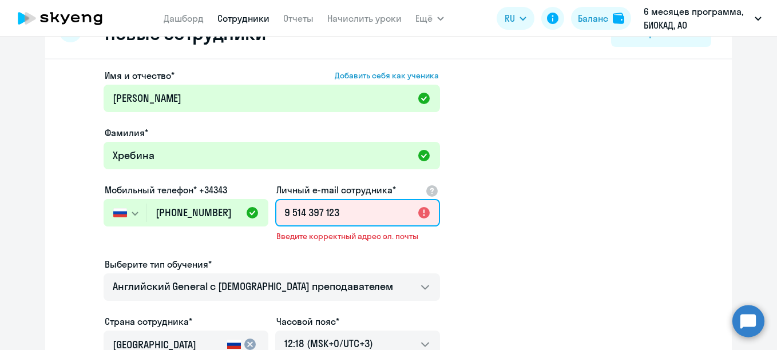
drag, startPoint x: 347, startPoint y: 216, endPoint x: 279, endPoint y: 210, distance: 69.0
click at [279, 210] on input "9 514 397 123" at bounding box center [357, 212] width 165 height 27
paste input "[EMAIL_ADDRESS][DOMAIN_NAME]"
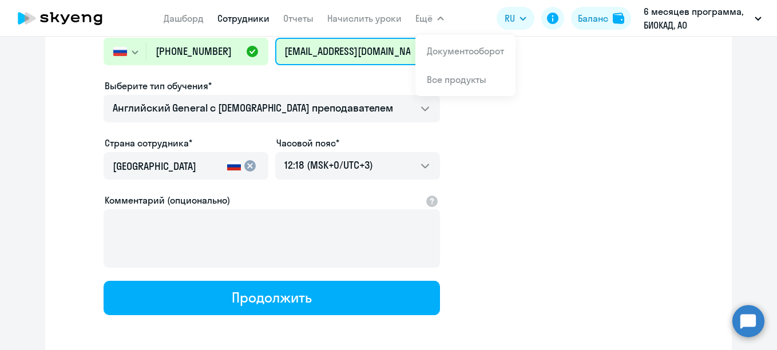
scroll to position [210, 0]
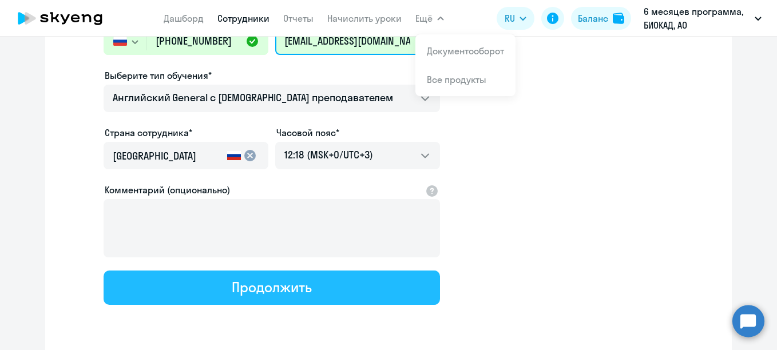
type input "[EMAIL_ADDRESS][DOMAIN_NAME]"
click at [275, 284] on div "Продолжить" at bounding box center [272, 287] width 80 height 18
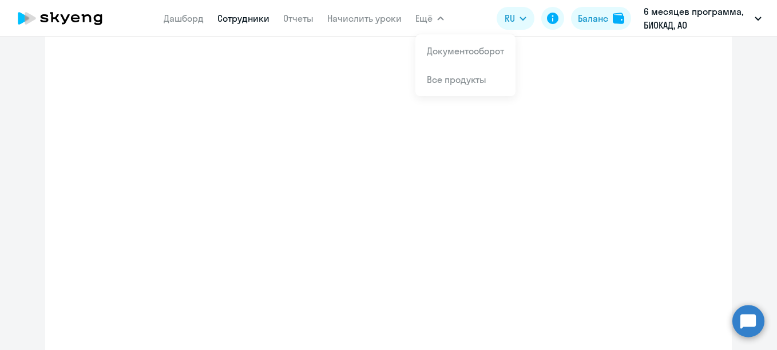
scroll to position [275, 0]
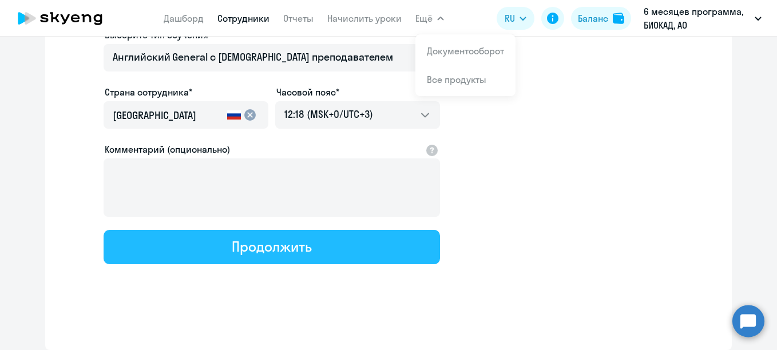
select select "english_adult_not_native_speaker"
select select "3"
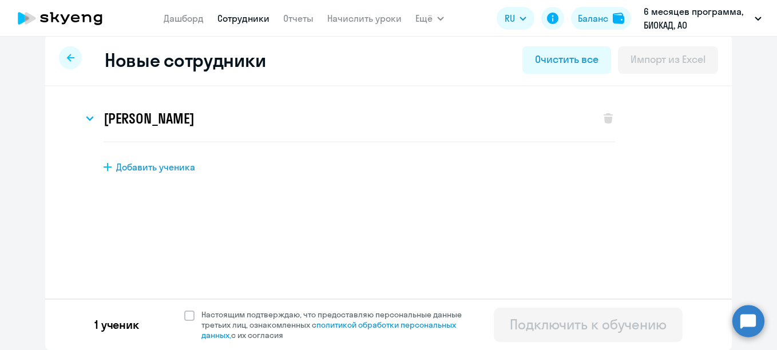
scroll to position [0, 0]
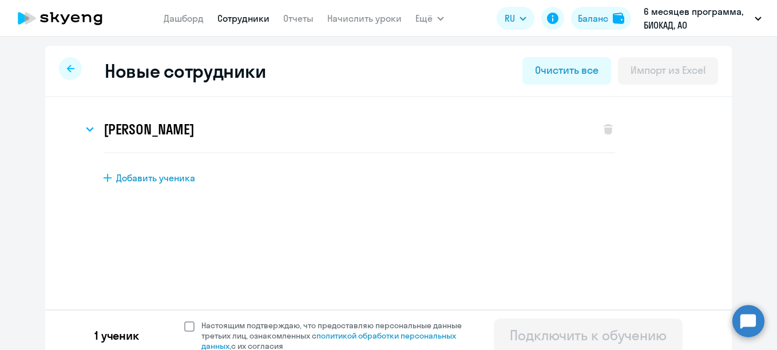
click at [258, 328] on span "Настоящим подтверждаю, что предоставляю персональные данные третьих лиц, ознако…" at bounding box center [338, 336] width 274 height 31
click at [184, 321] on input "Настоящим подтверждаю, что предоставляю персональные данные третьих лиц, ознако…" at bounding box center [184, 320] width 1 height 1
checkbox input "true"
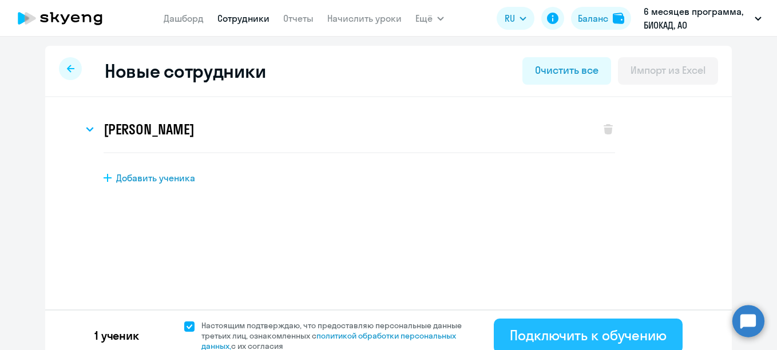
click at [566, 326] on div "Подключить к обучению" at bounding box center [588, 335] width 157 height 18
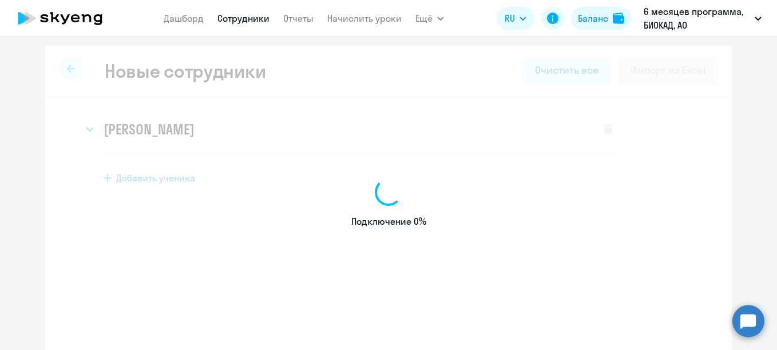
select select "english_adult_not_native_speaker"
select select "3"
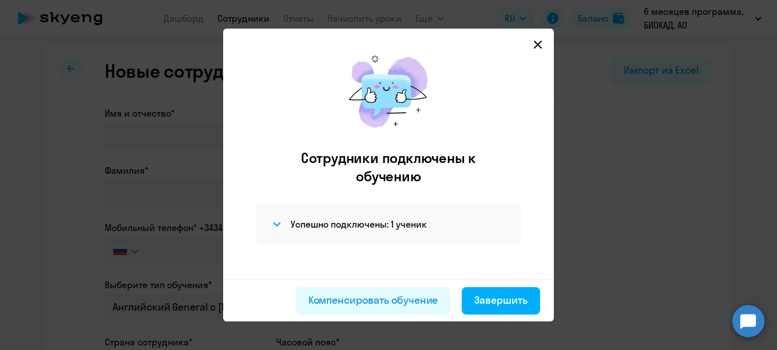
scroll to position [10, 0]
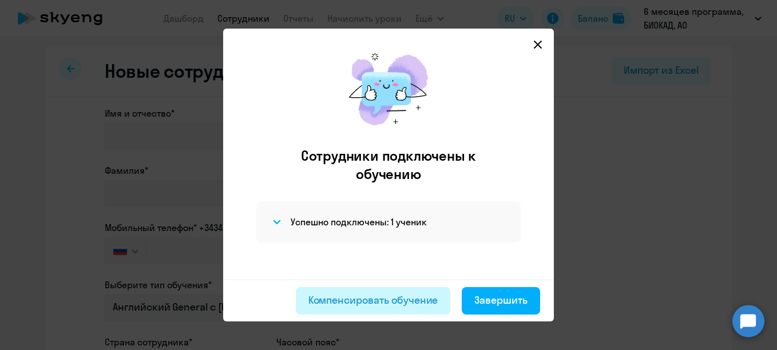
click at [359, 293] on div "Компенсировать обучение" at bounding box center [374, 300] width 130 height 15
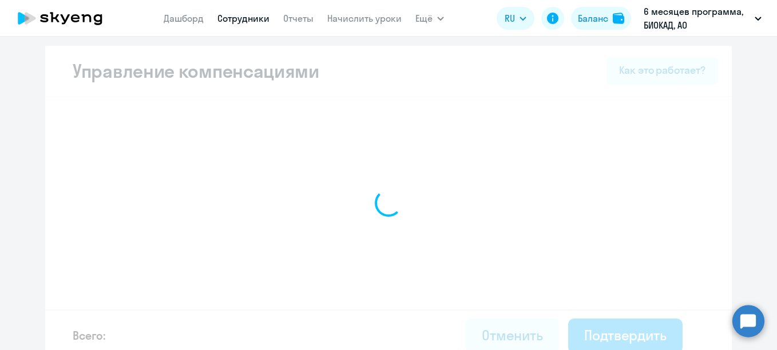
select select "MONTHLY"
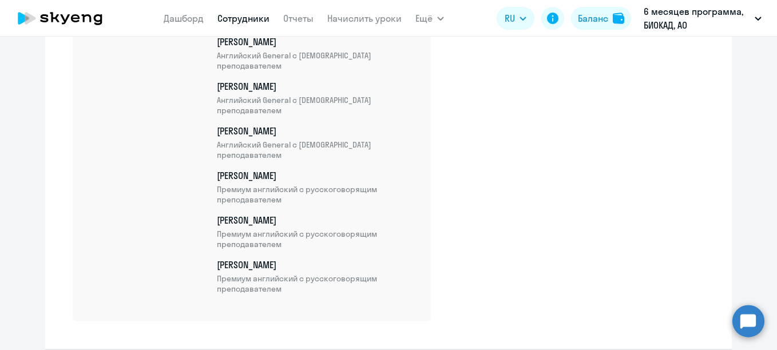
scroll to position [4367, 0]
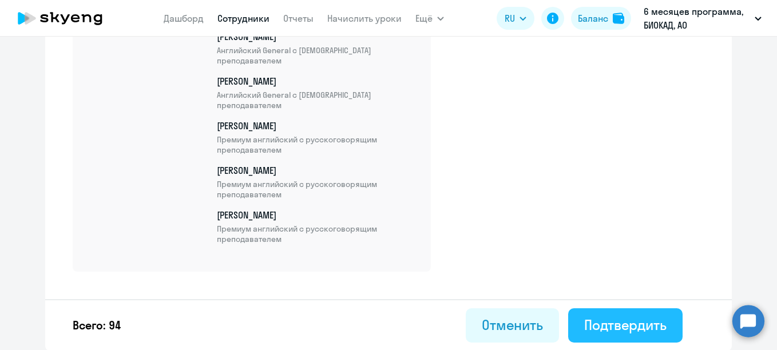
click at [600, 321] on div "Подтвердить" at bounding box center [625, 325] width 82 height 18
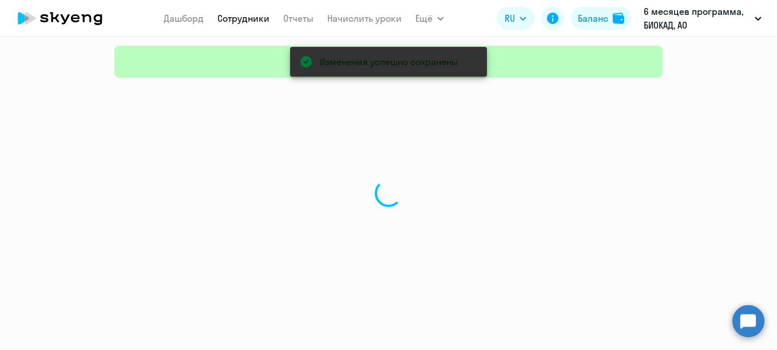
select select "30"
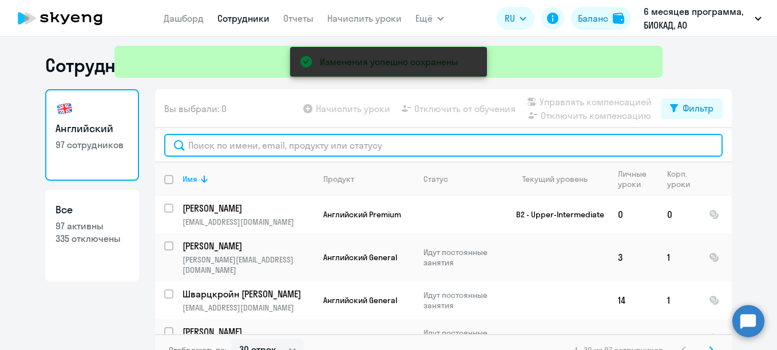
click at [301, 146] on input "text" at bounding box center [443, 145] width 559 height 23
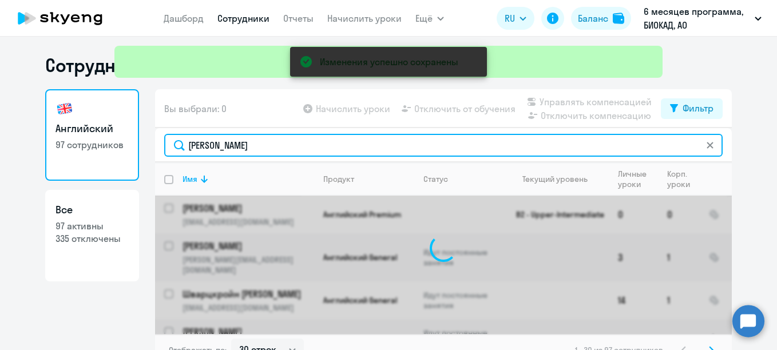
type input "хребина"
